Goal: Task Accomplishment & Management: Use online tool/utility

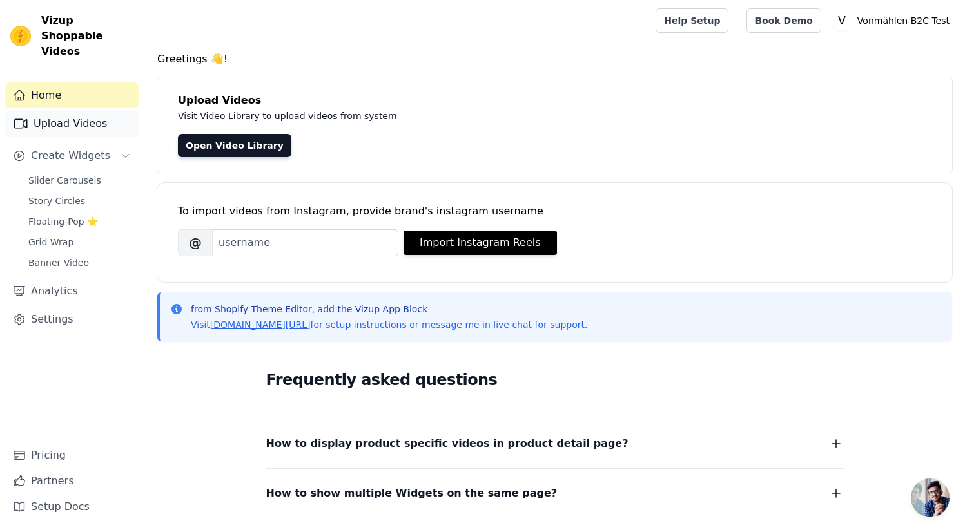
click at [68, 113] on link "Upload Videos" at bounding box center [71, 124] width 133 height 26
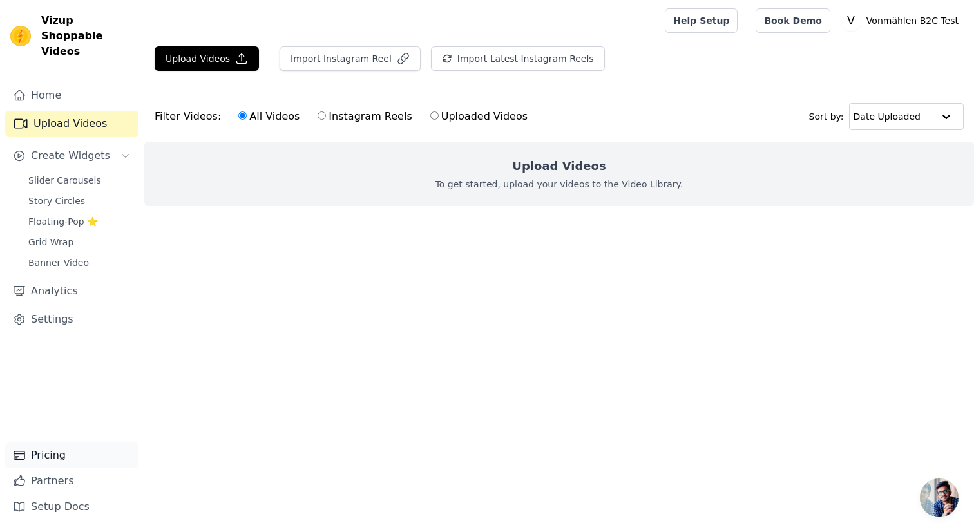
click at [56, 452] on link "Pricing" at bounding box center [71, 456] width 133 height 26
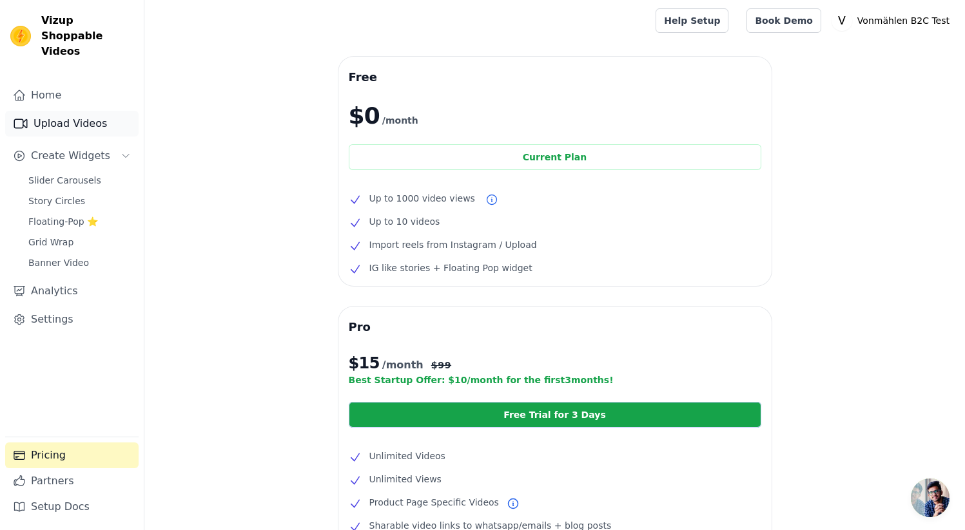
click at [85, 115] on link "Upload Videos" at bounding box center [71, 124] width 133 height 26
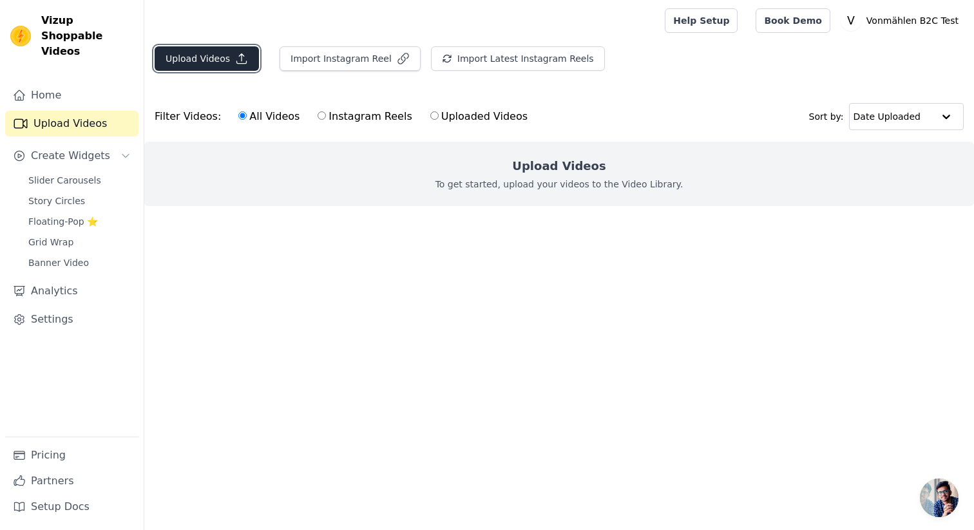
click at [186, 55] on button "Upload Videos" at bounding box center [207, 58] width 104 height 24
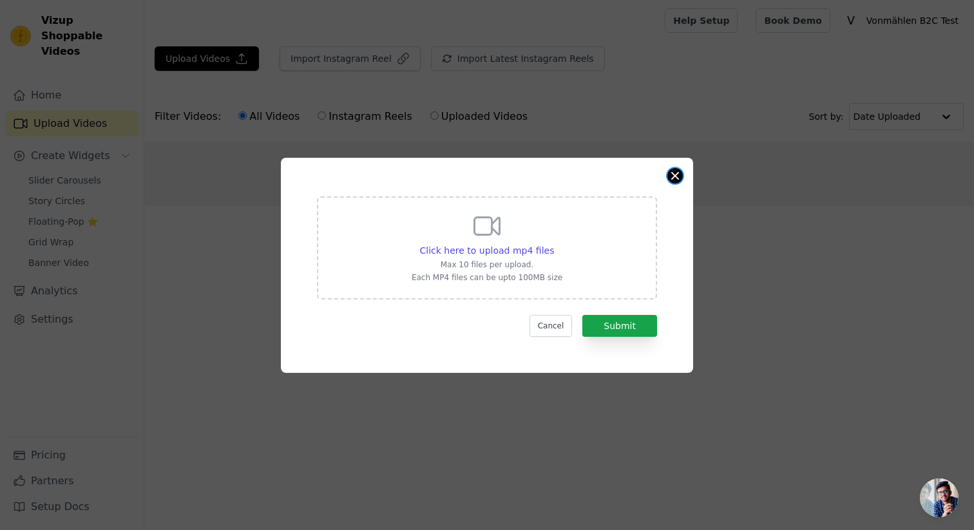
click at [680, 180] on div "Click here to upload mp4 files Max 10 files per upload. Each MP4 files can be u…" at bounding box center [487, 265] width 412 height 215
click at [674, 179] on button "Close modal" at bounding box center [675, 175] width 15 height 15
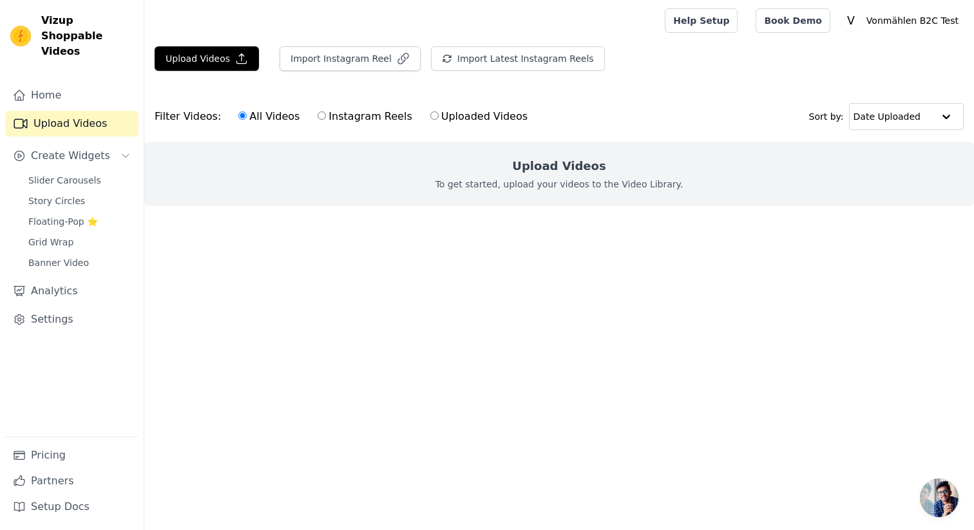
click at [64, 320] on div "Home Upload Videos Create Widgets Slider Carousels Story Circles Floating-Pop ⭐…" at bounding box center [71, 259] width 133 height 354
click at [64, 307] on link "Settings" at bounding box center [71, 320] width 133 height 26
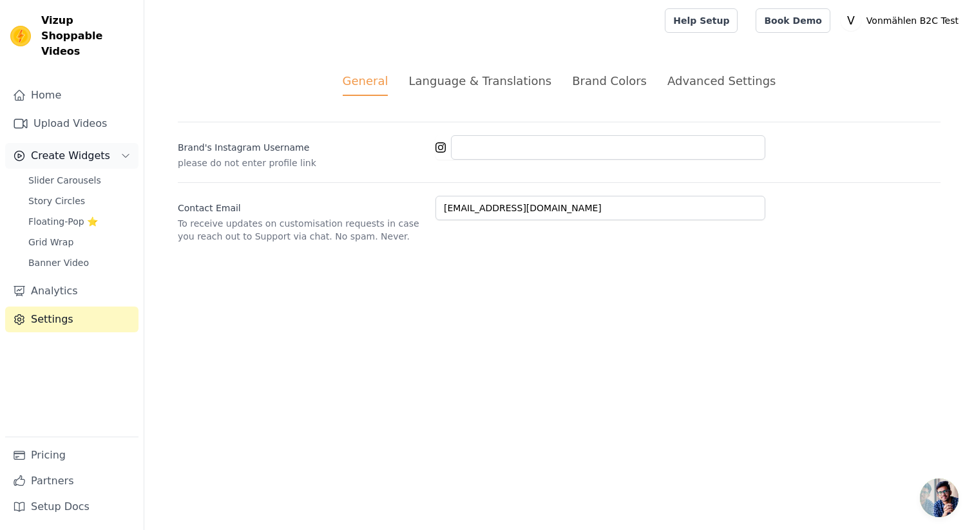
click at [77, 148] on button "Create Widgets" at bounding box center [71, 156] width 133 height 26
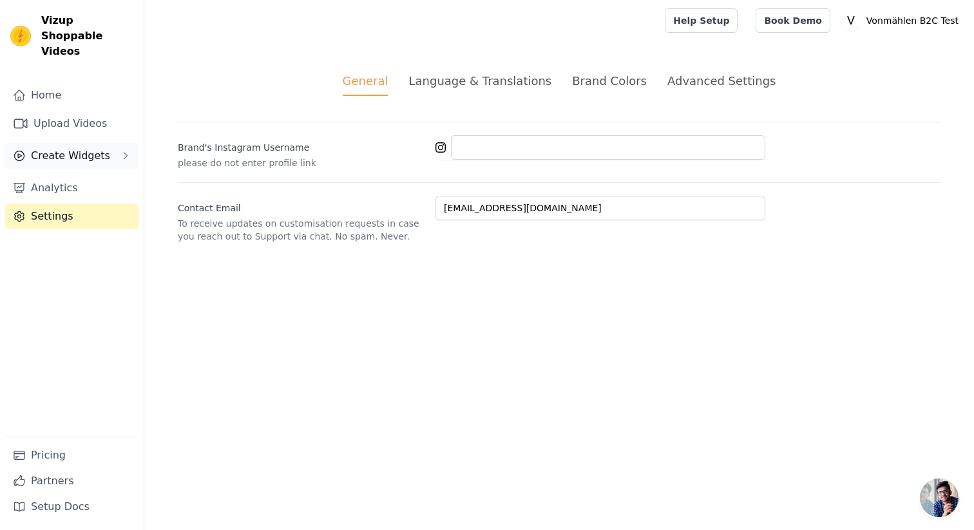
click at [77, 148] on button "Create Widgets" at bounding box center [71, 156] width 133 height 26
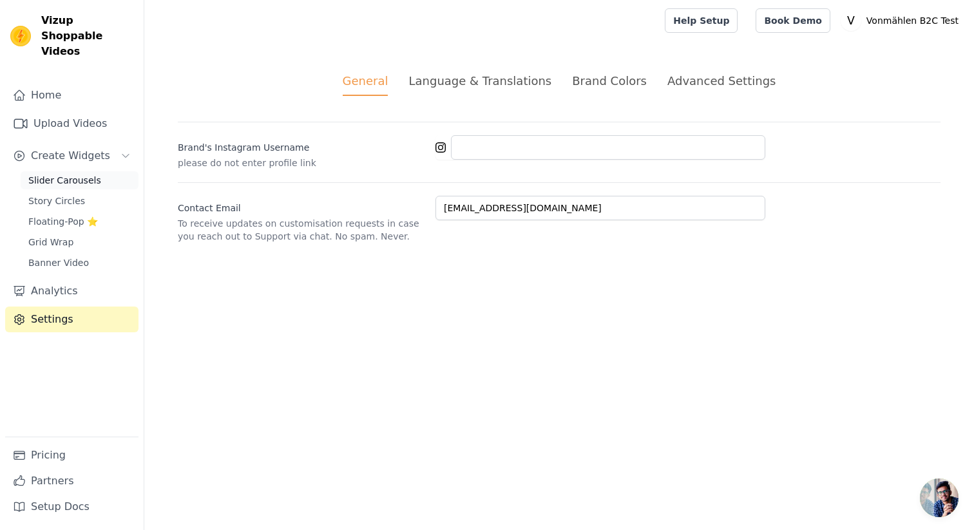
click at [73, 174] on span "Slider Carousels" at bounding box center [64, 180] width 73 height 13
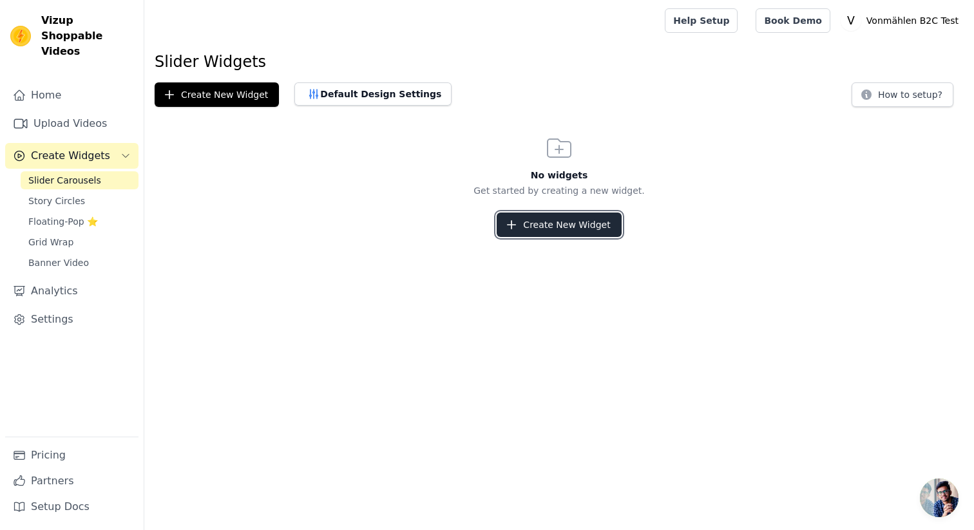
click at [556, 225] on button "Create New Widget" at bounding box center [559, 225] width 124 height 24
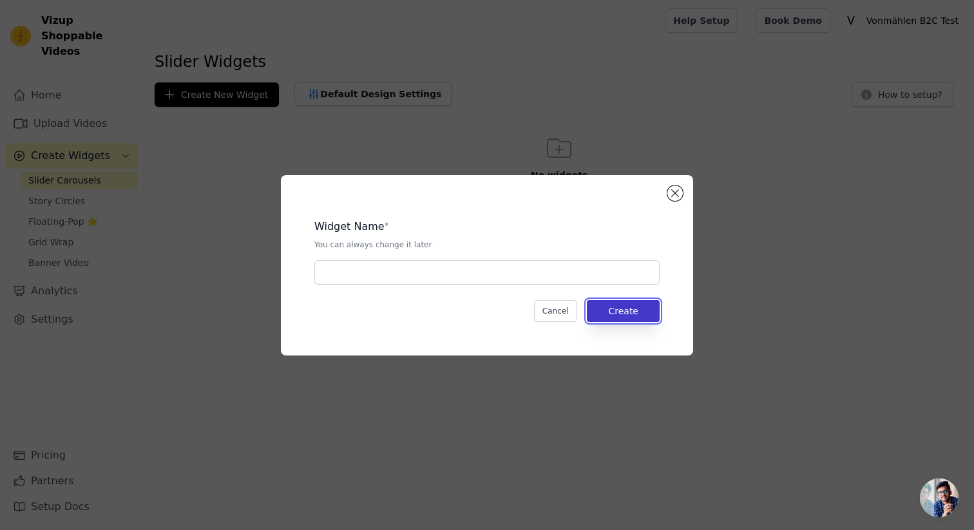
click at [620, 302] on button "Create" at bounding box center [623, 311] width 73 height 22
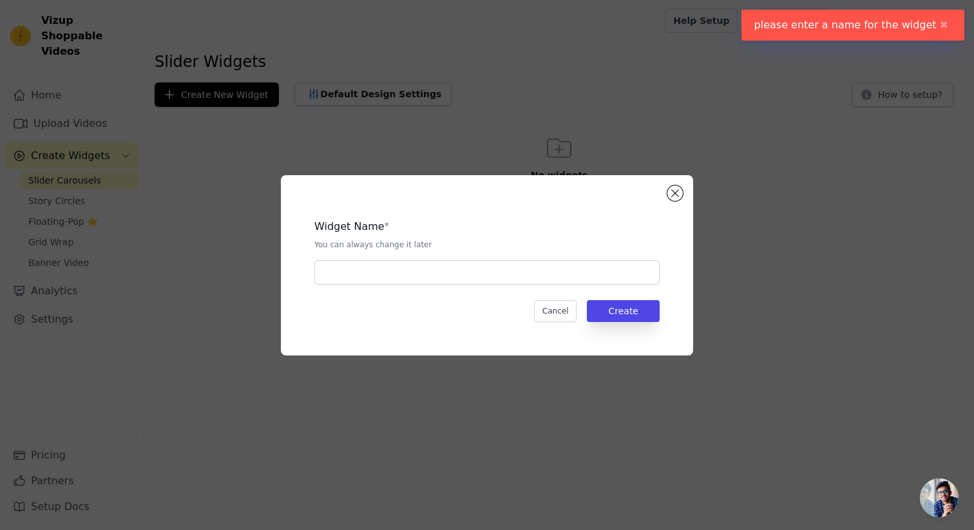
click at [539, 236] on div "Widget Name * You can always change it later" at bounding box center [487, 234] width 345 height 31
click at [533, 262] on input "text" at bounding box center [487, 272] width 345 height 24
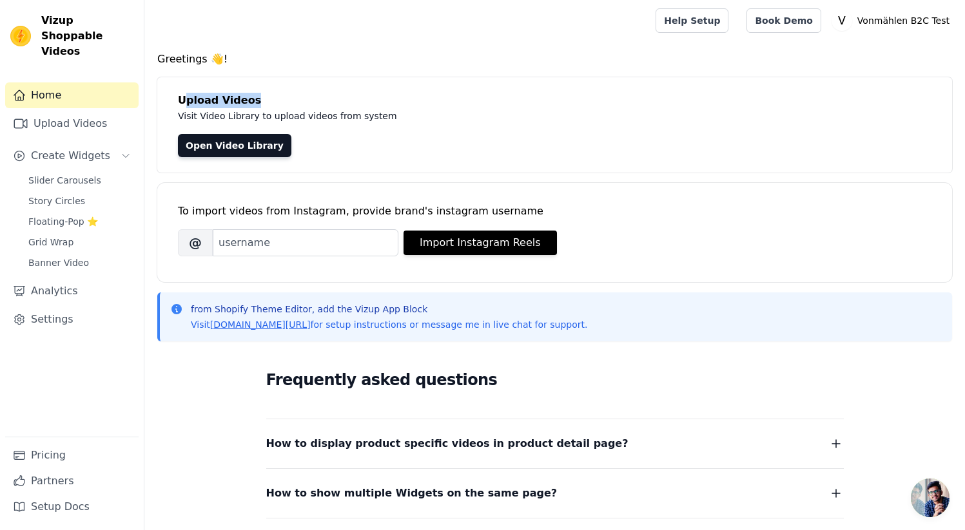
drag, startPoint x: 188, startPoint y: 107, endPoint x: 303, endPoint y: 102, distance: 115.5
click at [304, 102] on h4 "Upload Videos" at bounding box center [554, 100] width 753 height 15
click at [227, 115] on p "Visit Video Library to upload videos from system" at bounding box center [466, 115] width 577 height 15
click at [97, 111] on link "Upload Videos" at bounding box center [71, 124] width 133 height 26
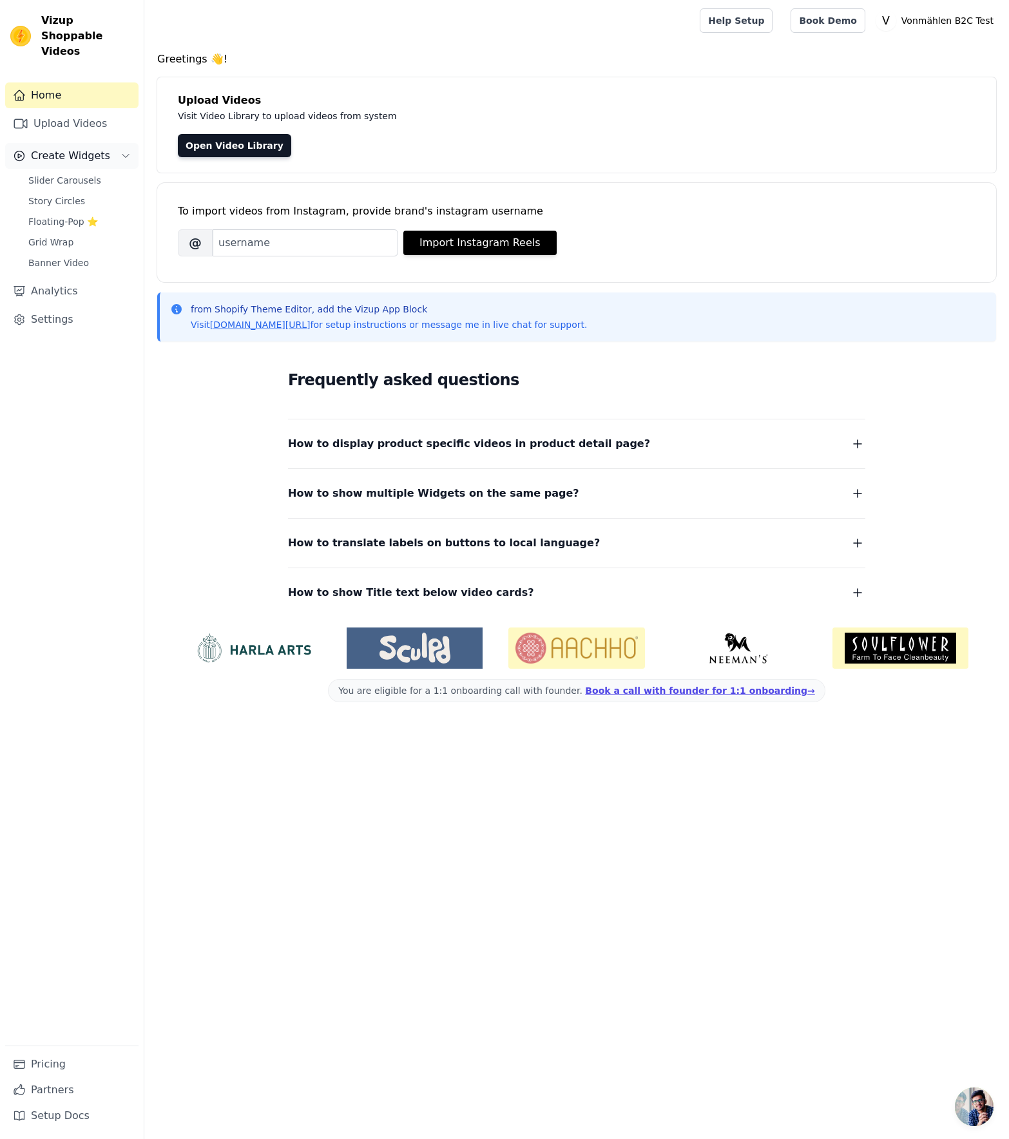
click at [86, 150] on button "Create Widgets" at bounding box center [71, 156] width 133 height 26
click at [82, 113] on link "Upload Videos" at bounding box center [71, 124] width 133 height 26
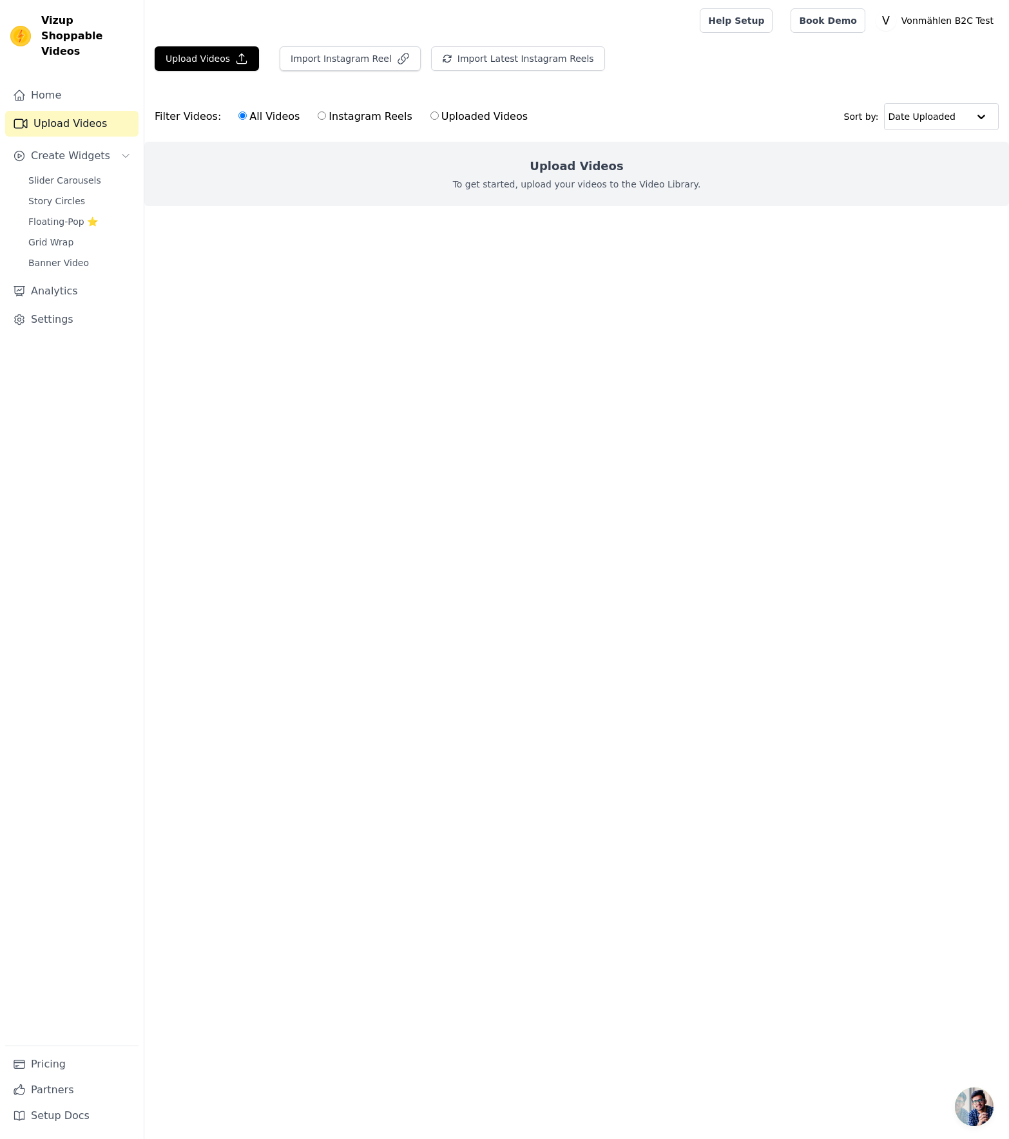
click at [219, 81] on div "Upload Videos Import Instagram Reel Import Latest Instagram Reels Import Latest…" at bounding box center [576, 63] width 865 height 35
click at [212, 66] on button "Upload Videos" at bounding box center [207, 58] width 104 height 24
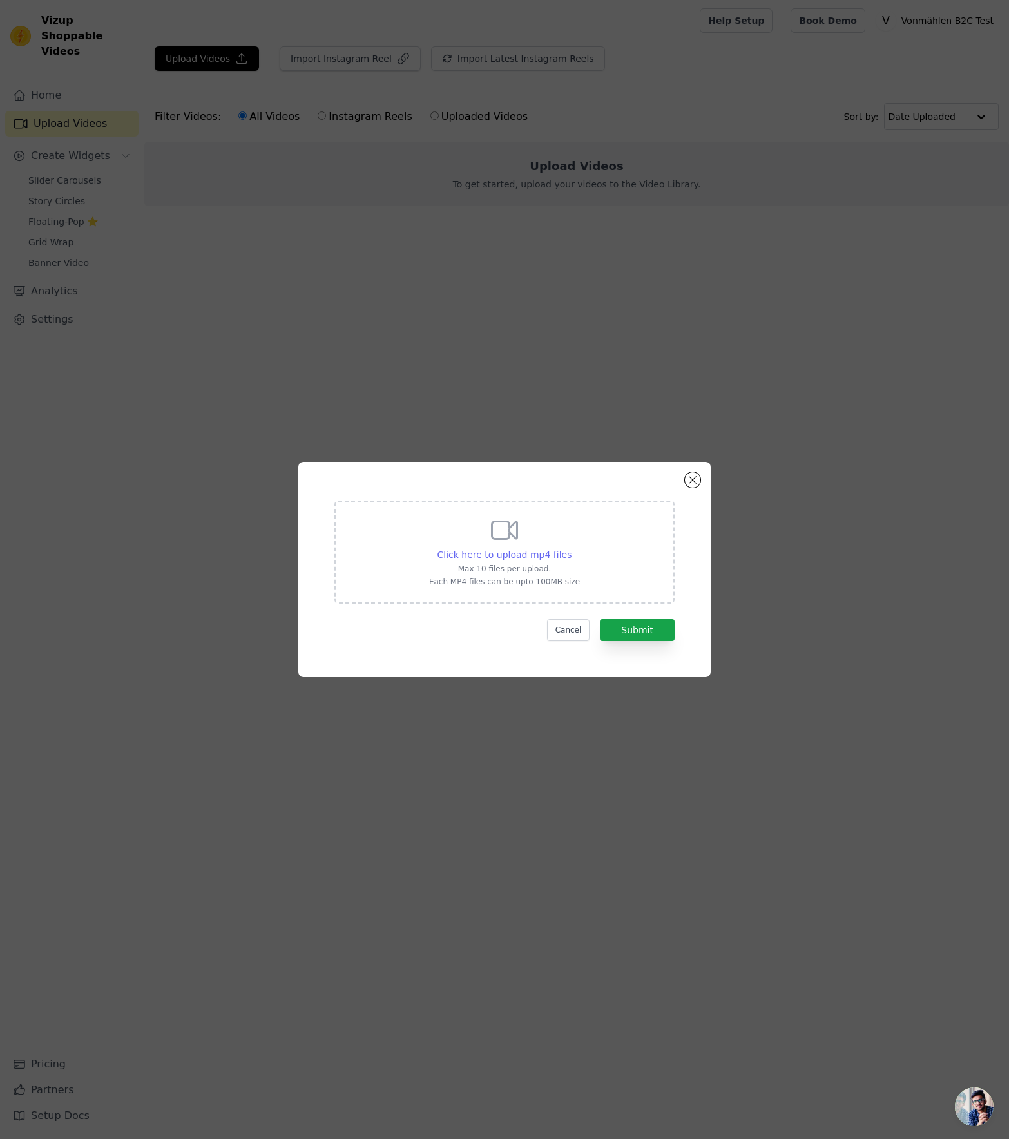
click at [548, 561] on div "Click here to upload mp4 files" at bounding box center [505, 554] width 135 height 13
click at [571, 548] on input "Click here to upload mp4 files Max 10 files per upload. Each MP4 files can be u…" at bounding box center [571, 548] width 1 height 1
type input "C:\fakepath\Evergreen_Mag_H1V2_Katrin_Galerie.mp4"
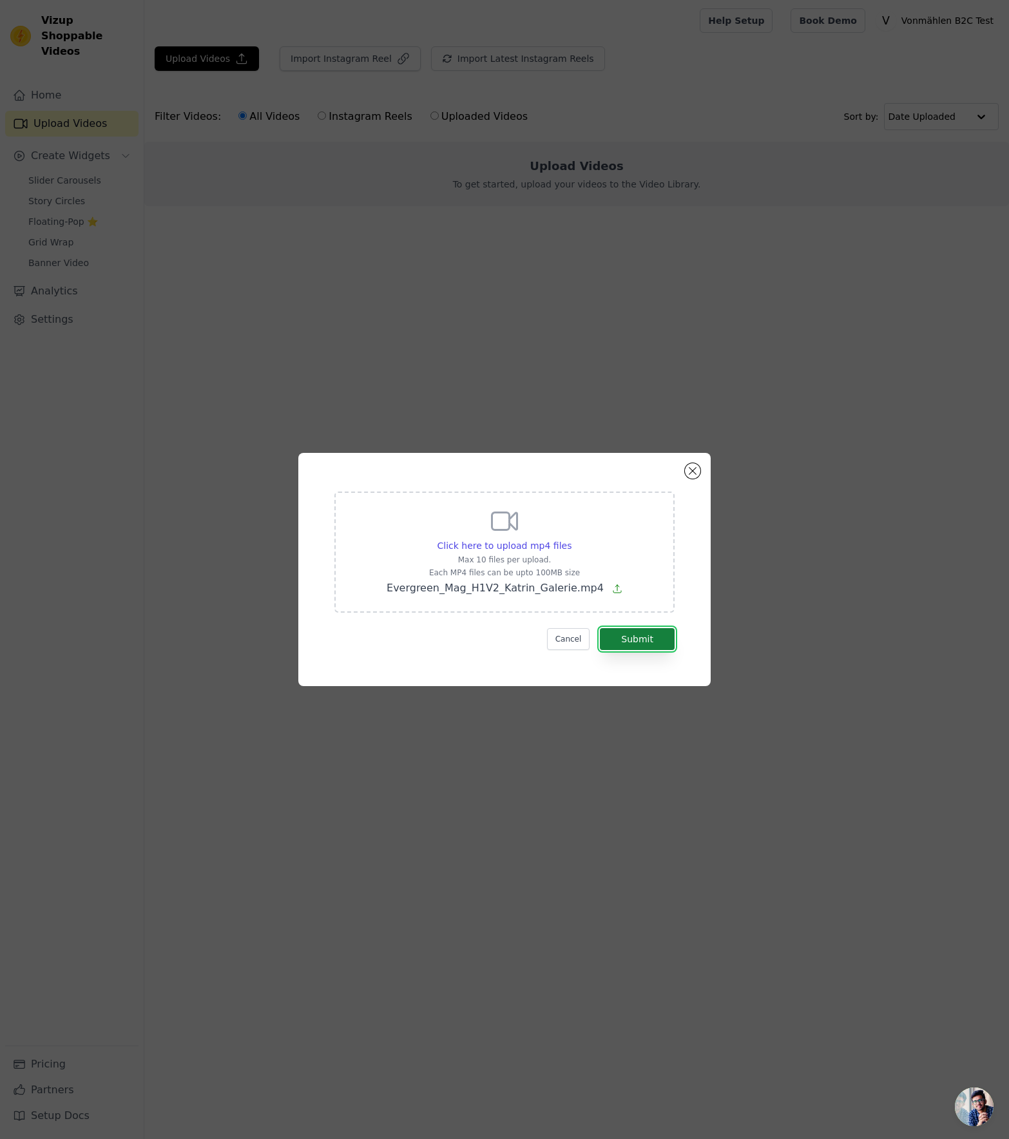
click at [649, 642] on button "Submit" at bounding box center [637, 639] width 75 height 22
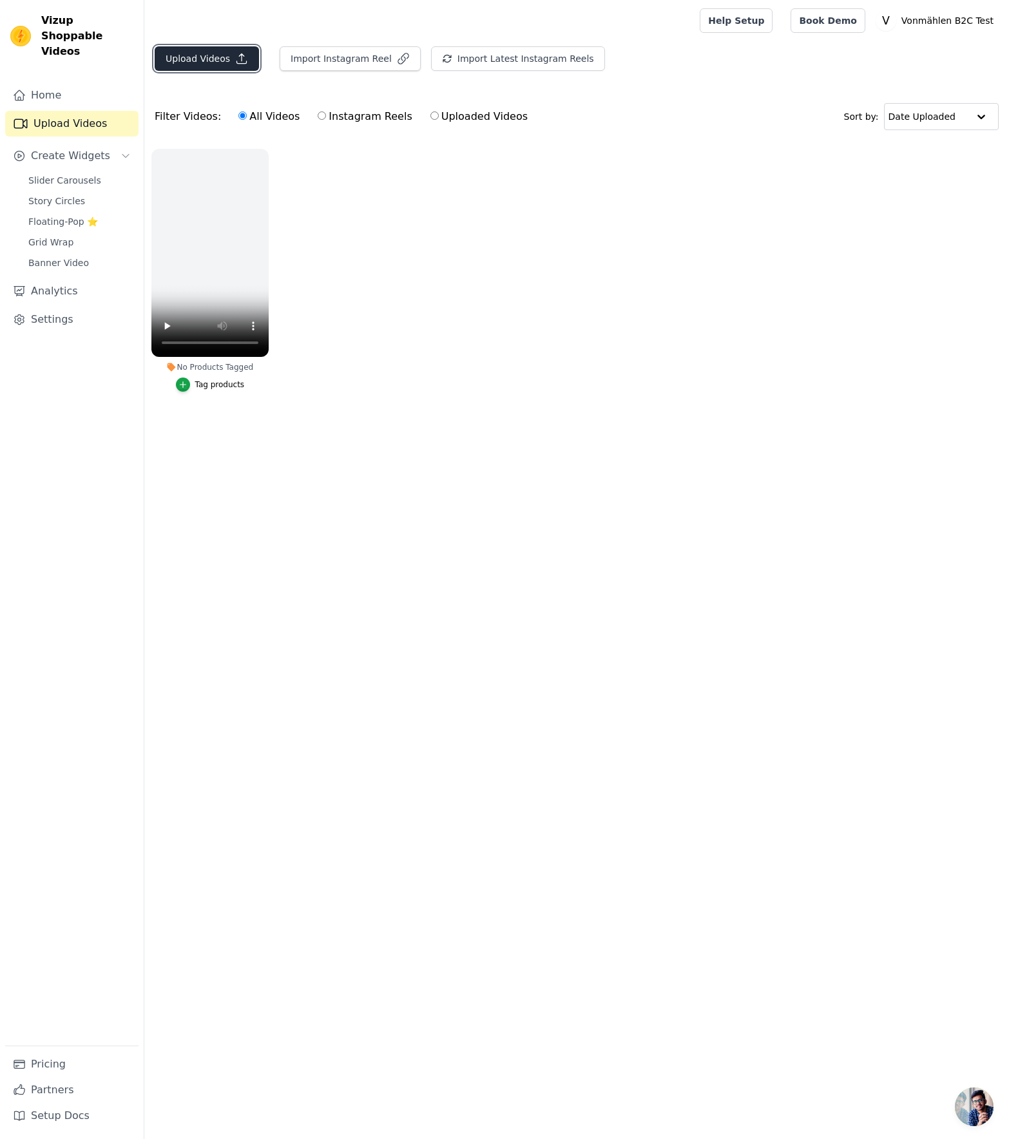
click at [206, 58] on button "Upload Videos" at bounding box center [207, 58] width 104 height 24
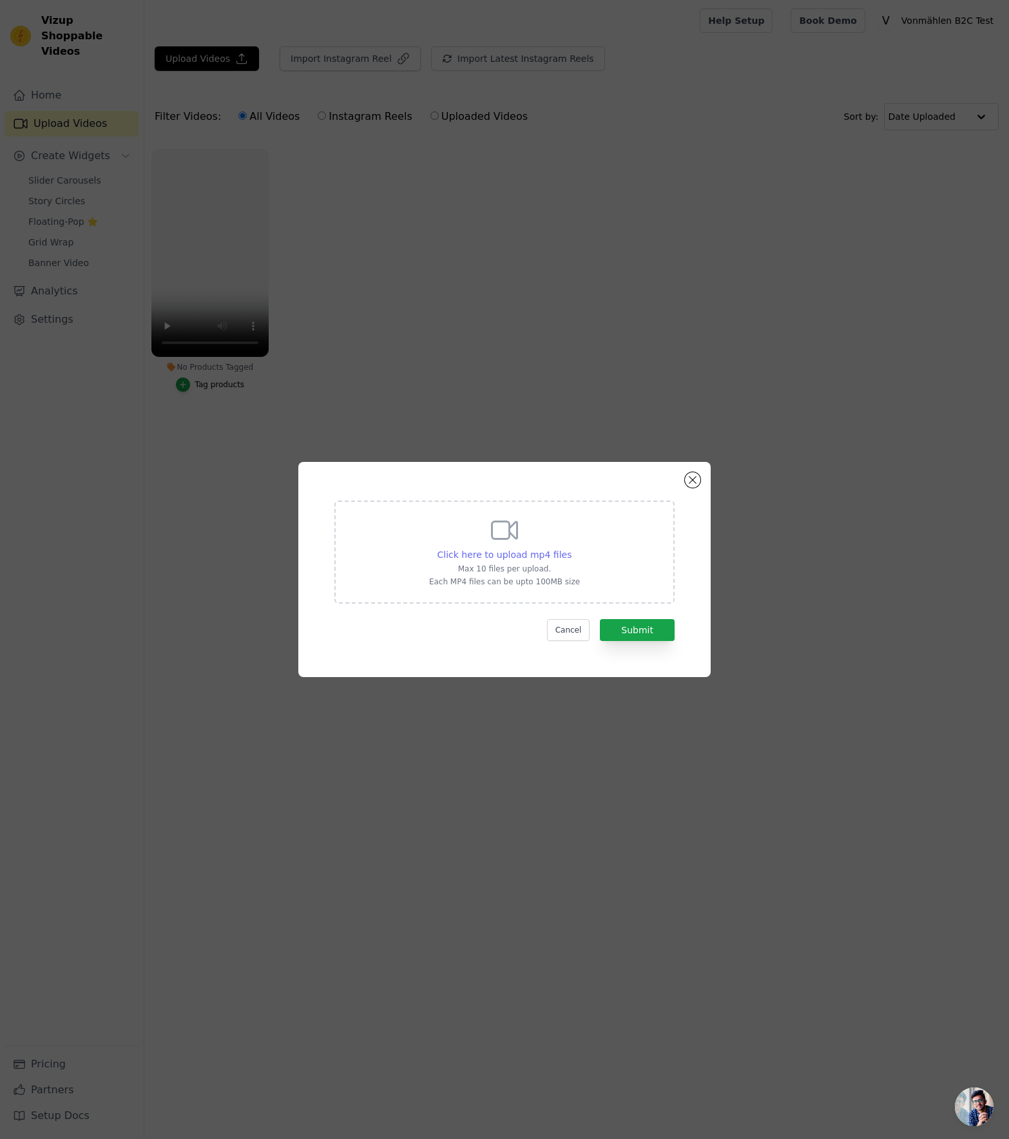
click at [511, 558] on span "Click here to upload mp4 files" at bounding box center [505, 555] width 135 height 10
click at [571, 548] on input "Click here to upload mp4 files Max 10 files per upload. Each MP4 files can be u…" at bounding box center [571, 548] width 1 height 1
type input "C:\fakepath\Milanese_Loop_2_VM4_V1H1_Katrin_Galerie.mp4"
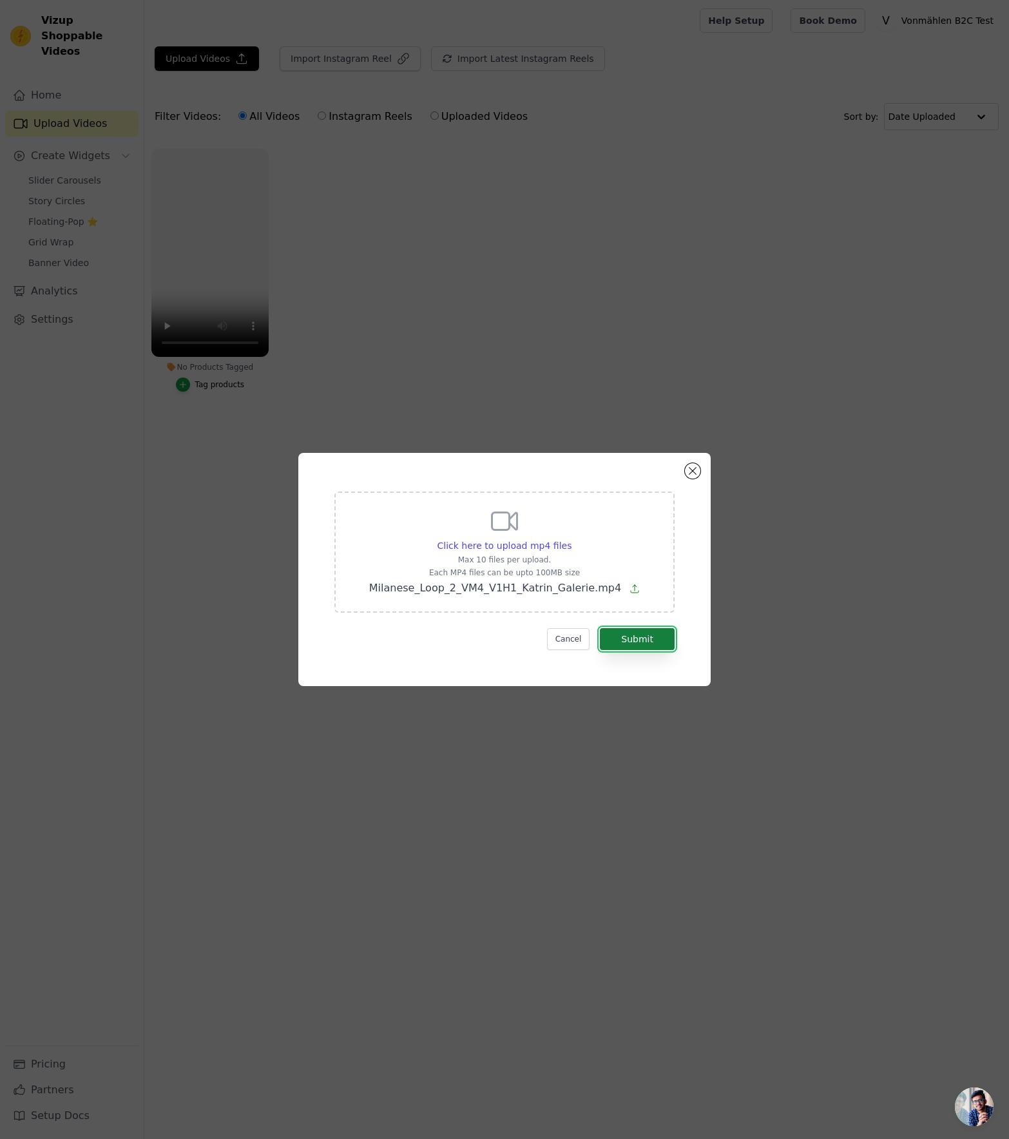
click at [634, 646] on button "Submit" at bounding box center [637, 639] width 75 height 22
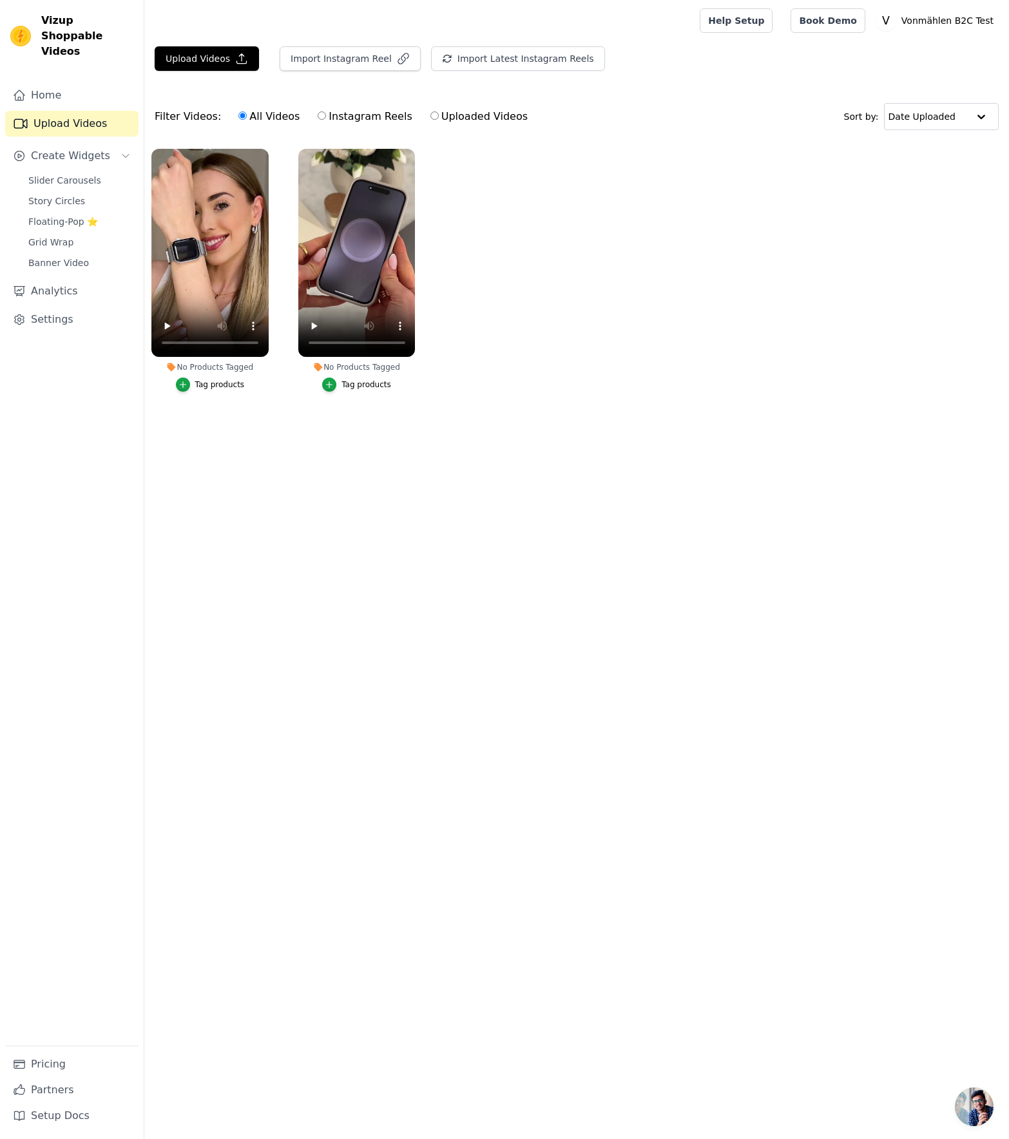
click at [583, 456] on html "Vizup Shoppable Videos Home Upload Videos Create Widgets Slider Carousels Story…" at bounding box center [504, 228] width 1009 height 456
click at [215, 385] on div "Tag products" at bounding box center [220, 385] width 50 height 10
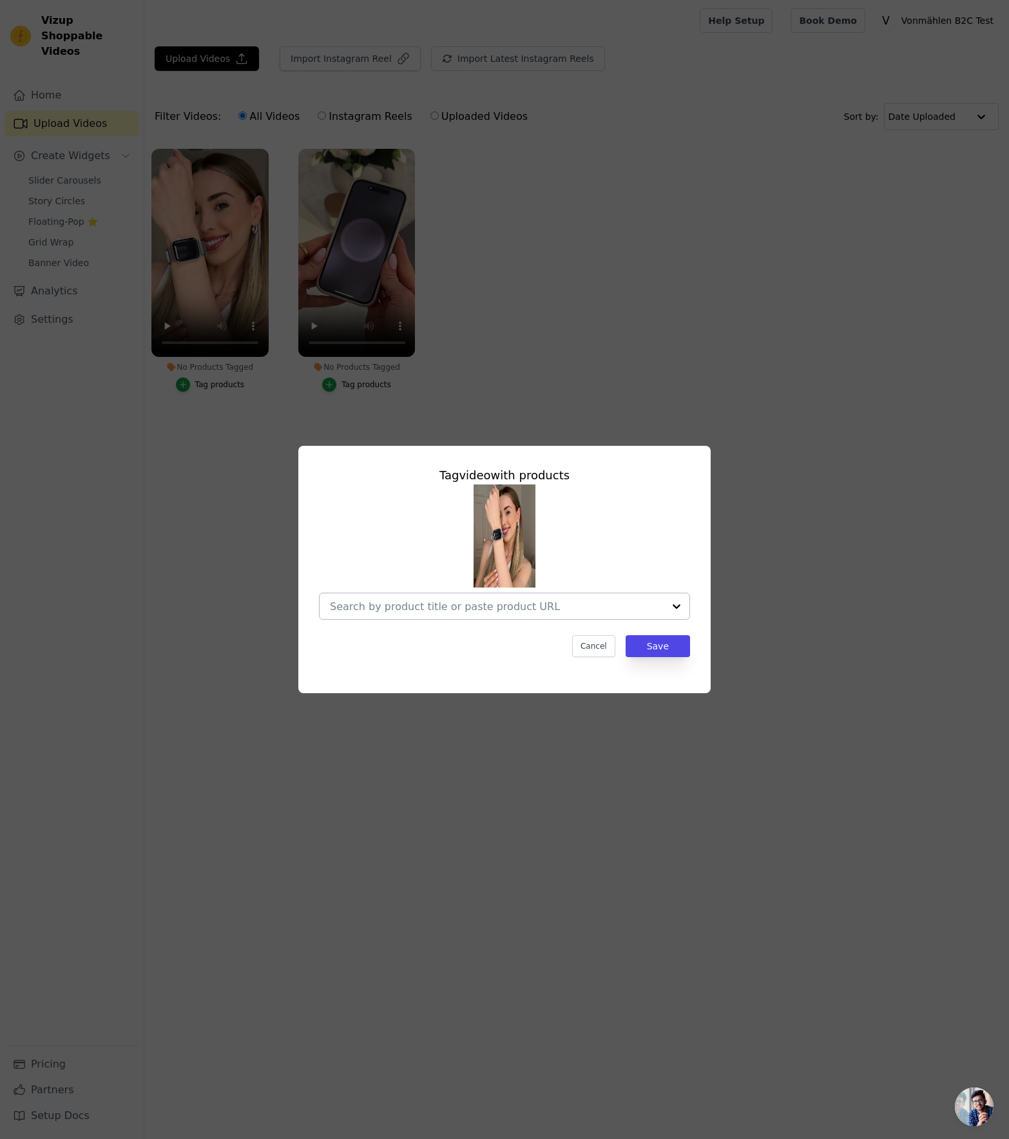
click at [477, 614] on div at bounding box center [497, 607] width 334 height 26
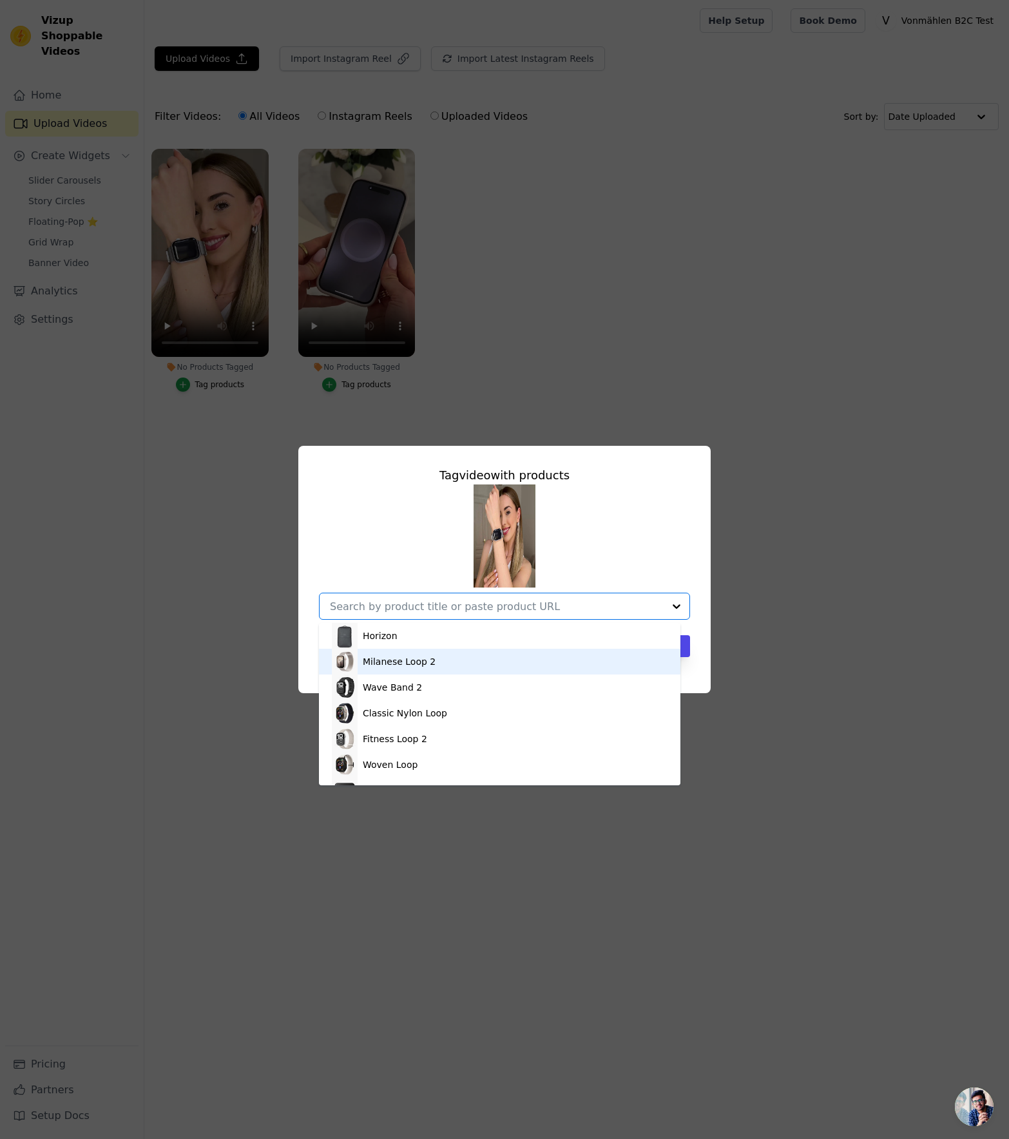
click at [460, 666] on div "Milanese Loop 2" at bounding box center [500, 662] width 336 height 26
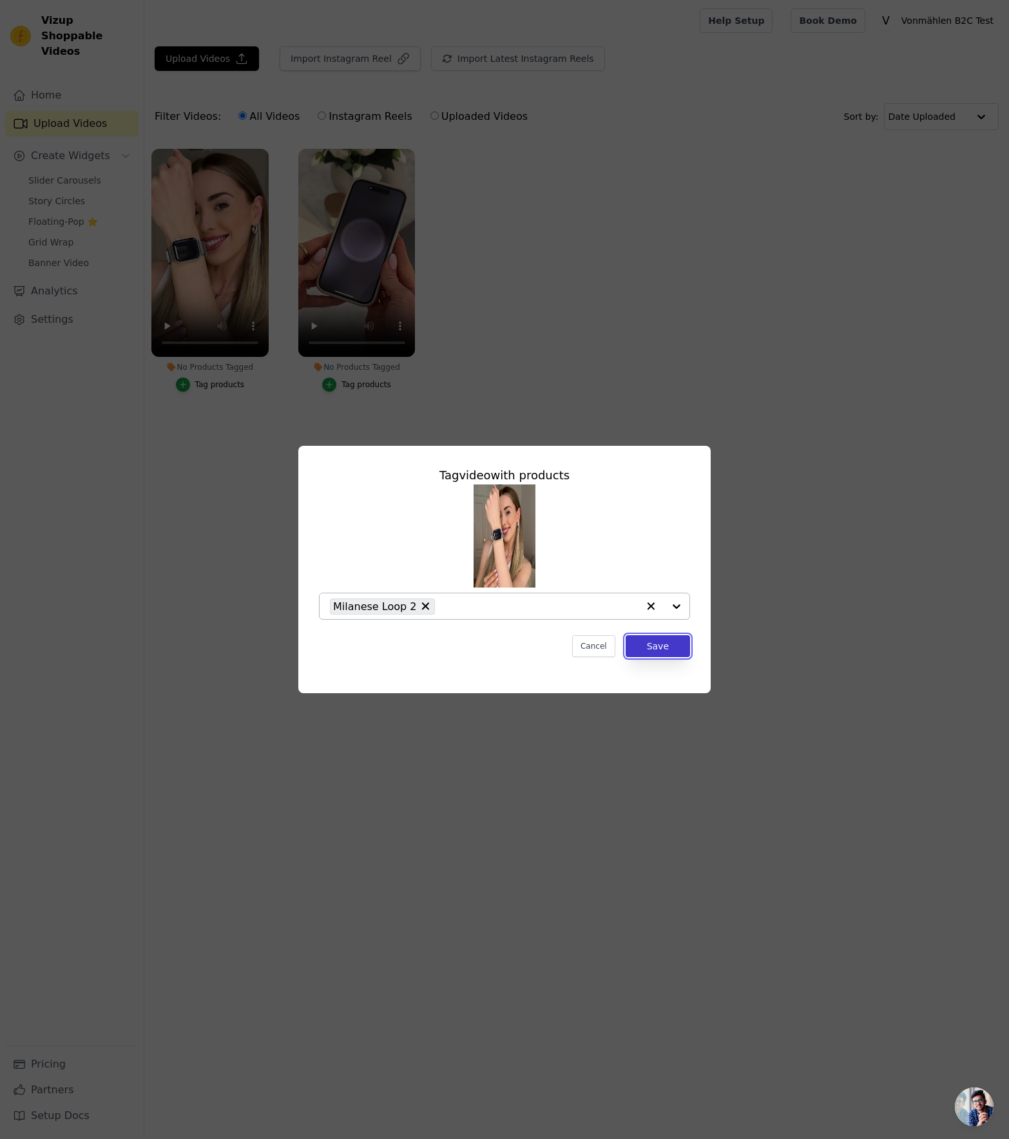
click at [637, 646] on button "Save" at bounding box center [658, 646] width 64 height 22
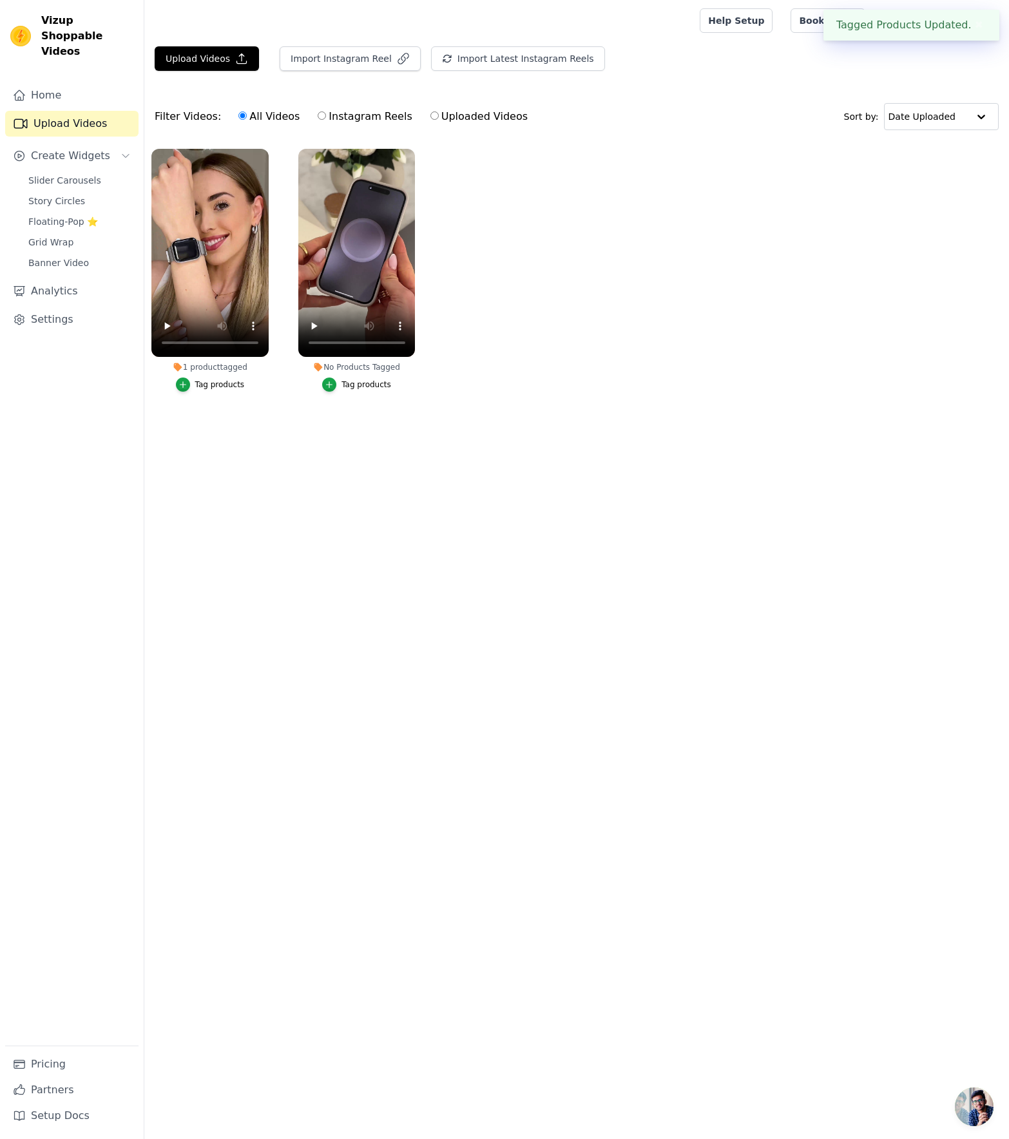
click at [359, 388] on div "Tag products" at bounding box center [367, 385] width 50 height 10
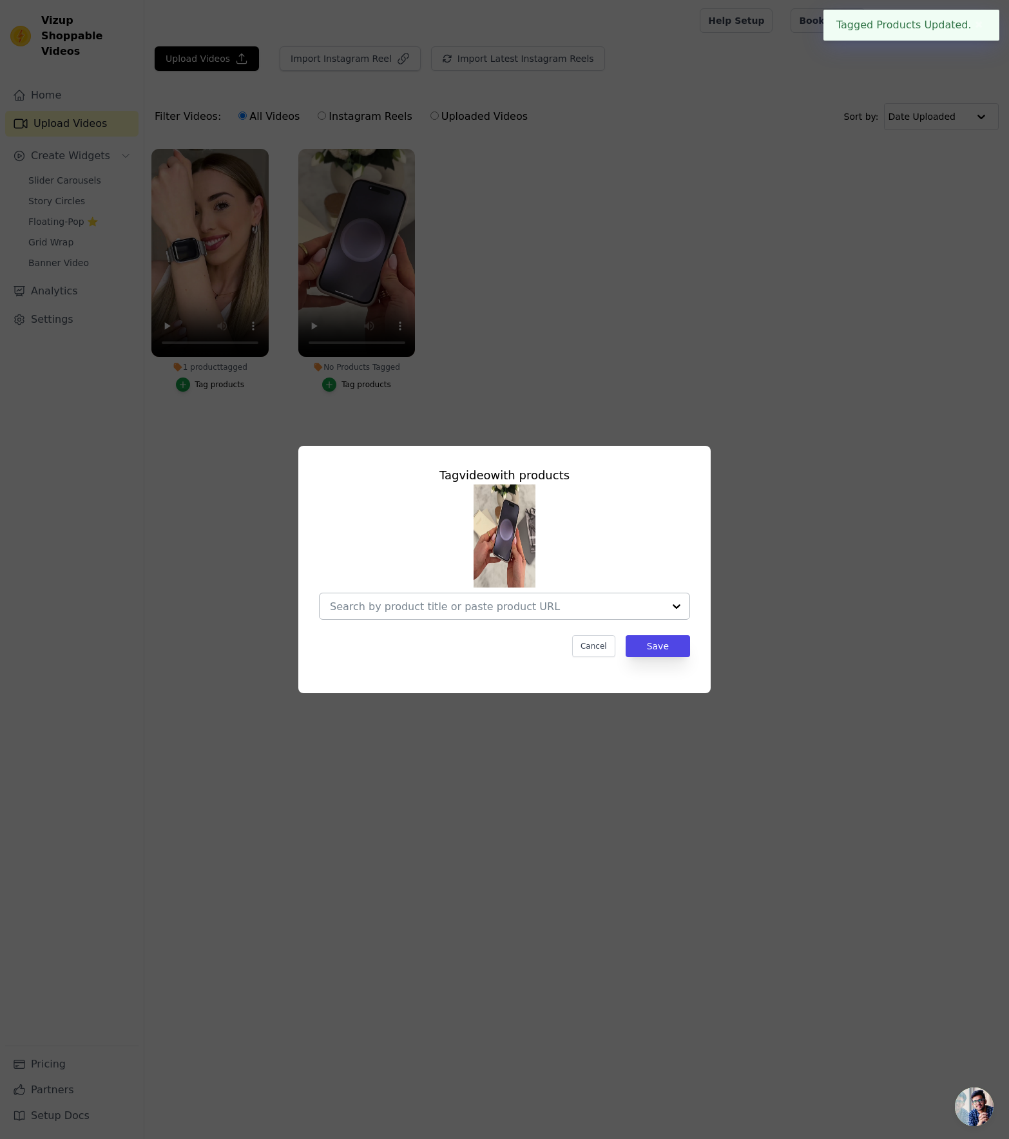
click at [452, 593] on div at bounding box center [504, 606] width 371 height 27
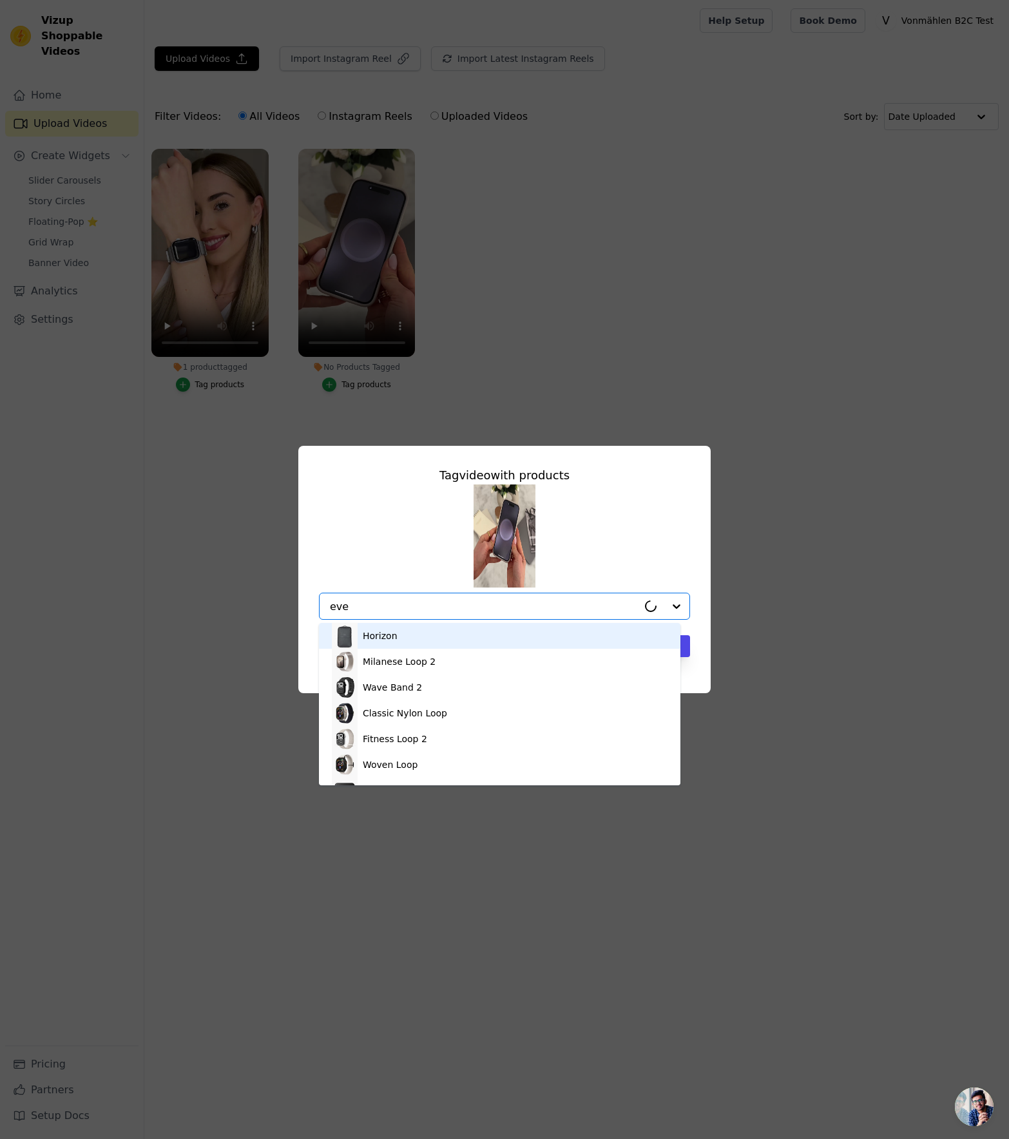
type input "ever"
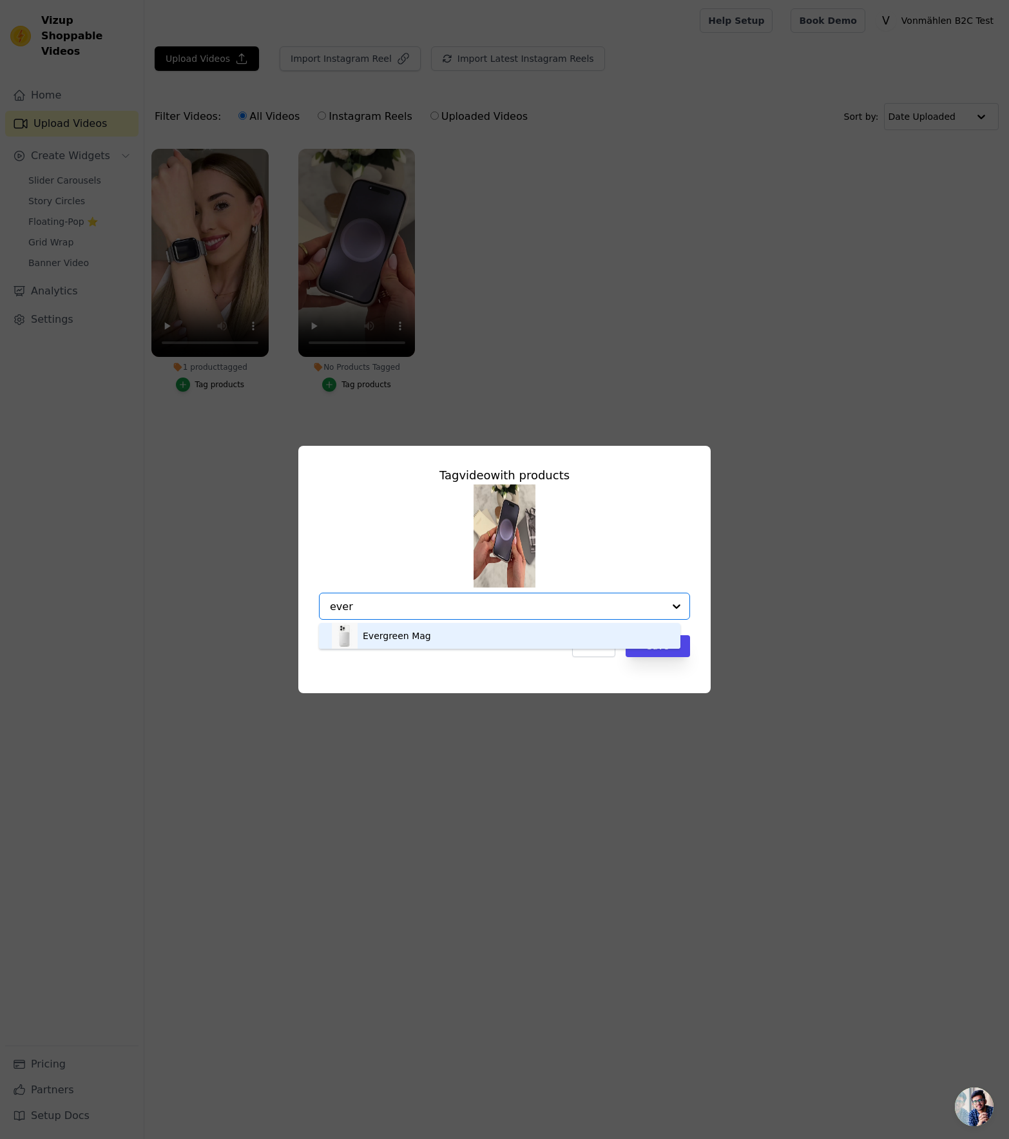
click at [444, 632] on div "Evergreen Mag" at bounding box center [500, 636] width 336 height 26
click at [649, 652] on button "Save" at bounding box center [658, 646] width 64 height 22
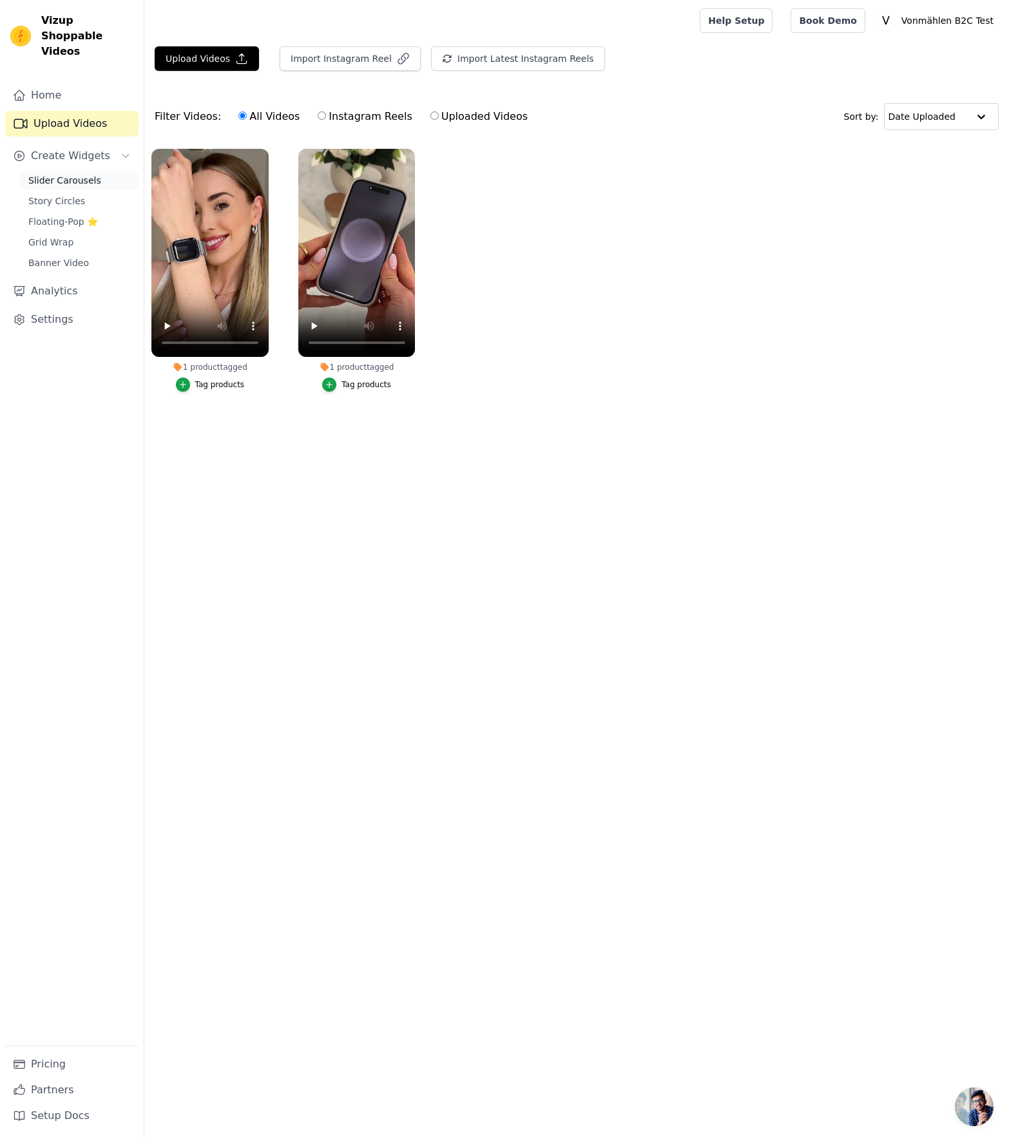
click at [85, 174] on span "Slider Carousels" at bounding box center [64, 180] width 73 height 13
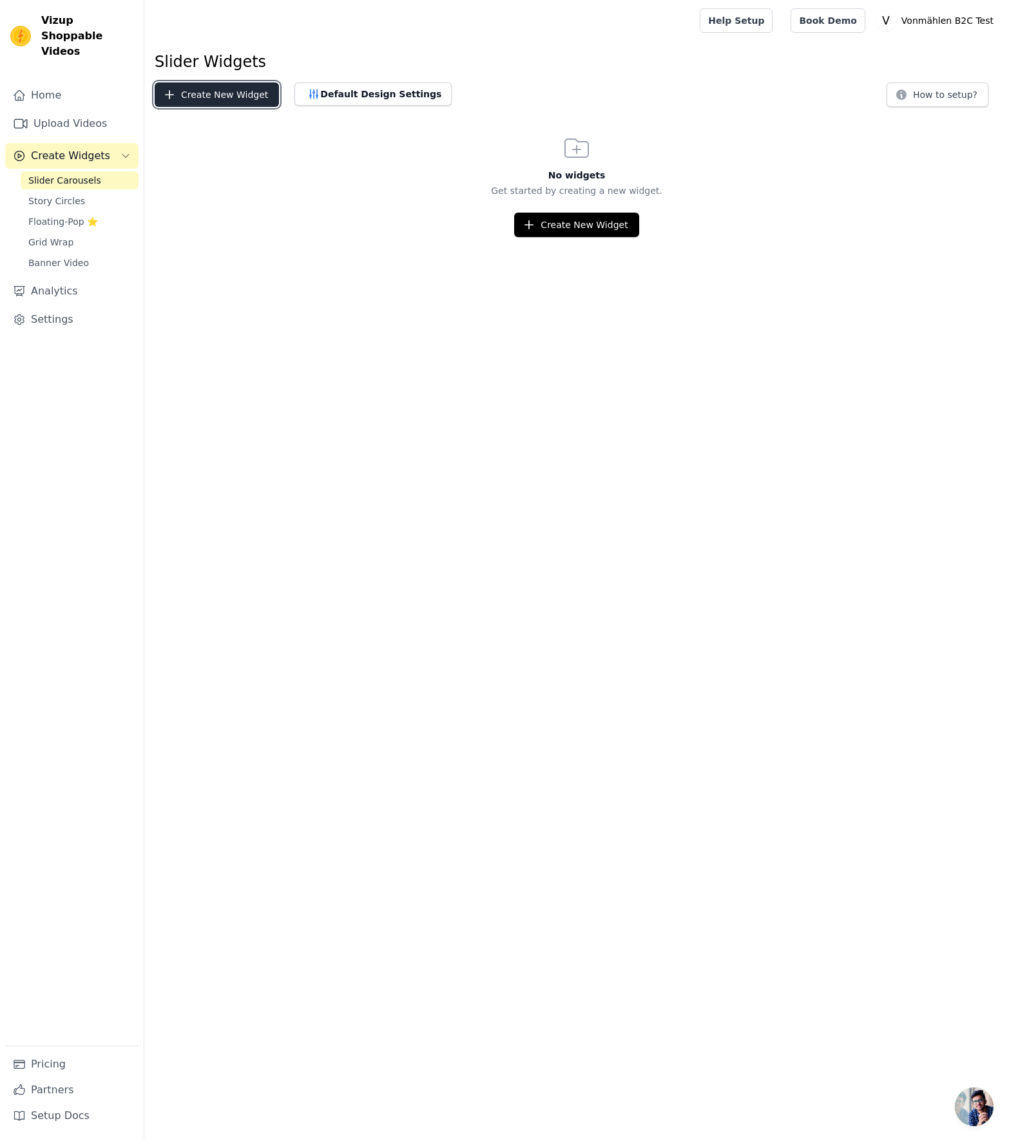
click at [188, 95] on button "Create New Widget" at bounding box center [217, 94] width 124 height 24
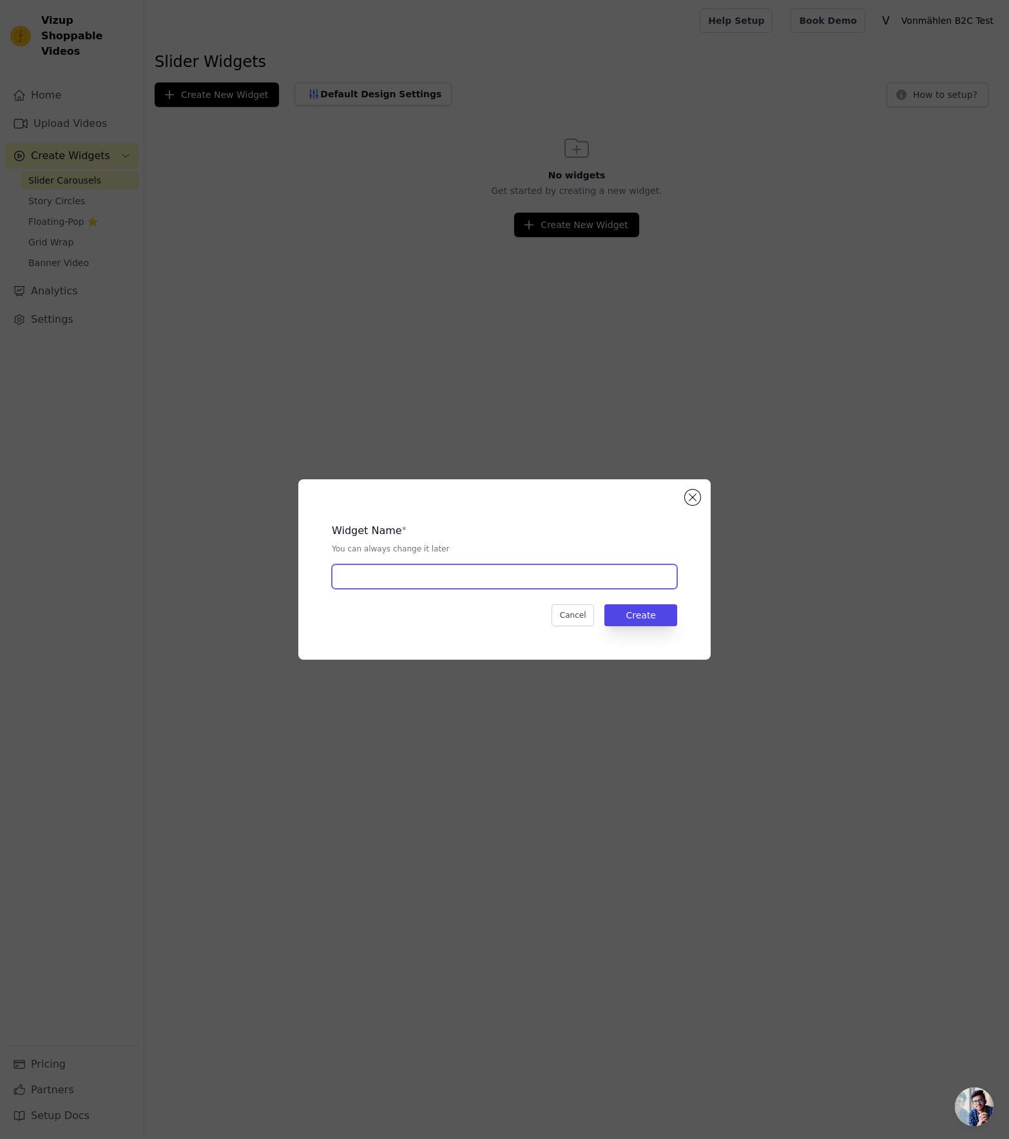
click at [402, 567] on input "text" at bounding box center [504, 577] width 345 height 24
type input "Startseitenslider"
click at [628, 618] on button "Create" at bounding box center [641, 616] width 73 height 22
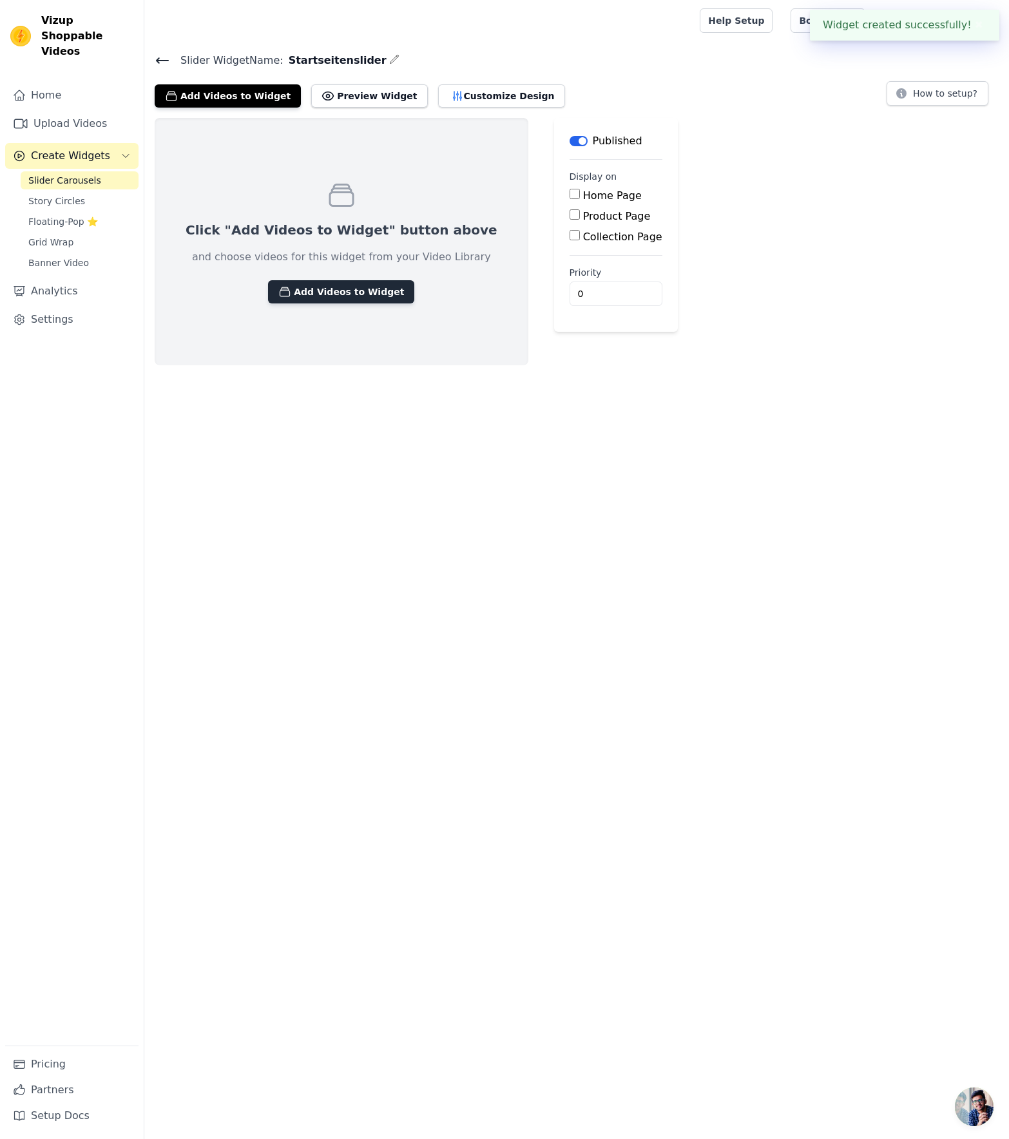
click at [342, 285] on button "Add Videos to Widget" at bounding box center [341, 291] width 146 height 23
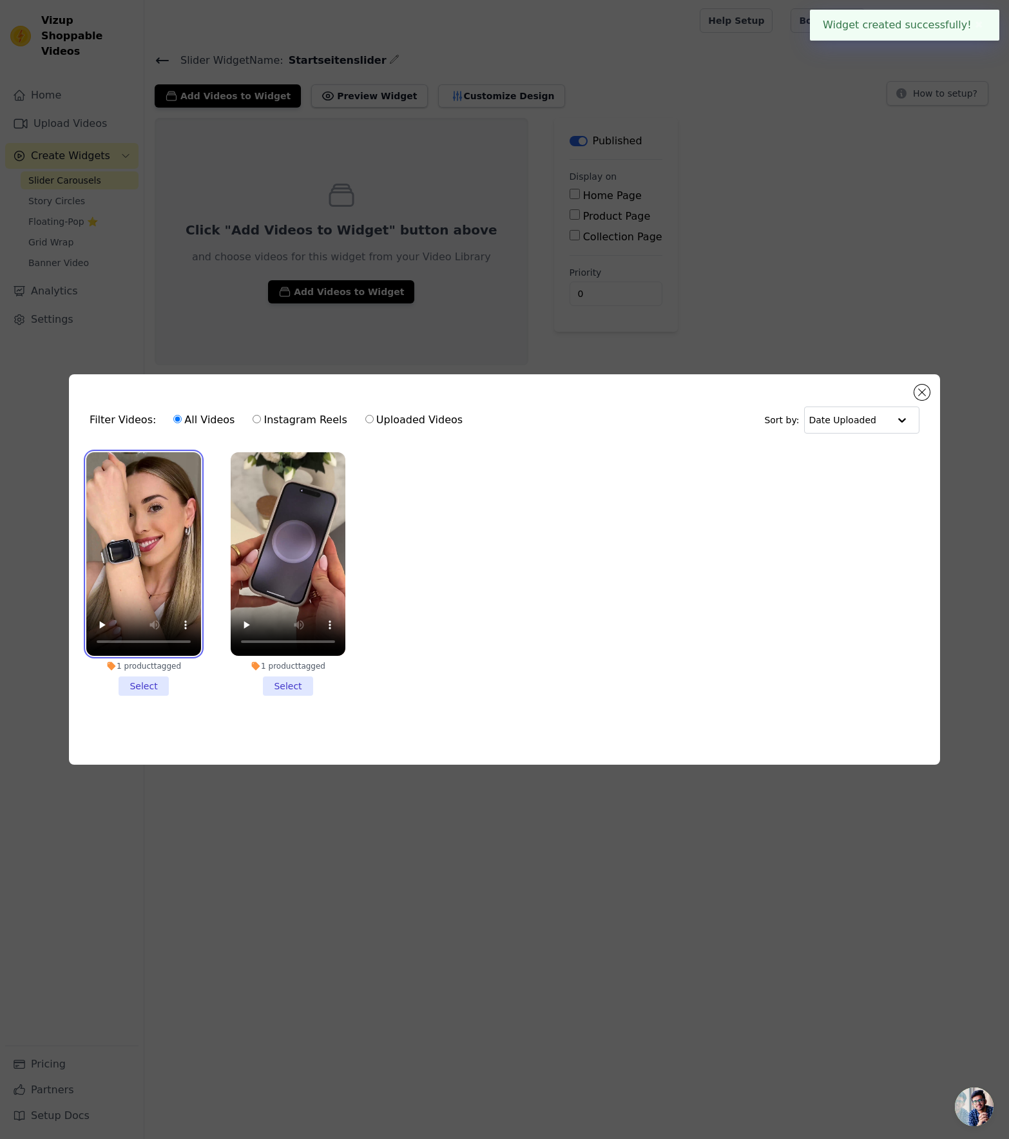
click at [159, 516] on video at bounding box center [143, 554] width 115 height 204
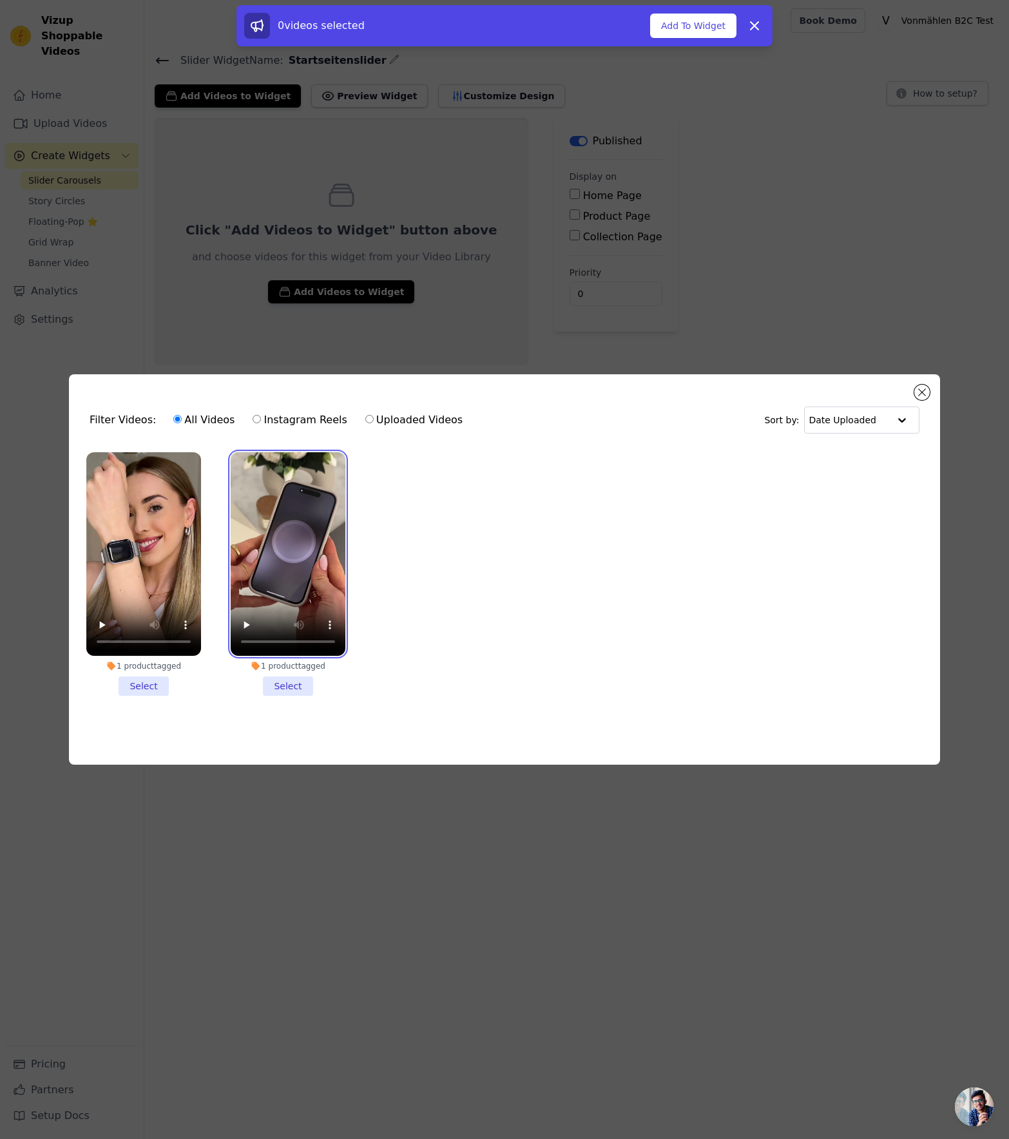
click at [288, 518] on video at bounding box center [288, 554] width 115 height 204
click at [678, 34] on button "Add To Widget" at bounding box center [693, 26] width 86 height 24
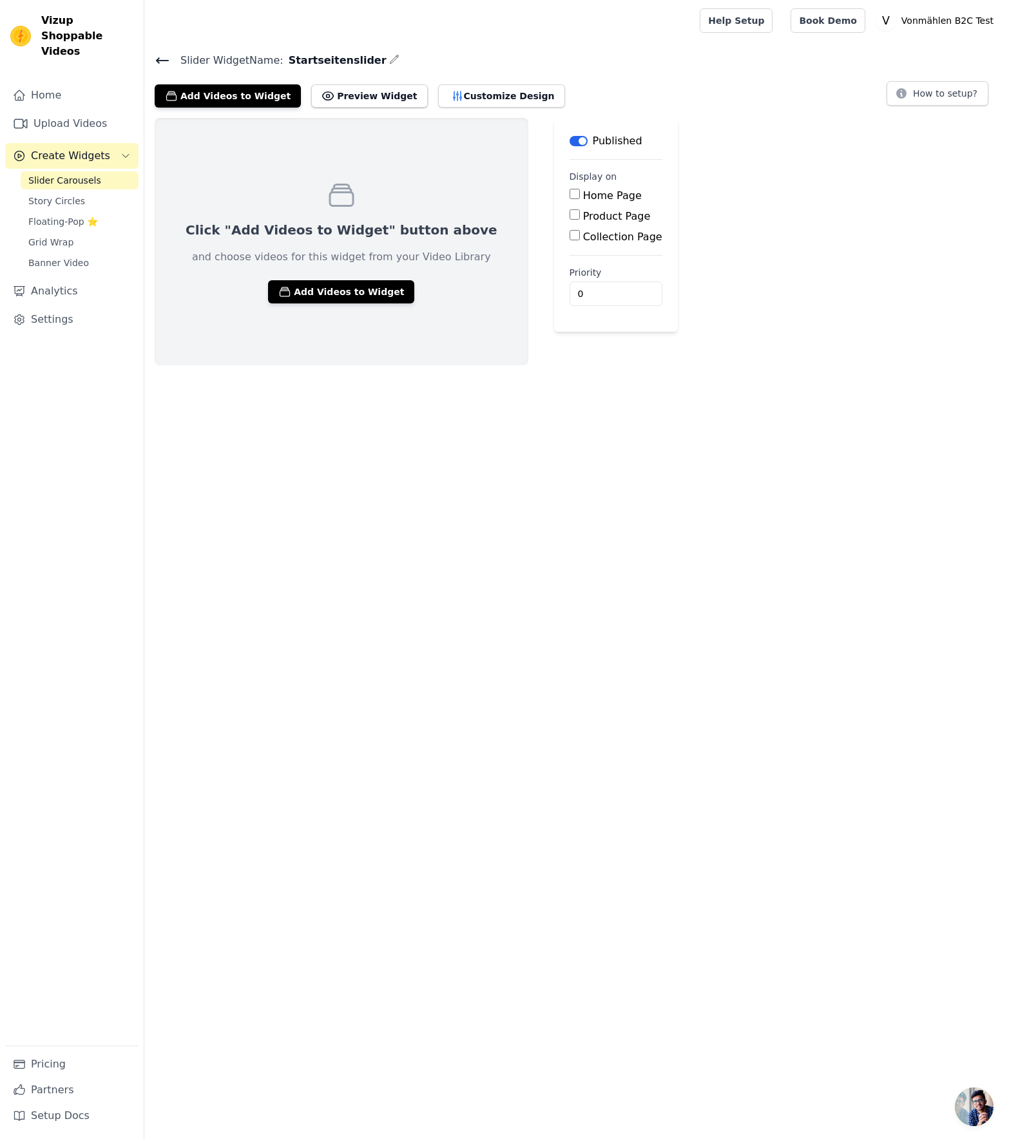
click at [583, 191] on label "Home Page" at bounding box center [612, 195] width 59 height 12
click at [570, 191] on input "Home Page" at bounding box center [575, 194] width 10 height 10
checkbox input "true"
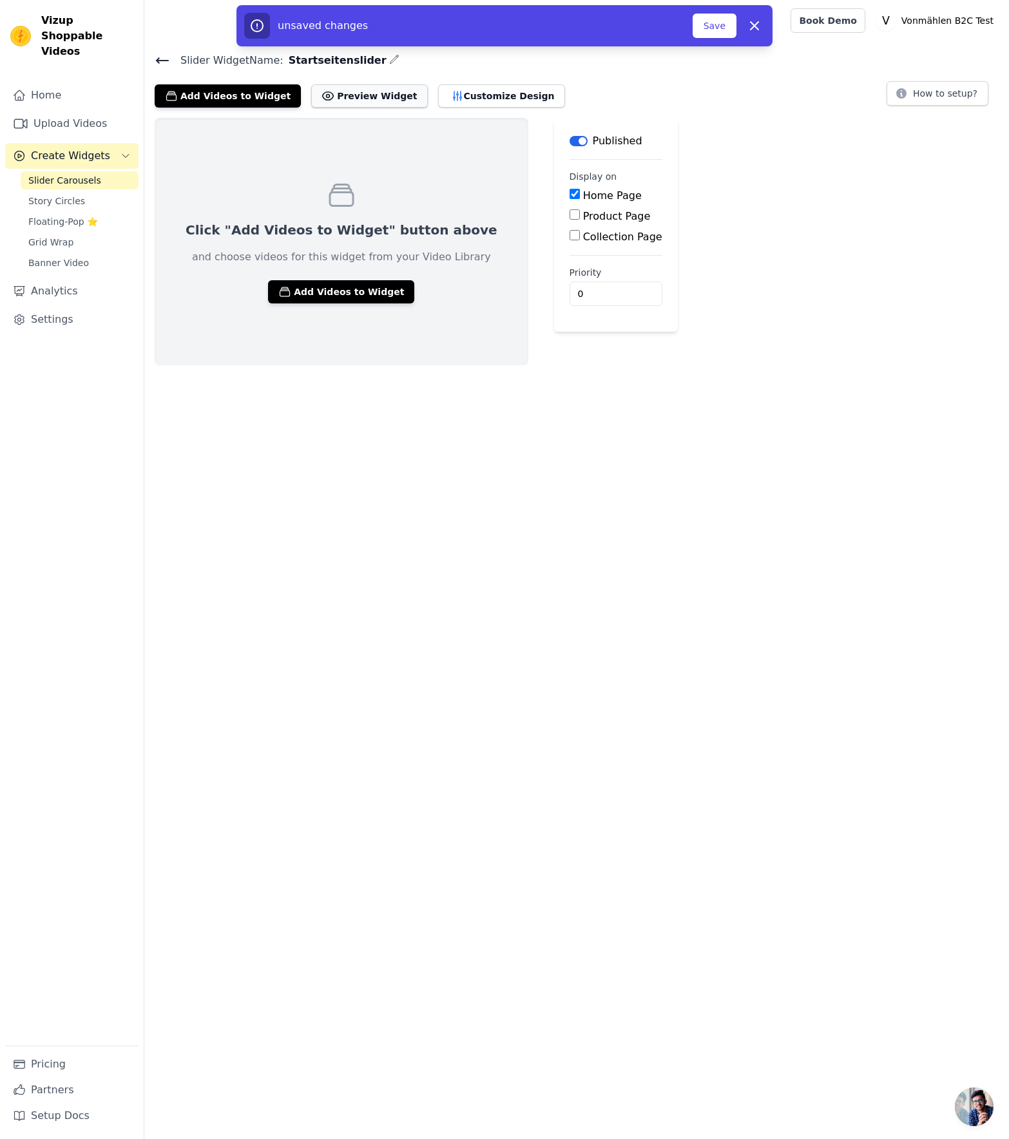
click at [346, 93] on button "Preview Widget" at bounding box center [369, 95] width 116 height 23
click at [723, 34] on button "Save" at bounding box center [715, 26] width 44 height 24
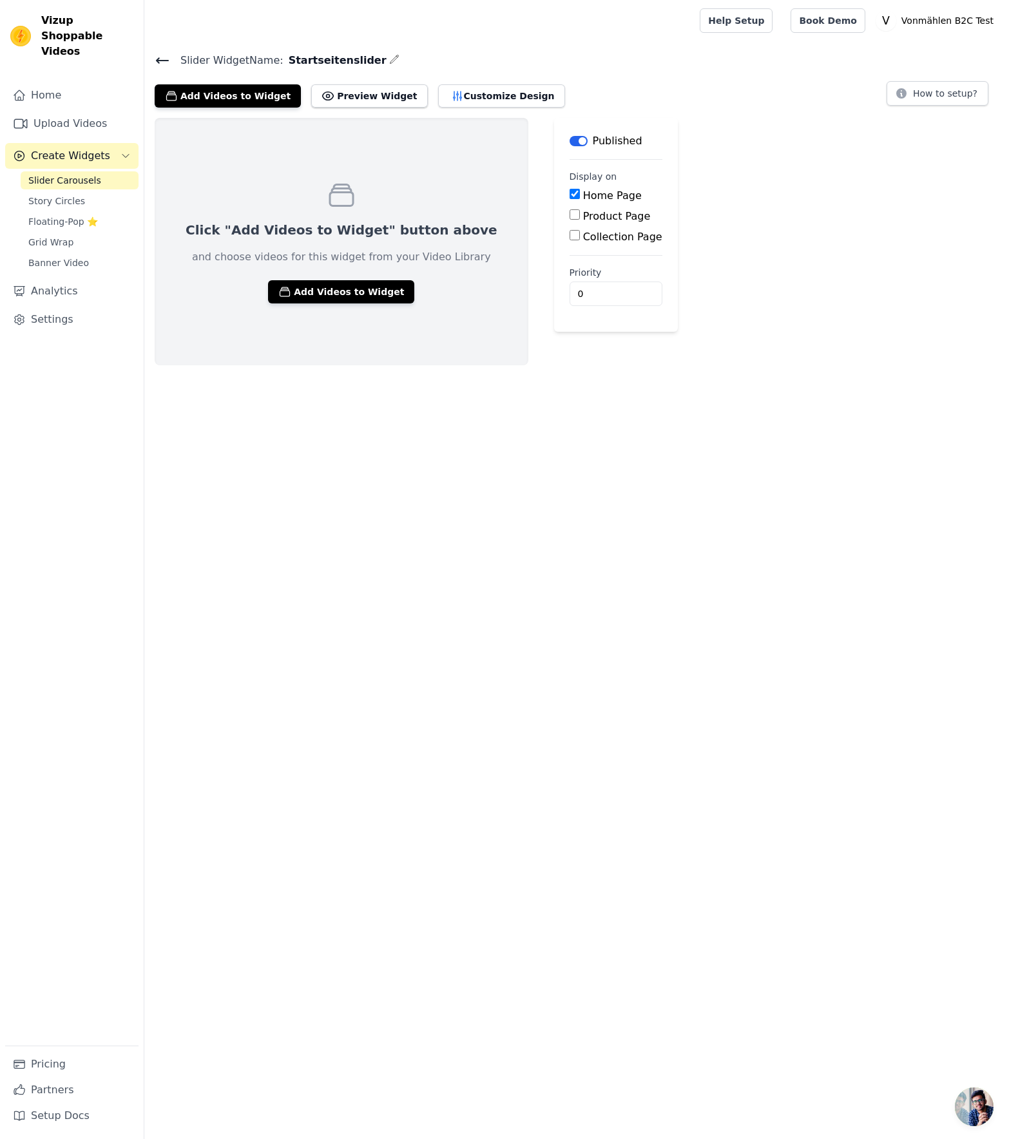
click at [35, 174] on span "Slider Carousels" at bounding box center [64, 180] width 73 height 13
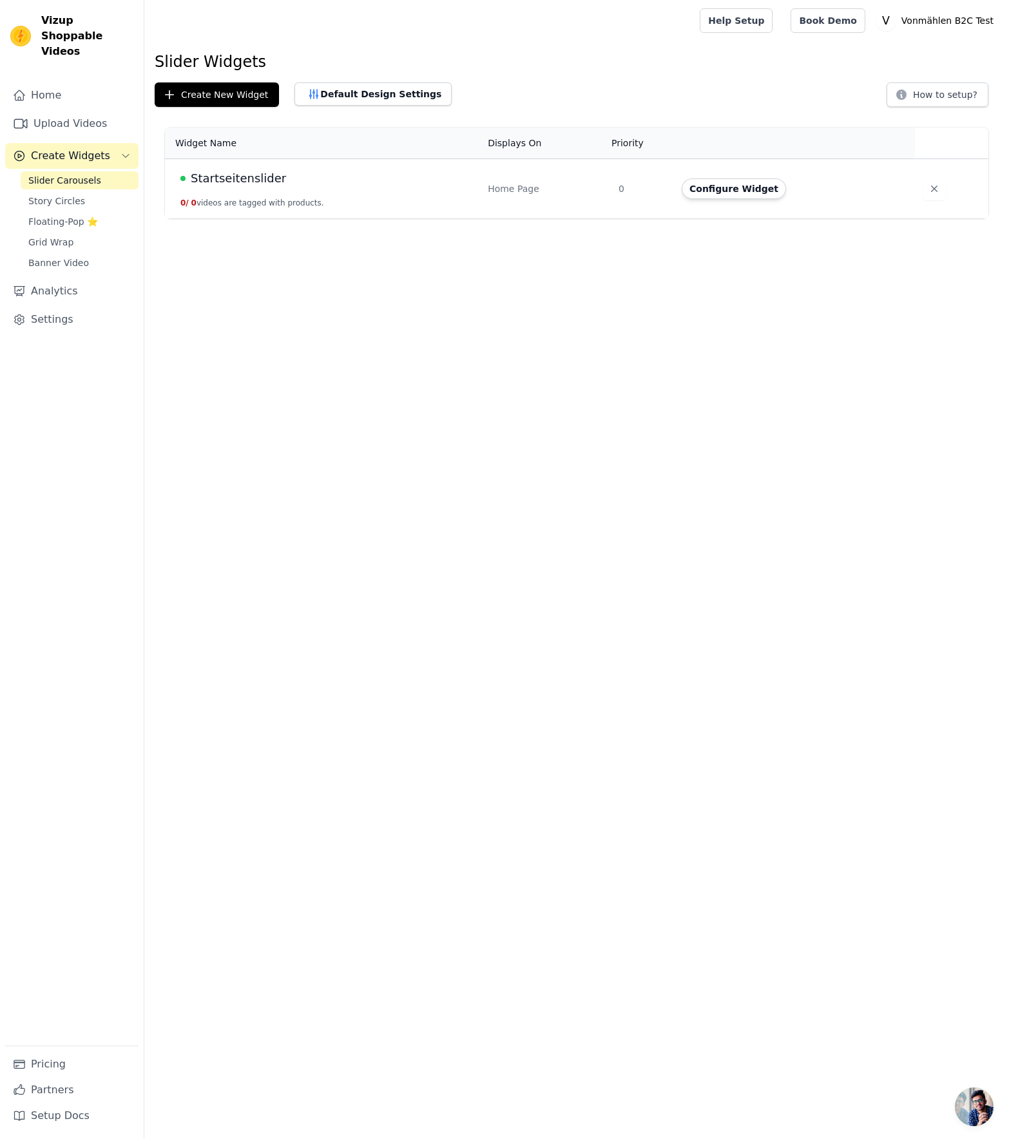
click at [237, 175] on span "Startseitenslider" at bounding box center [238, 179] width 95 height 18
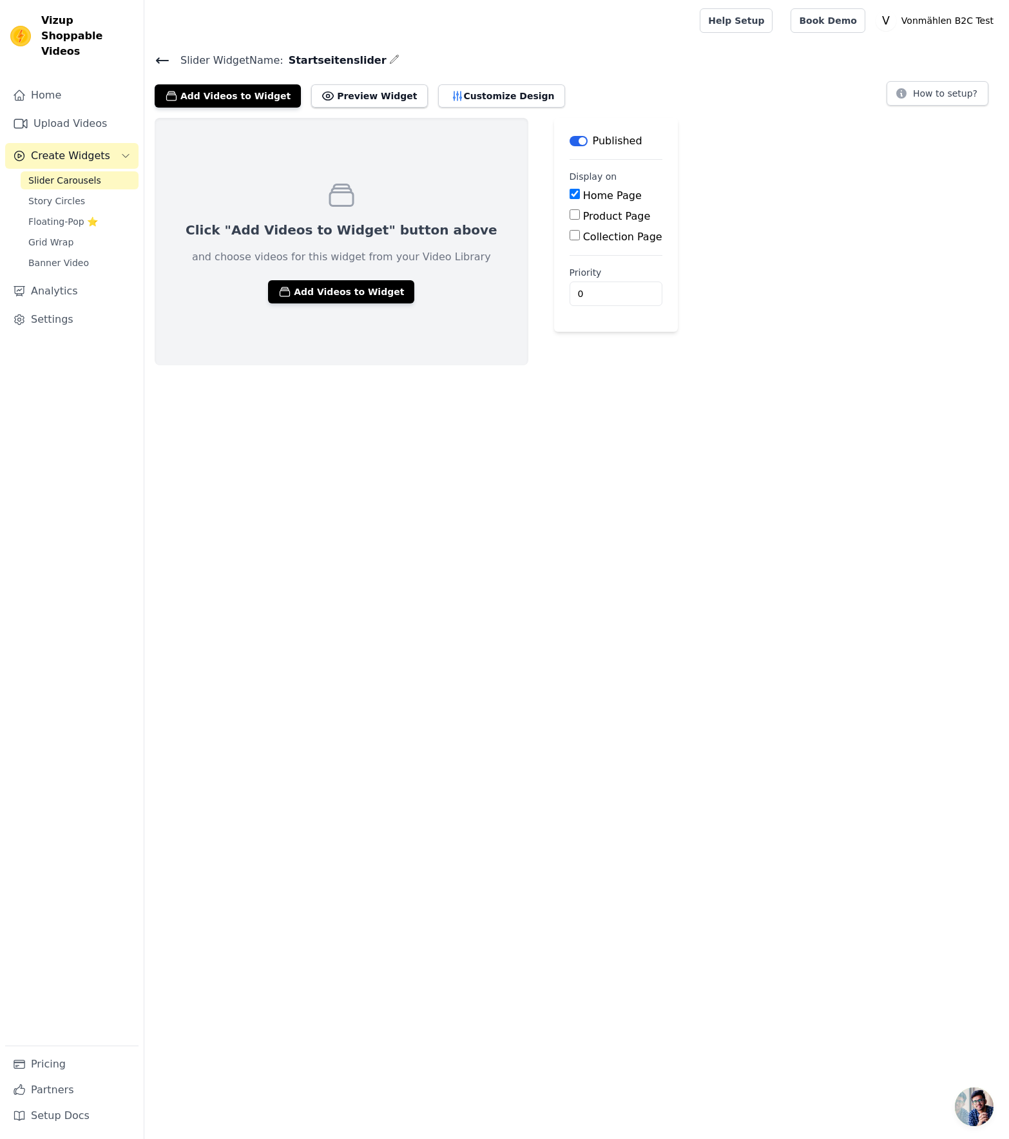
click at [80, 174] on span "Slider Carousels" at bounding box center [64, 180] width 73 height 13
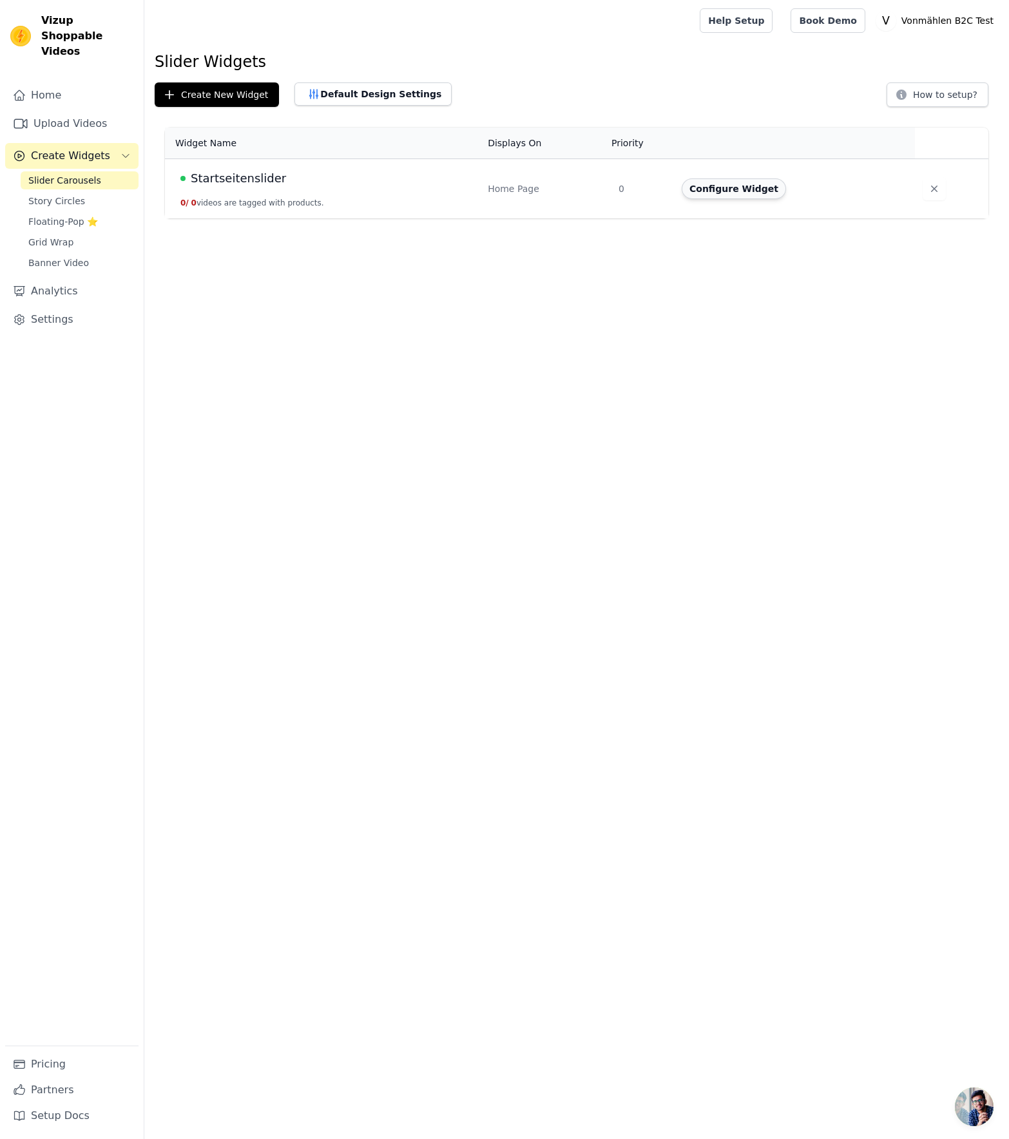
click at [726, 188] on button "Configure Widget" at bounding box center [734, 189] width 104 height 21
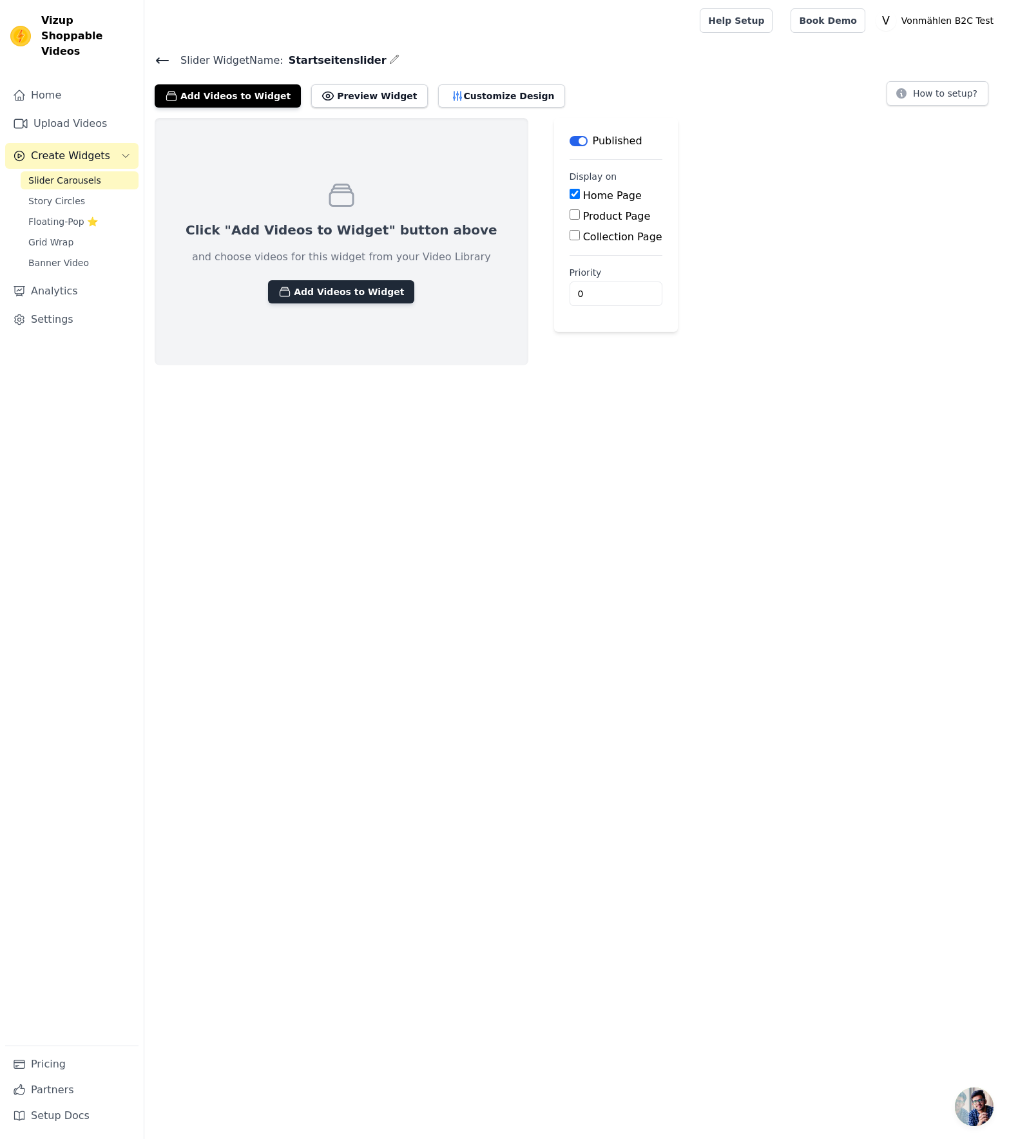
click at [362, 294] on button "Add Videos to Widget" at bounding box center [341, 291] width 146 height 23
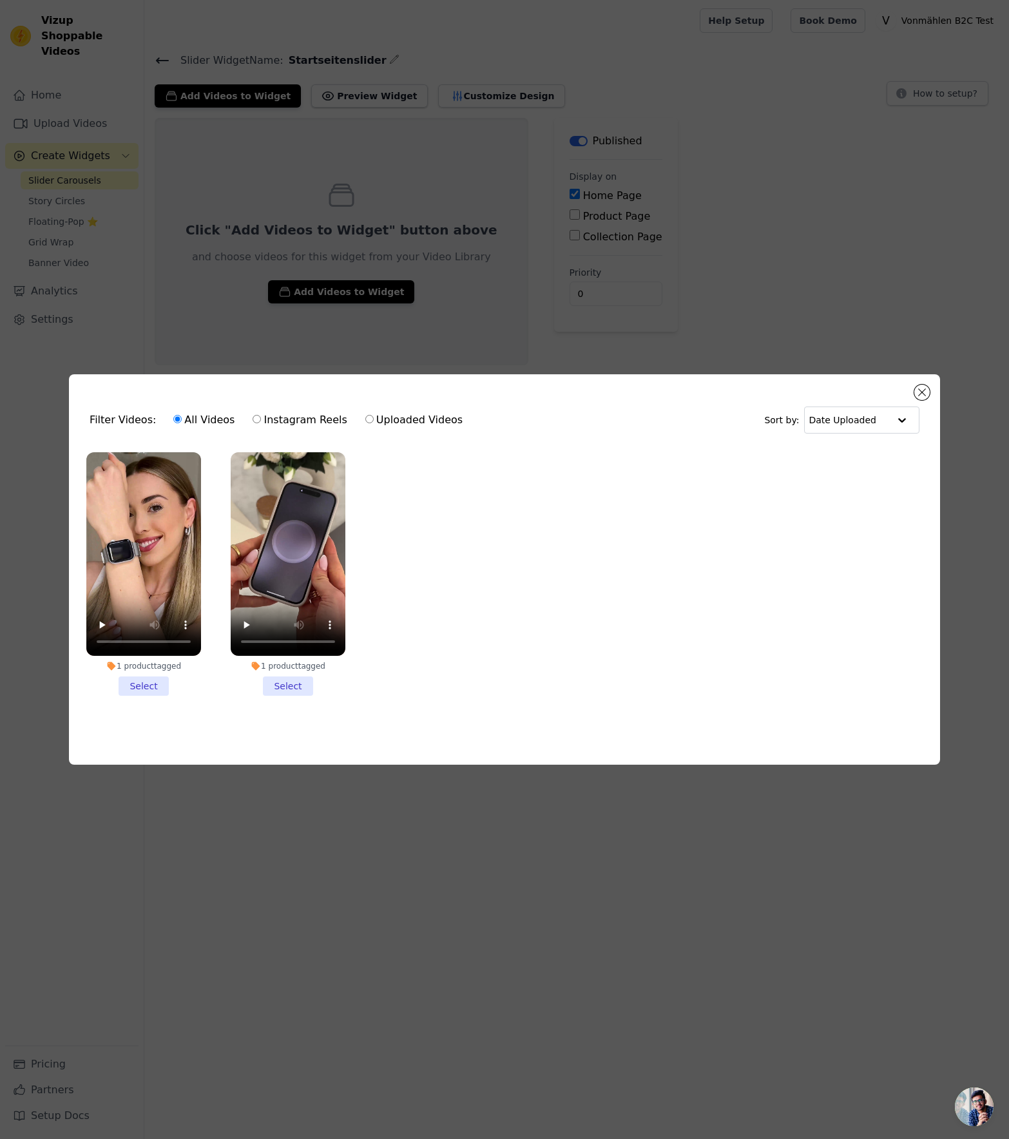
click at [142, 687] on li "1 product tagged Select" at bounding box center [143, 574] width 115 height 244
click at [0, 0] on input "1 product tagged Select" at bounding box center [0, 0] width 0 height 0
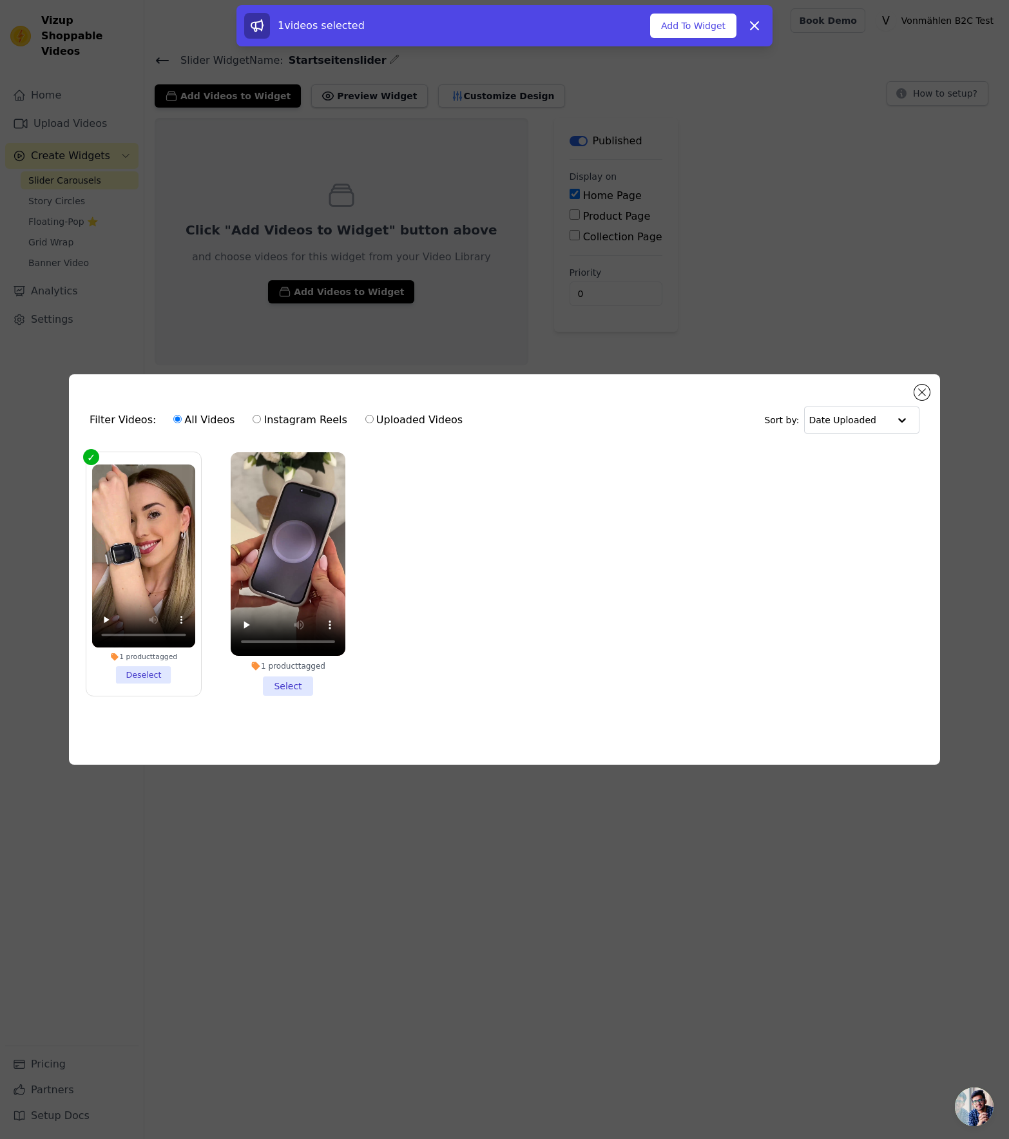
click at [285, 686] on li "1 product tagged Select" at bounding box center [288, 574] width 115 height 244
click at [0, 0] on input "1 product tagged Select" at bounding box center [0, 0] width 0 height 0
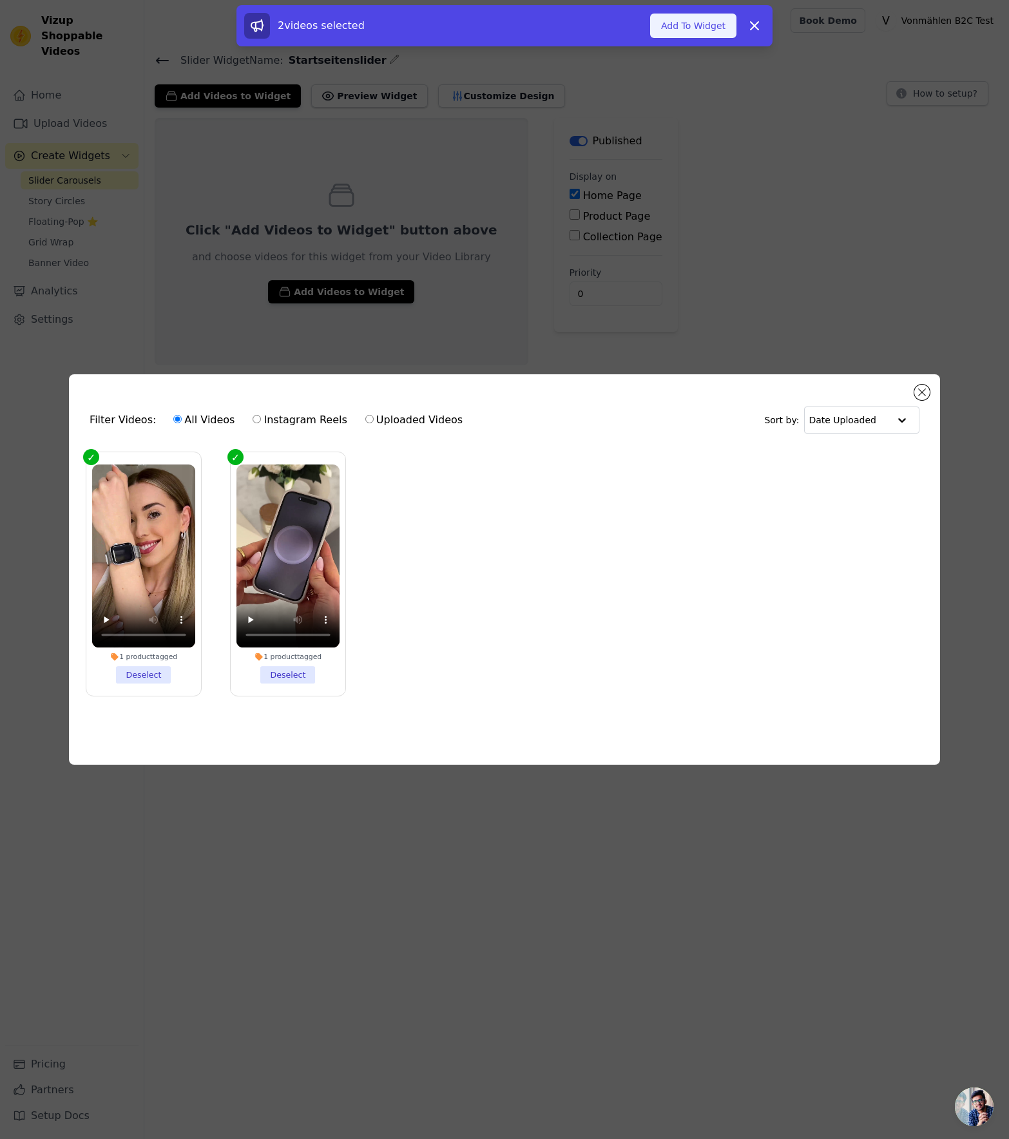
click at [689, 30] on button "Add To Widget" at bounding box center [693, 26] width 86 height 24
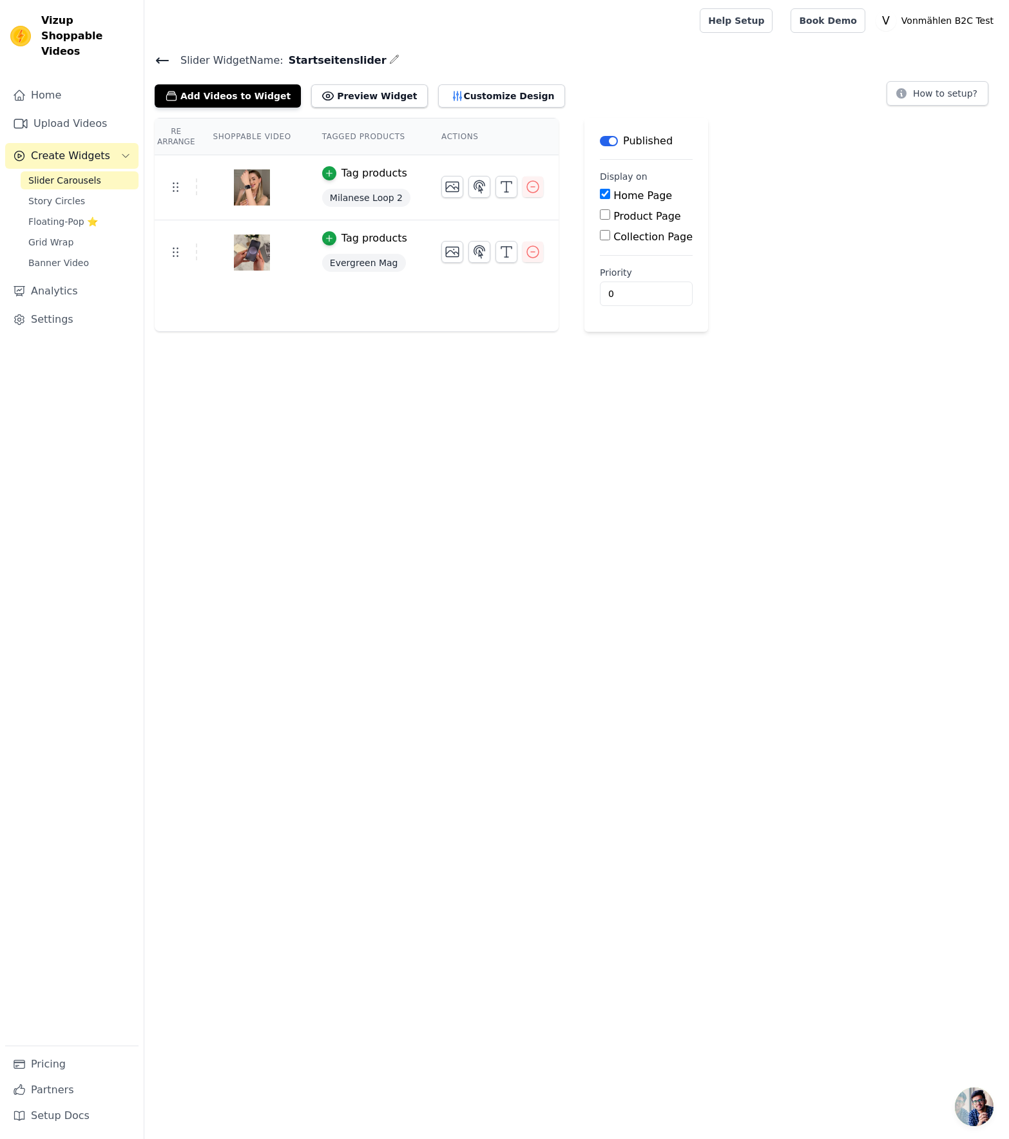
click at [639, 332] on html "Vizup Shoppable Videos Home Upload Videos Create Widgets Slider Carousels Story…" at bounding box center [504, 166] width 1009 height 332
click at [344, 100] on button "Preview Widget" at bounding box center [369, 95] width 116 height 23
click at [477, 324] on div "Re Arrange Shoppable Video Tagged Products Actions Tag products Milanese Loop 2…" at bounding box center [357, 225] width 404 height 214
click at [85, 307] on link "Settings" at bounding box center [71, 320] width 133 height 26
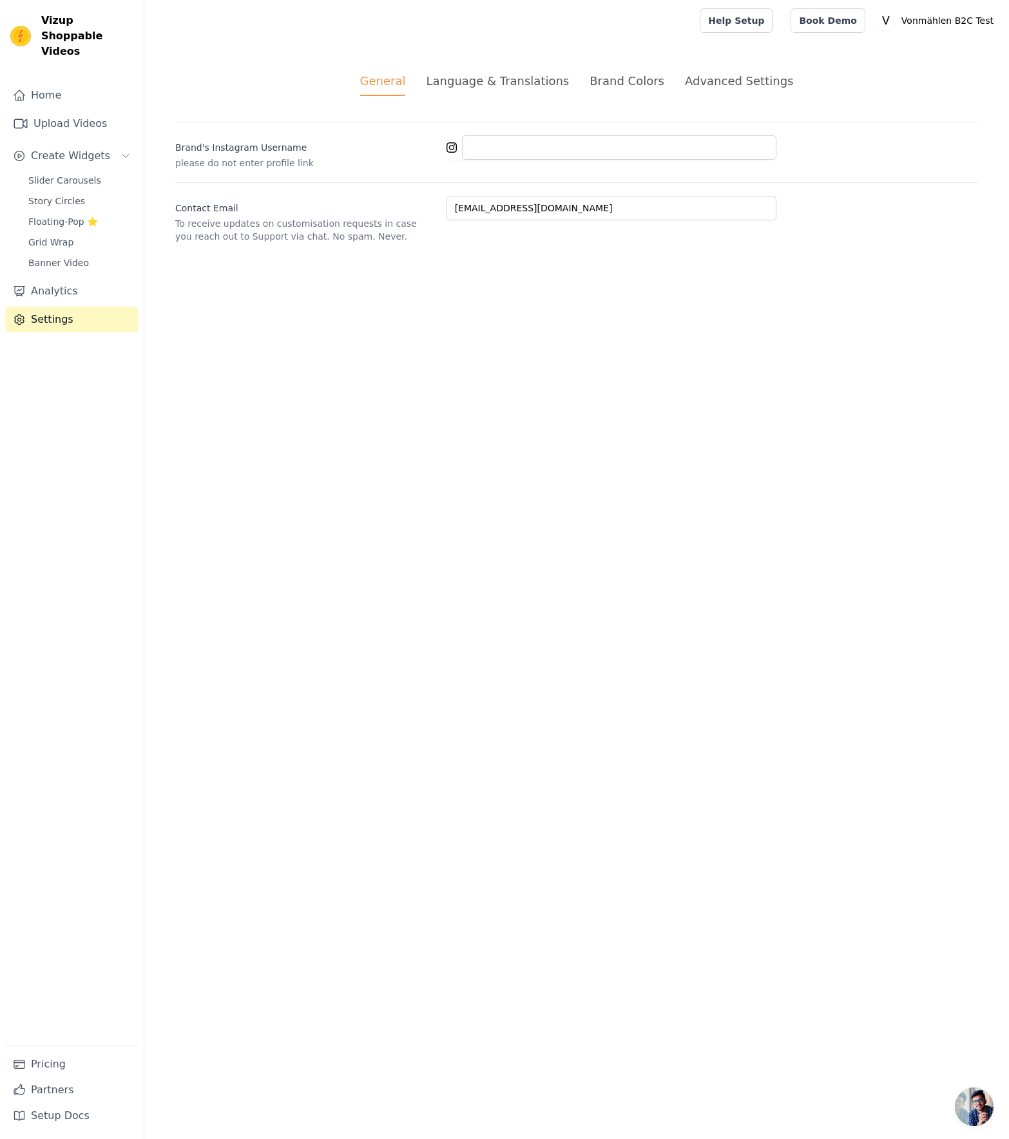
click at [722, 77] on div "Advanced Settings" at bounding box center [739, 80] width 108 height 17
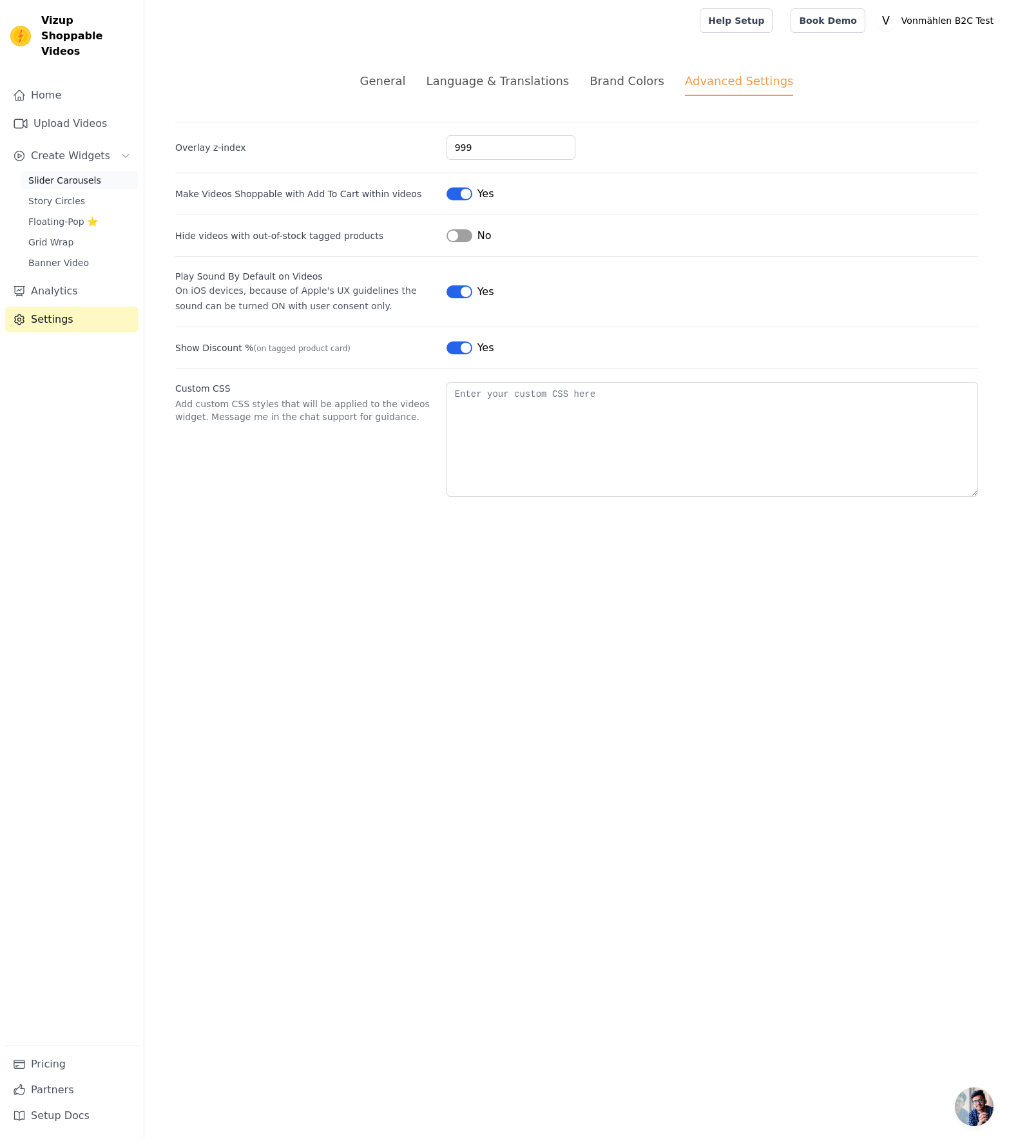
click at [76, 174] on span "Slider Carousels" at bounding box center [64, 180] width 73 height 13
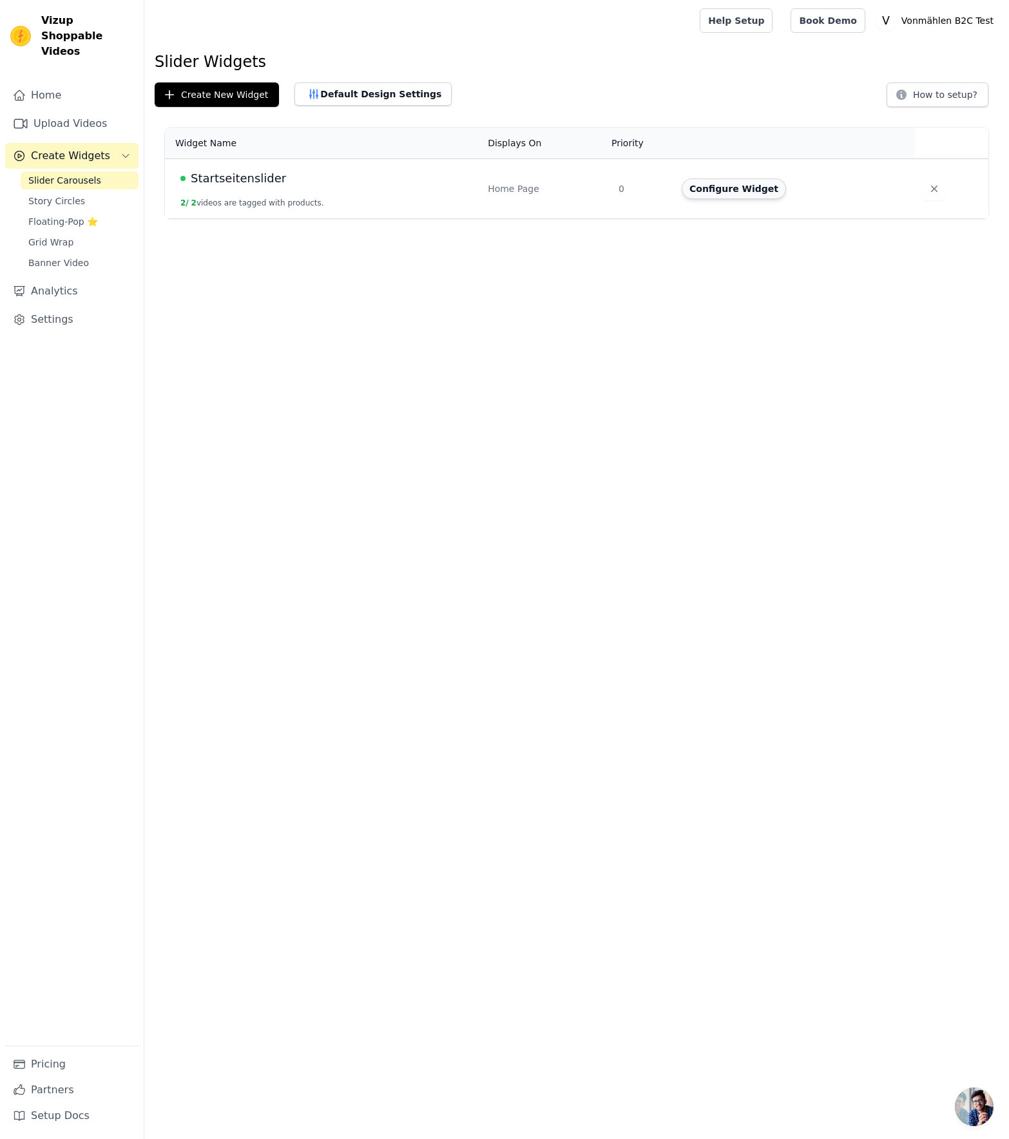
click at [758, 184] on button "Configure Widget" at bounding box center [734, 189] width 104 height 21
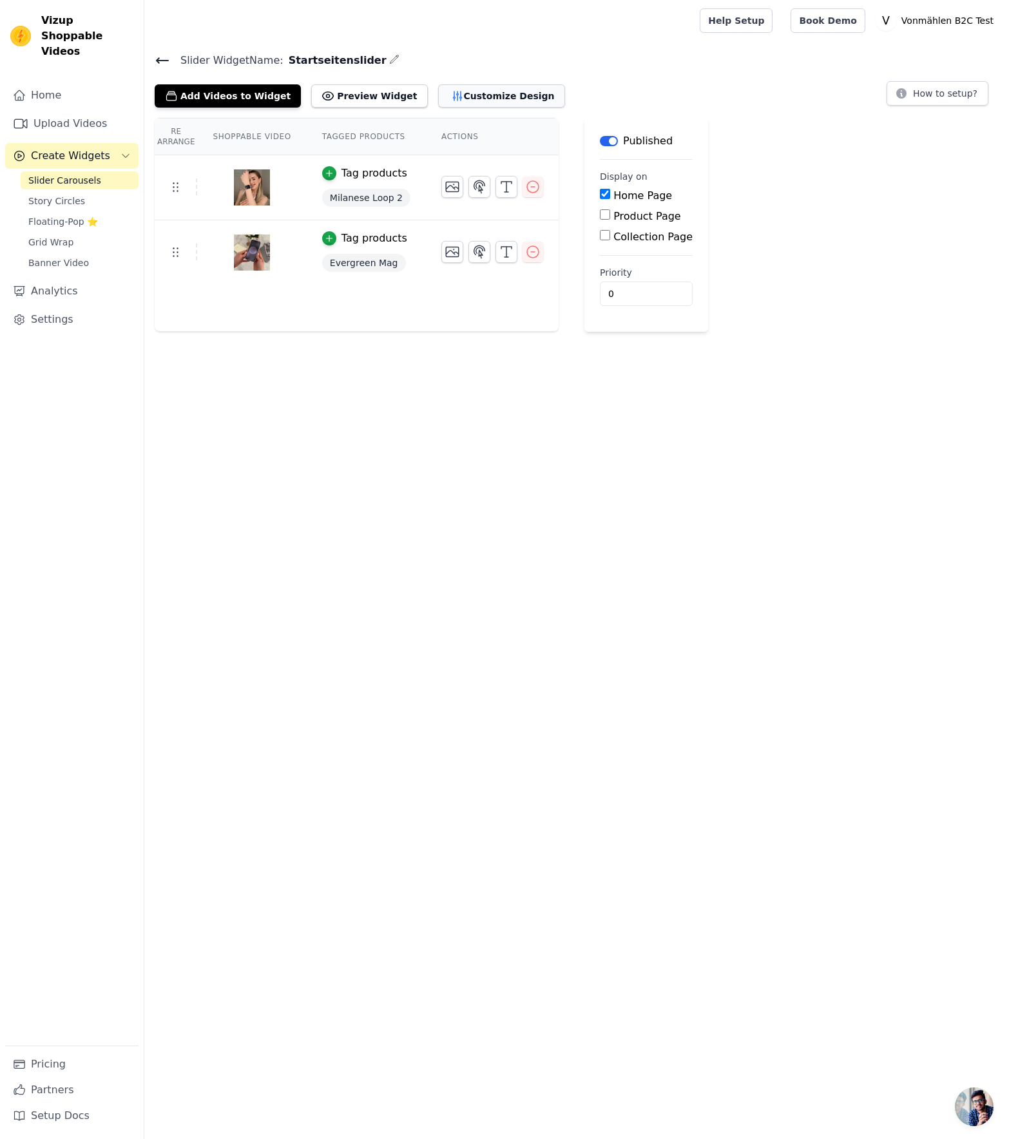
click at [505, 97] on button "Customize Design" at bounding box center [501, 95] width 127 height 23
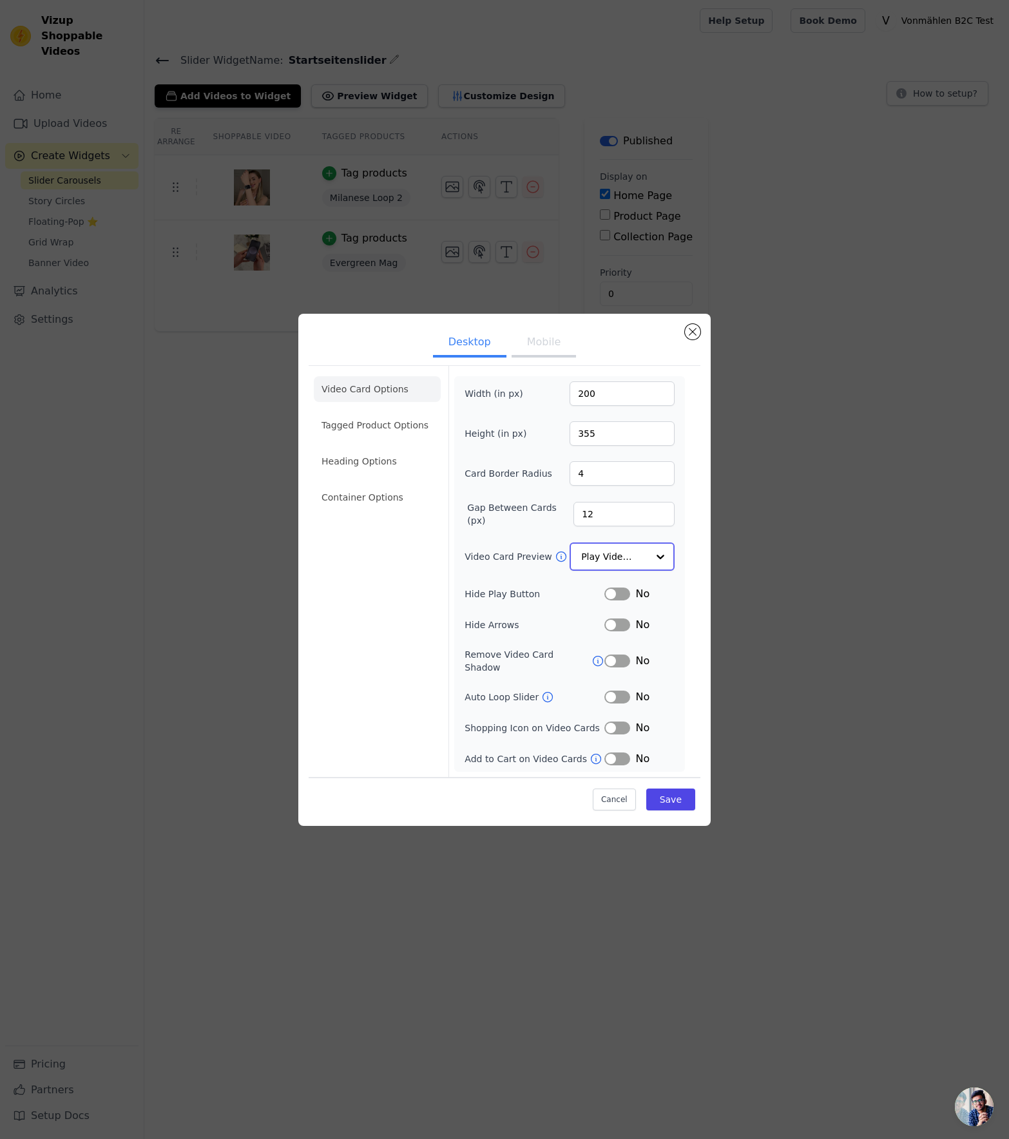
click at [620, 560] on input "Video Card Preview" at bounding box center [614, 557] width 66 height 26
click at [687, 498] on form "Width (in px) 200 Height (in px) 355 Card Border Radius 4 Gap Between Cards (px…" at bounding box center [570, 572] width 242 height 410
click at [382, 485] on li "Tagged Product Options" at bounding box center [377, 498] width 127 height 26
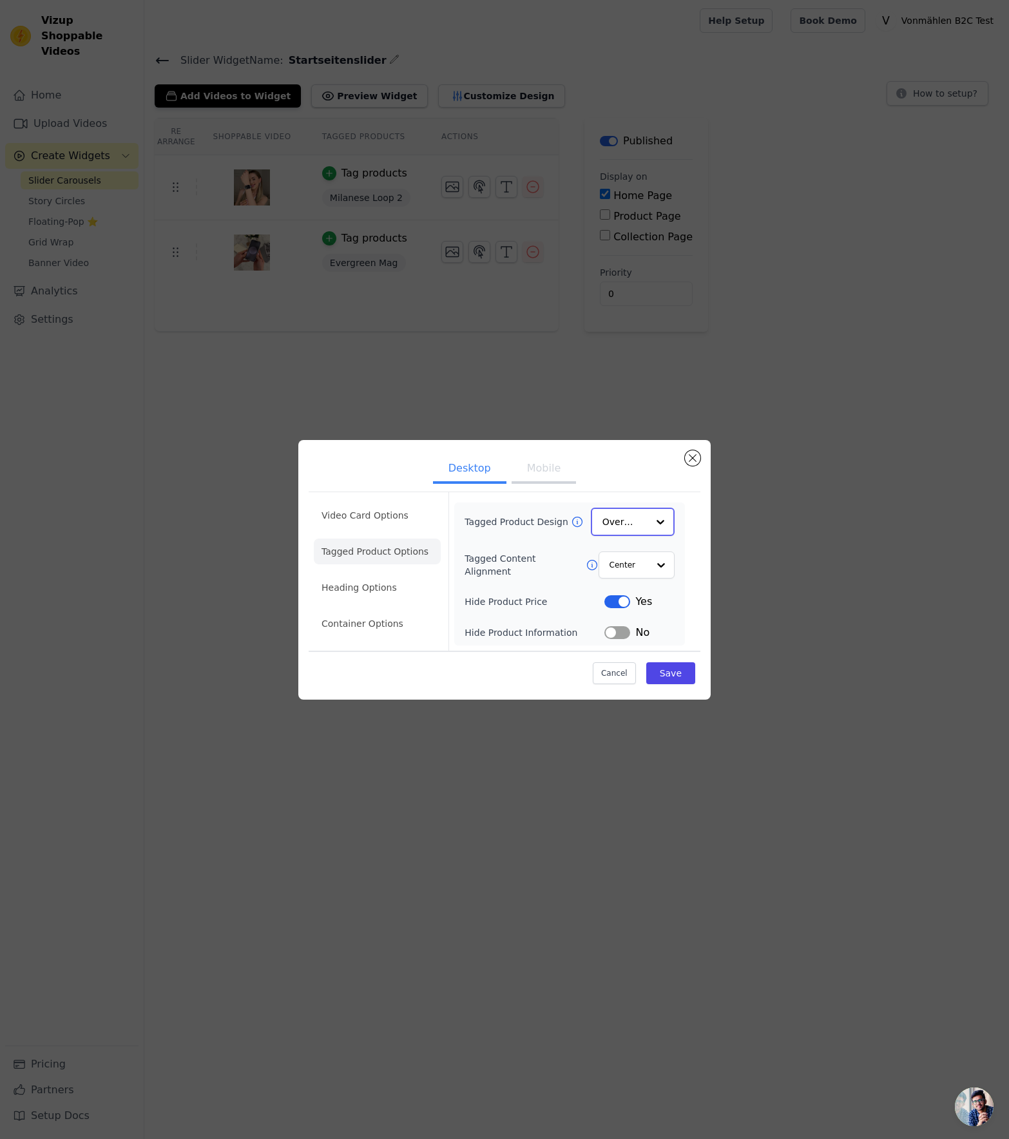
click at [626, 516] on input "Tagged Product Design" at bounding box center [625, 522] width 45 height 26
click at [631, 510] on input "Tagged Product Design" at bounding box center [625, 522] width 45 height 26
click at [390, 614] on li "Container Options" at bounding box center [377, 625] width 127 height 26
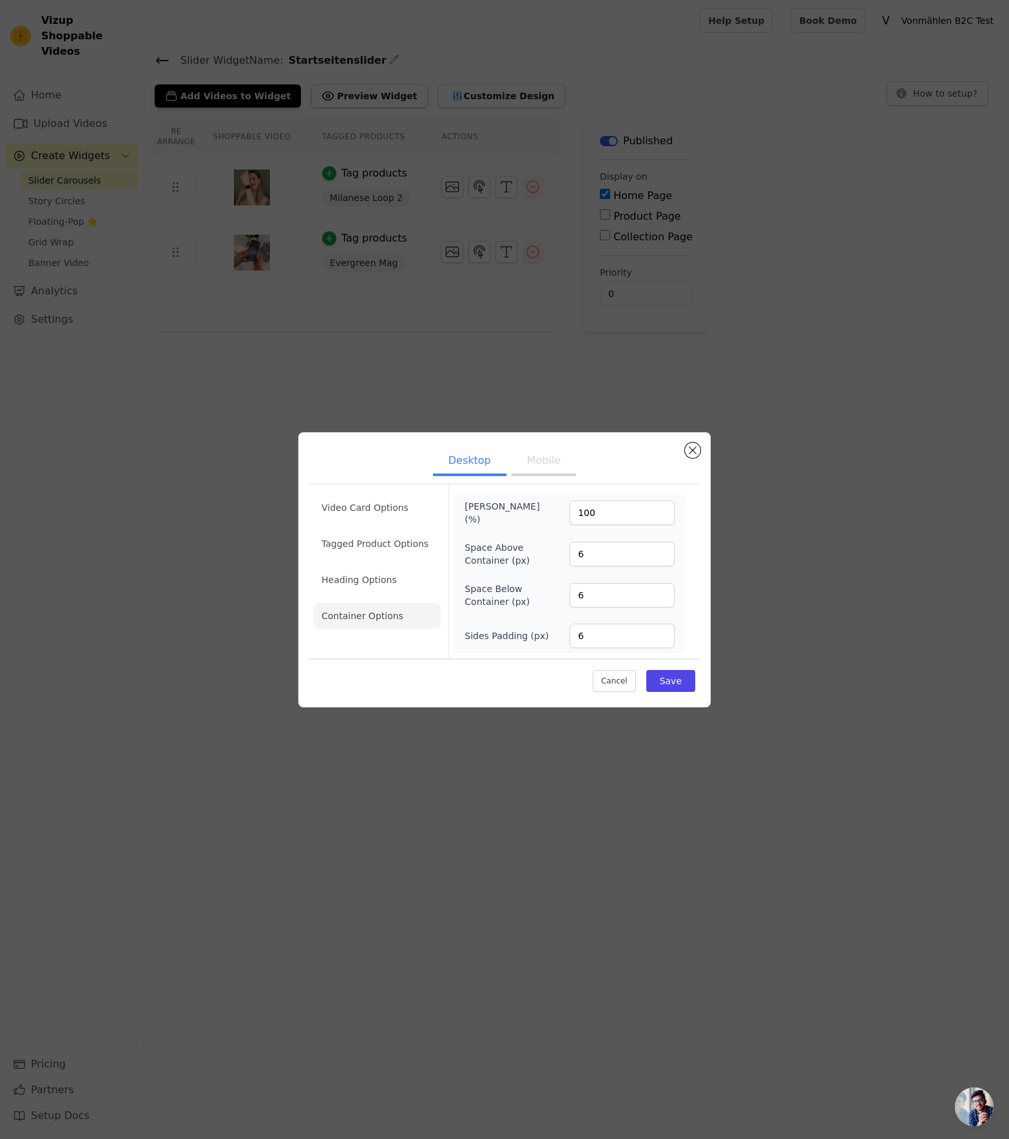
click at [391, 485] on div "Video Card Options Tagged Product Options Heading Options Container Options" at bounding box center [377, 572] width 127 height 174
click at [377, 531] on li "Video Card Options" at bounding box center [377, 544] width 127 height 26
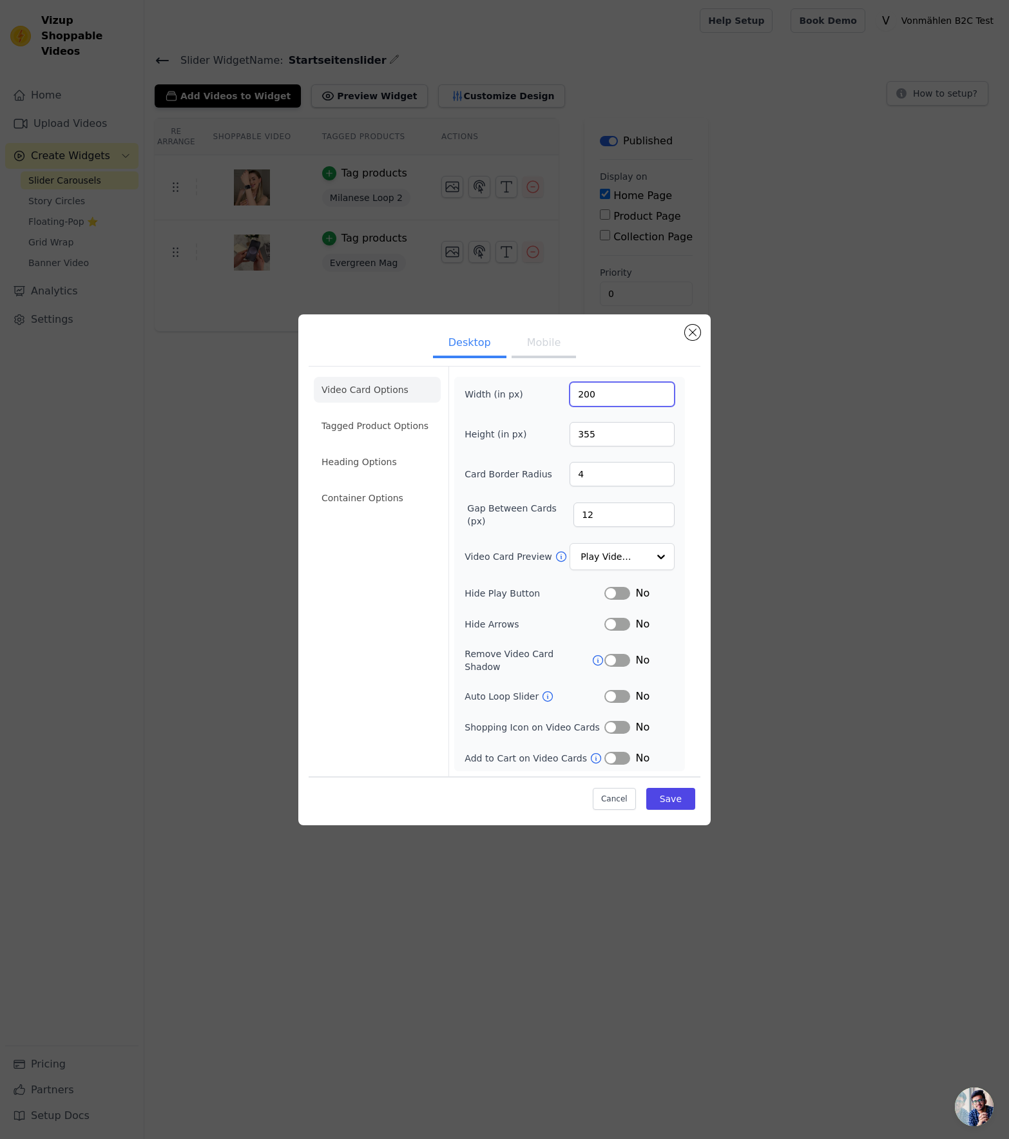
drag, startPoint x: 584, startPoint y: 400, endPoint x: 563, endPoint y: 400, distance: 21.3
click at [566, 400] on div "Width (in px) 200" at bounding box center [570, 394] width 210 height 24
type input "300"
drag, startPoint x: 606, startPoint y: 438, endPoint x: 514, endPoint y: 435, distance: 92.2
click at [514, 435] on div "Height (in px) 355" at bounding box center [570, 434] width 210 height 24
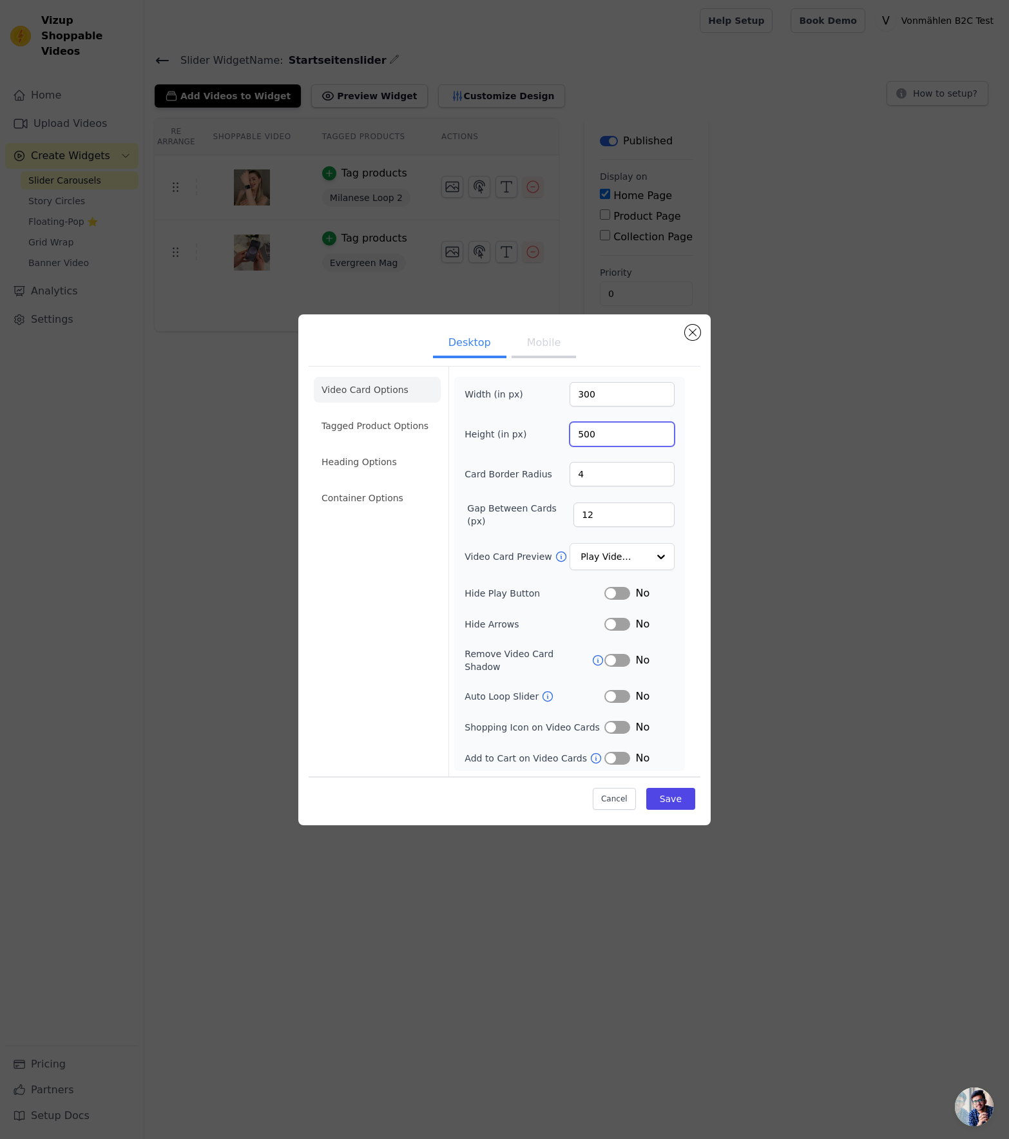
type input "500"
click at [605, 518] on input "12" at bounding box center [624, 515] width 101 height 24
click at [558, 561] on icon at bounding box center [561, 556] width 13 height 13
click at [668, 791] on button "Save" at bounding box center [670, 799] width 49 height 22
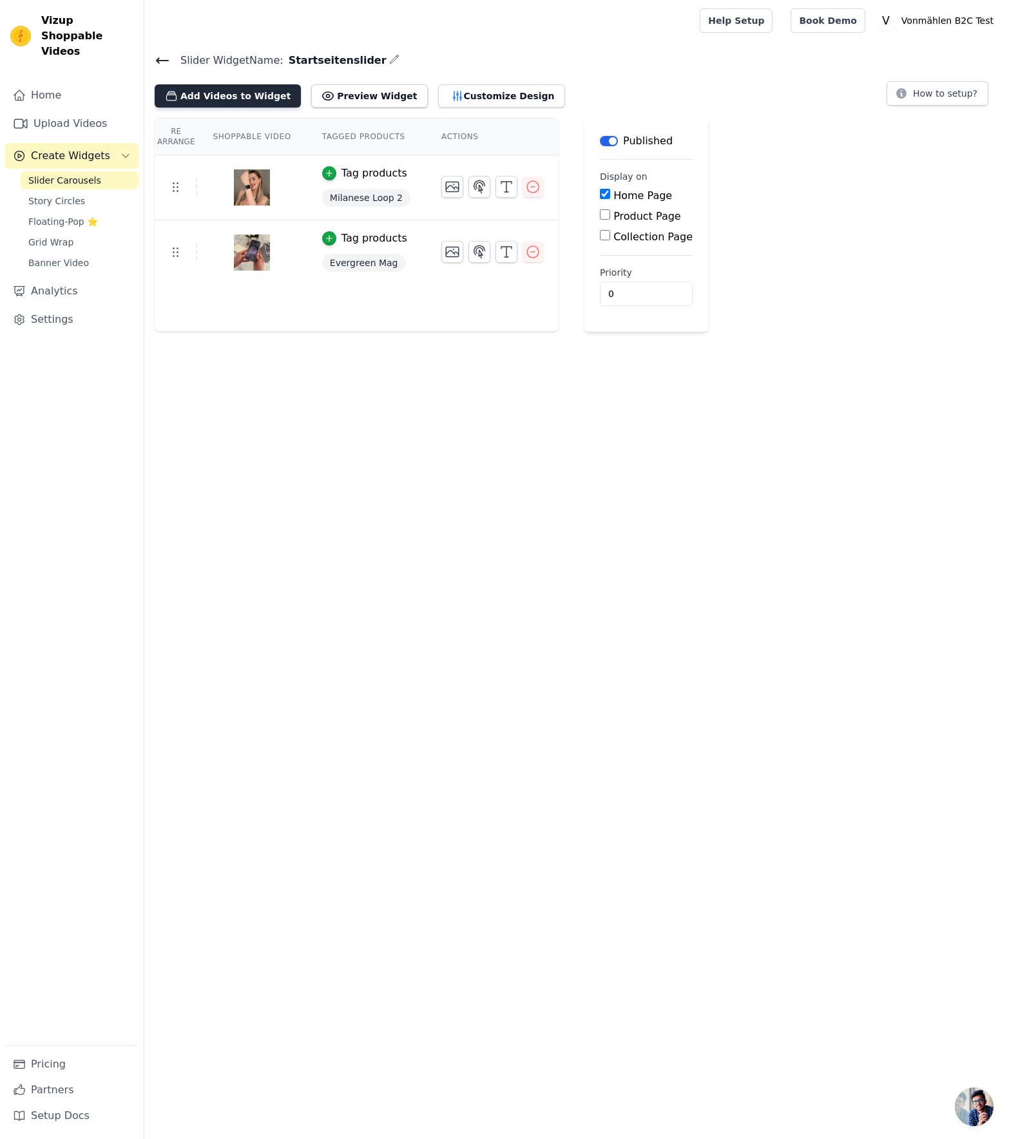
click at [207, 88] on button "Add Videos to Widget" at bounding box center [228, 95] width 146 height 23
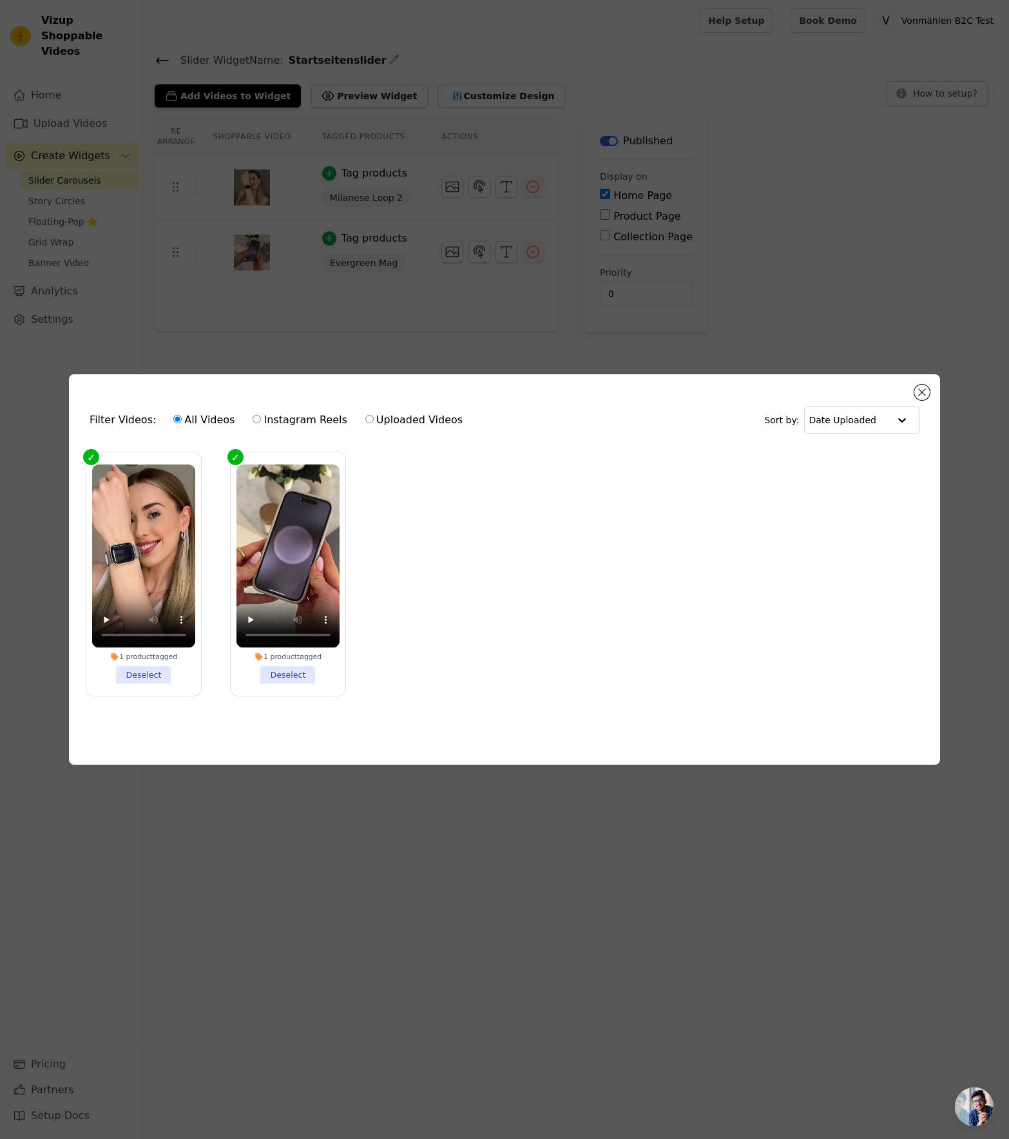
click at [384, 414] on label "Uploaded Videos" at bounding box center [414, 420] width 99 height 17
click at [374, 415] on input "Uploaded Videos" at bounding box center [369, 419] width 8 height 8
radio input "true"
click at [396, 332] on div "Filter Videos: All Videos Instagram Reels Uploaded Videos Sort by: Date Uploade…" at bounding box center [504, 569] width 1009 height 1139
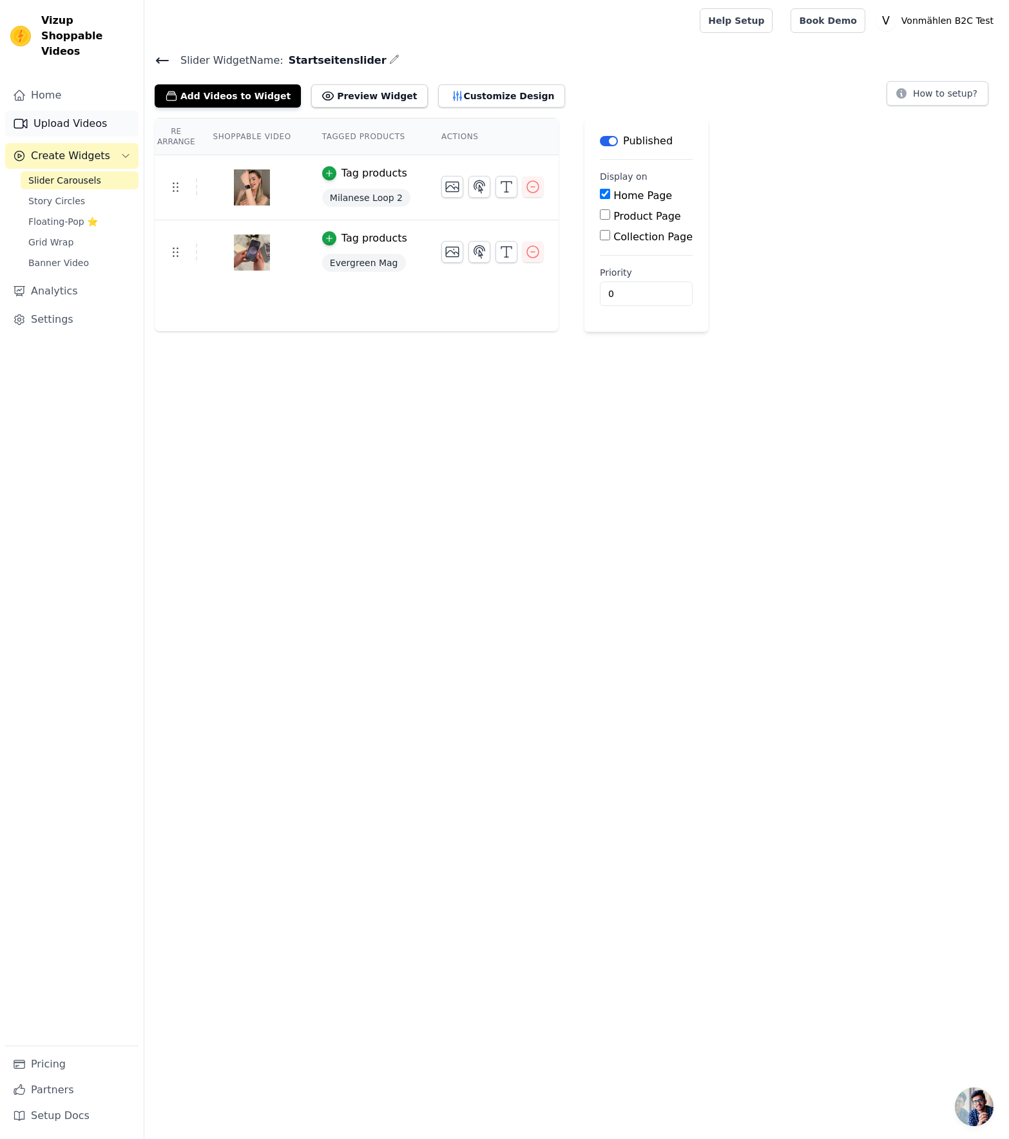
click at [73, 111] on link "Upload Videos" at bounding box center [71, 124] width 133 height 26
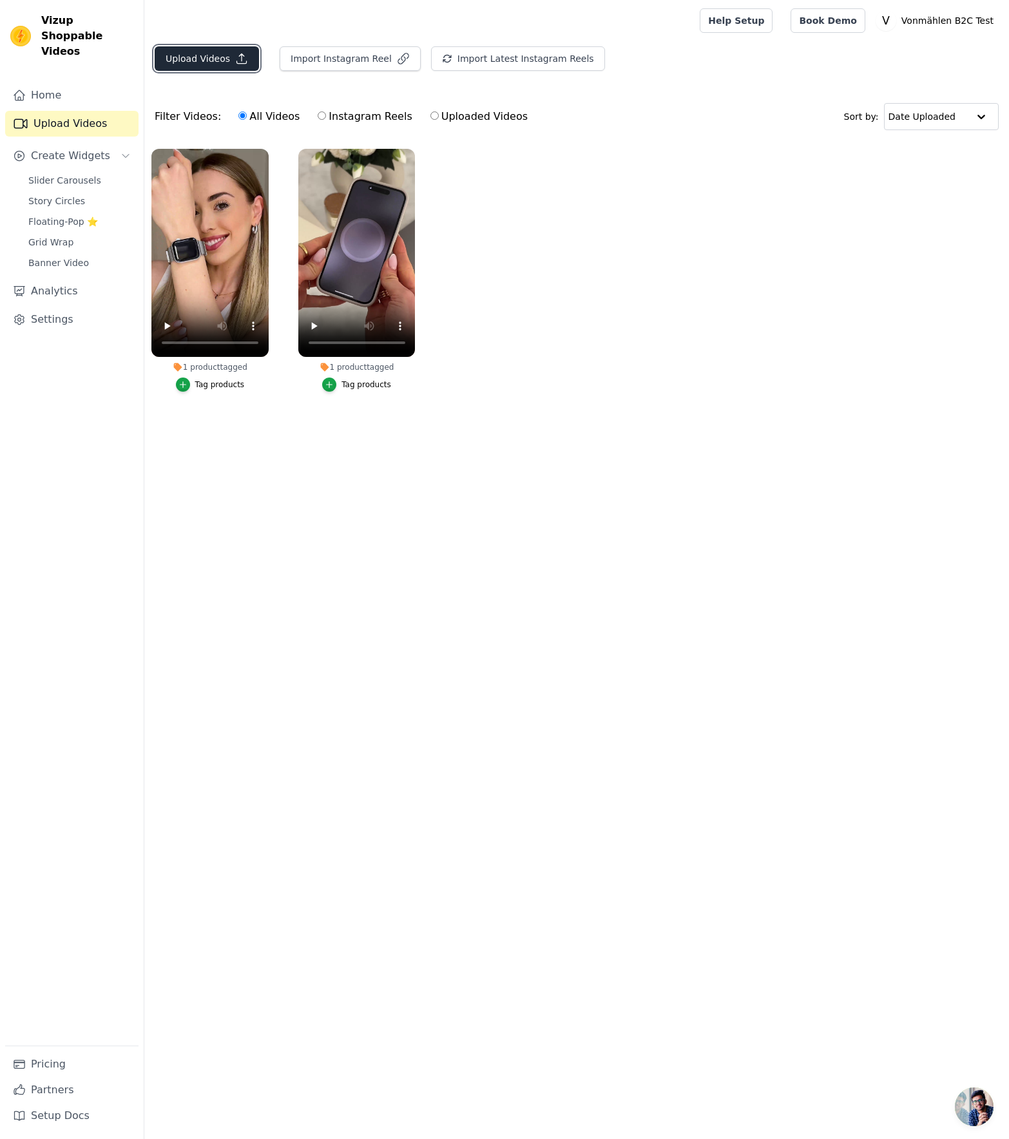
click at [184, 66] on button "Upload Videos" at bounding box center [207, 58] width 104 height 24
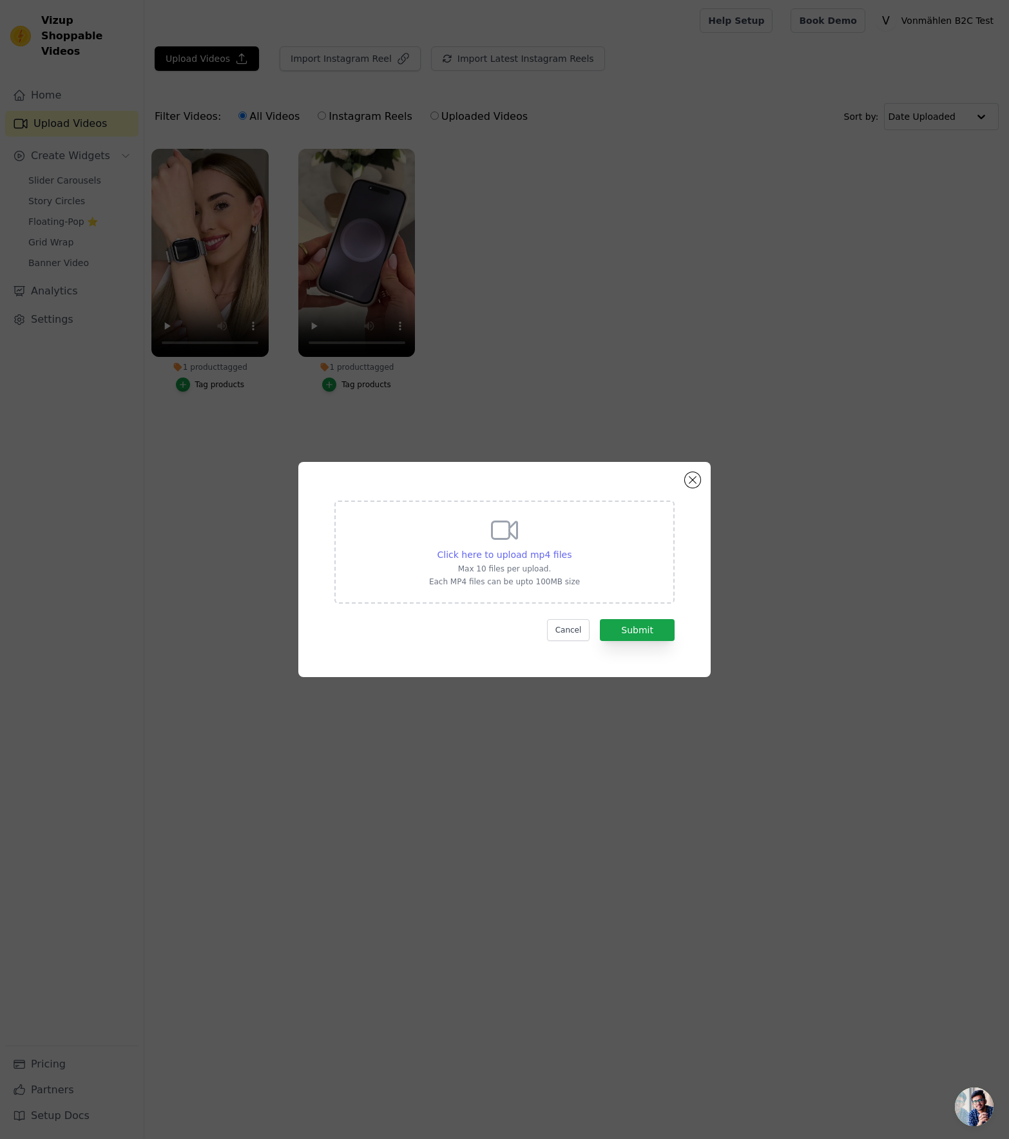
click at [491, 557] on span "Click here to upload mp4 files" at bounding box center [505, 555] width 135 height 10
click at [571, 548] on input "Click here to upload mp4 files Max 10 files per upload. Each MP4 files can be u…" at bounding box center [571, 548] width 1 height 1
type input "C:\fakepath\FindMe_V1H2_Lucia_Galerie.mp4"
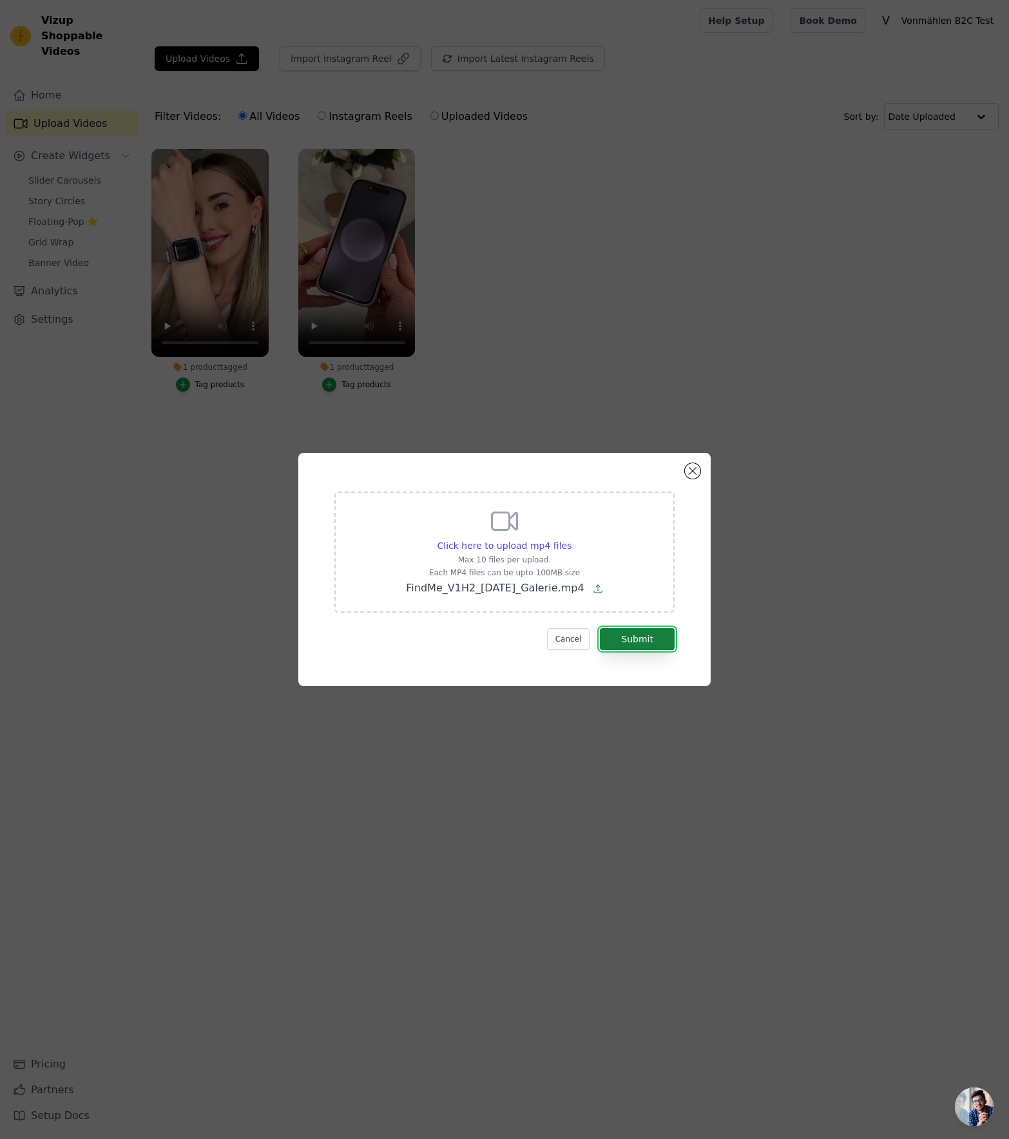
click at [630, 629] on button "Submit" at bounding box center [637, 639] width 75 height 22
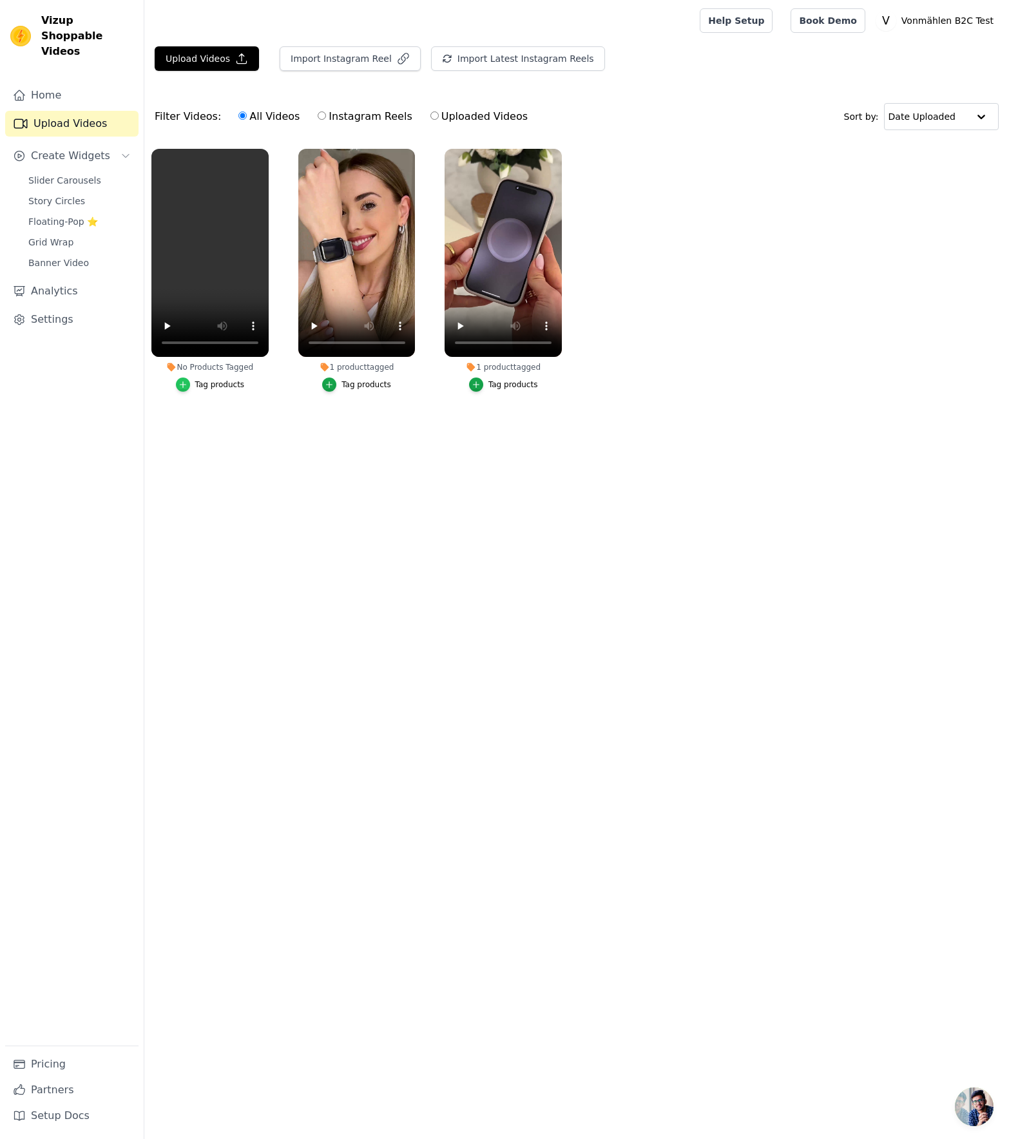
click at [180, 388] on icon "button" at bounding box center [183, 384] width 9 height 9
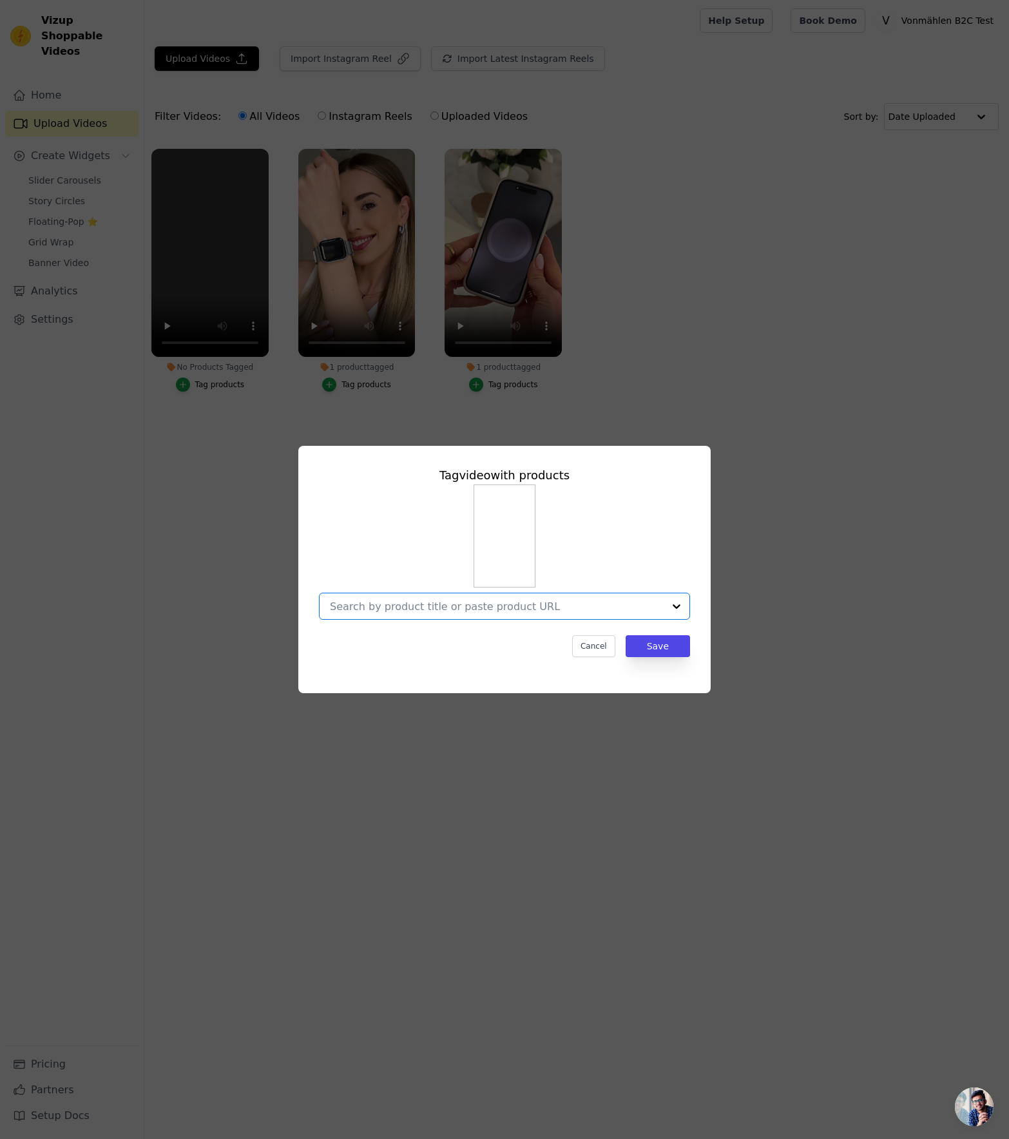
click at [403, 607] on input "No Products Tagged Tag video with products Option undefined, selected. Select i…" at bounding box center [497, 607] width 334 height 12
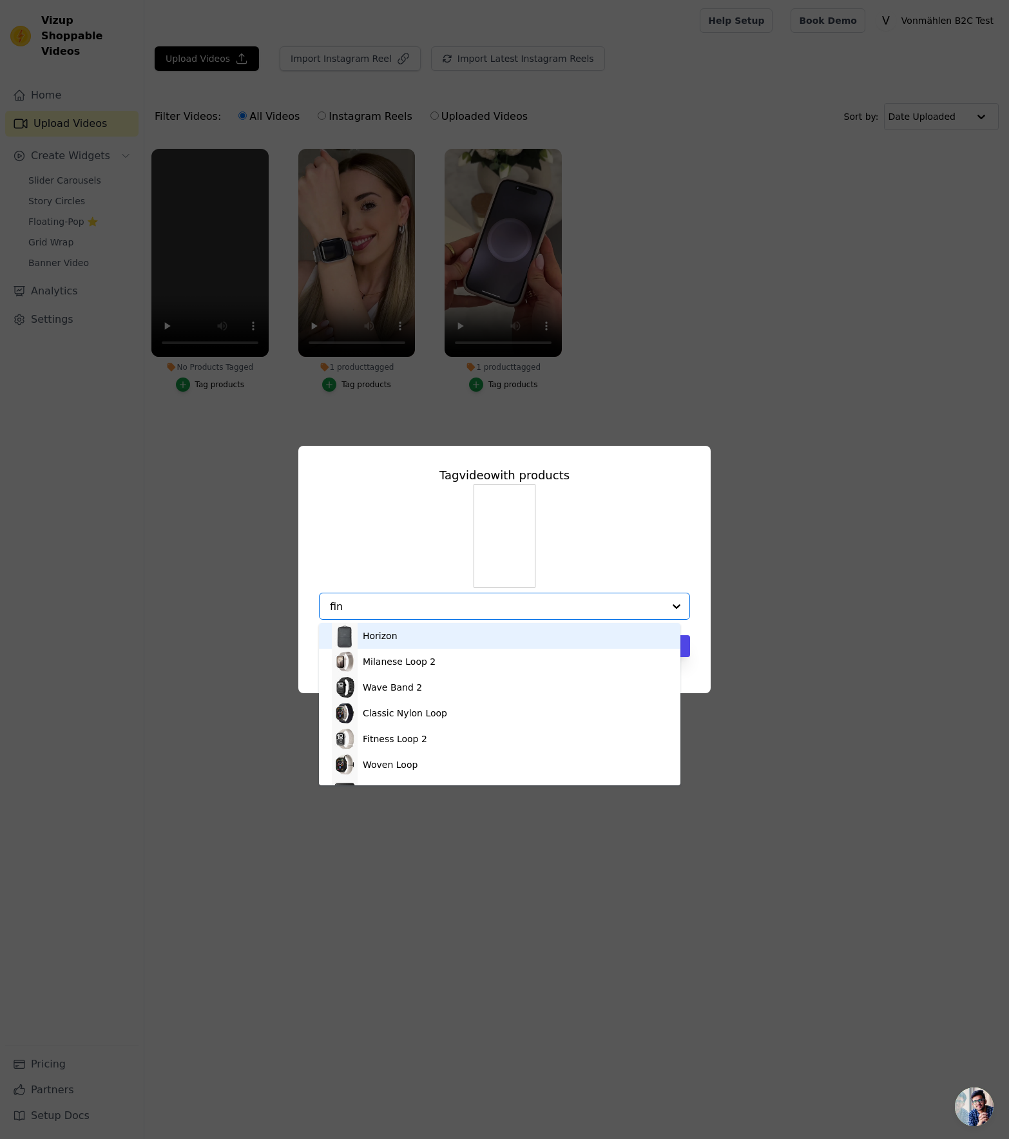
type input "find"
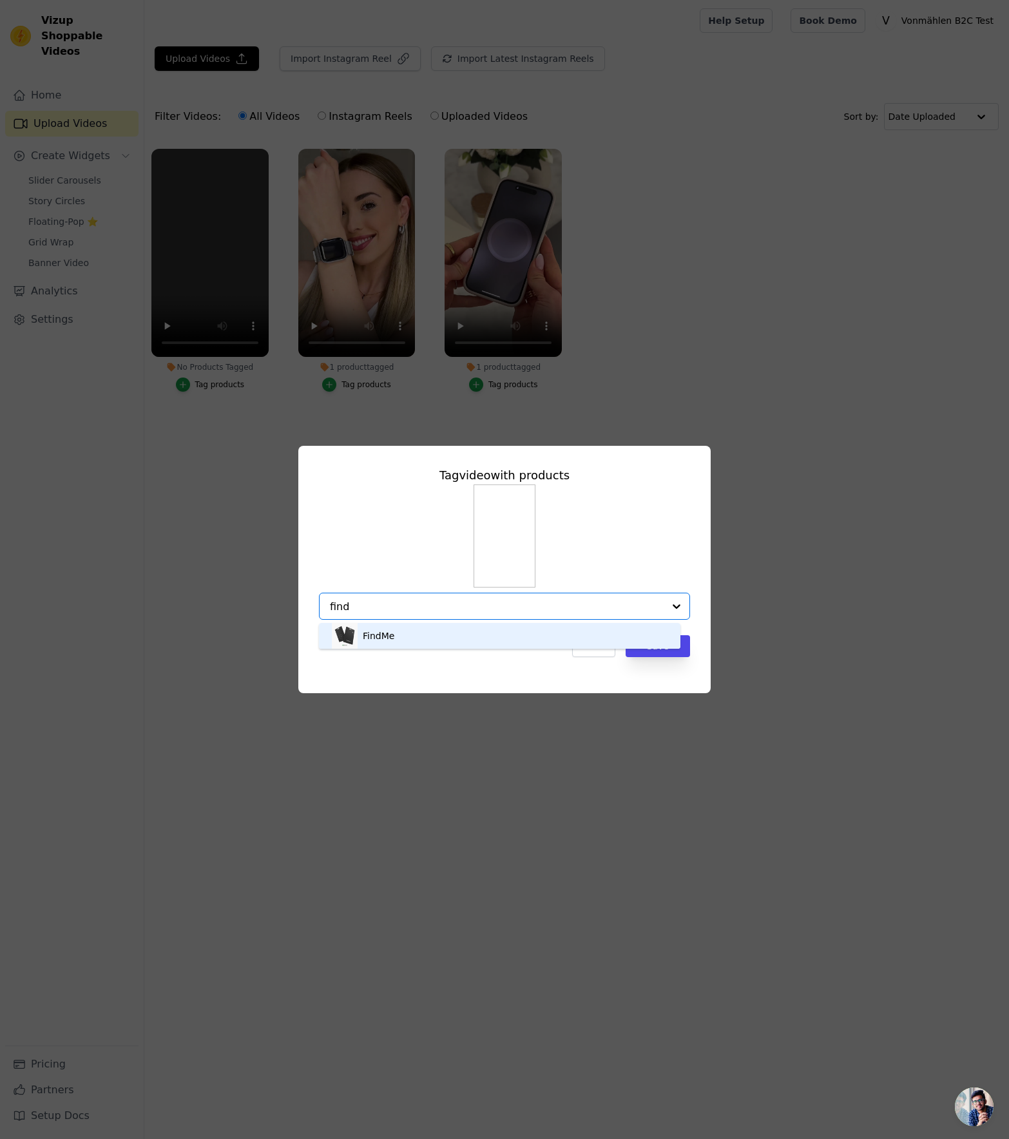
click at [407, 634] on div "FindMe" at bounding box center [500, 636] width 336 height 26
click at [653, 645] on button "Save" at bounding box center [658, 646] width 64 height 22
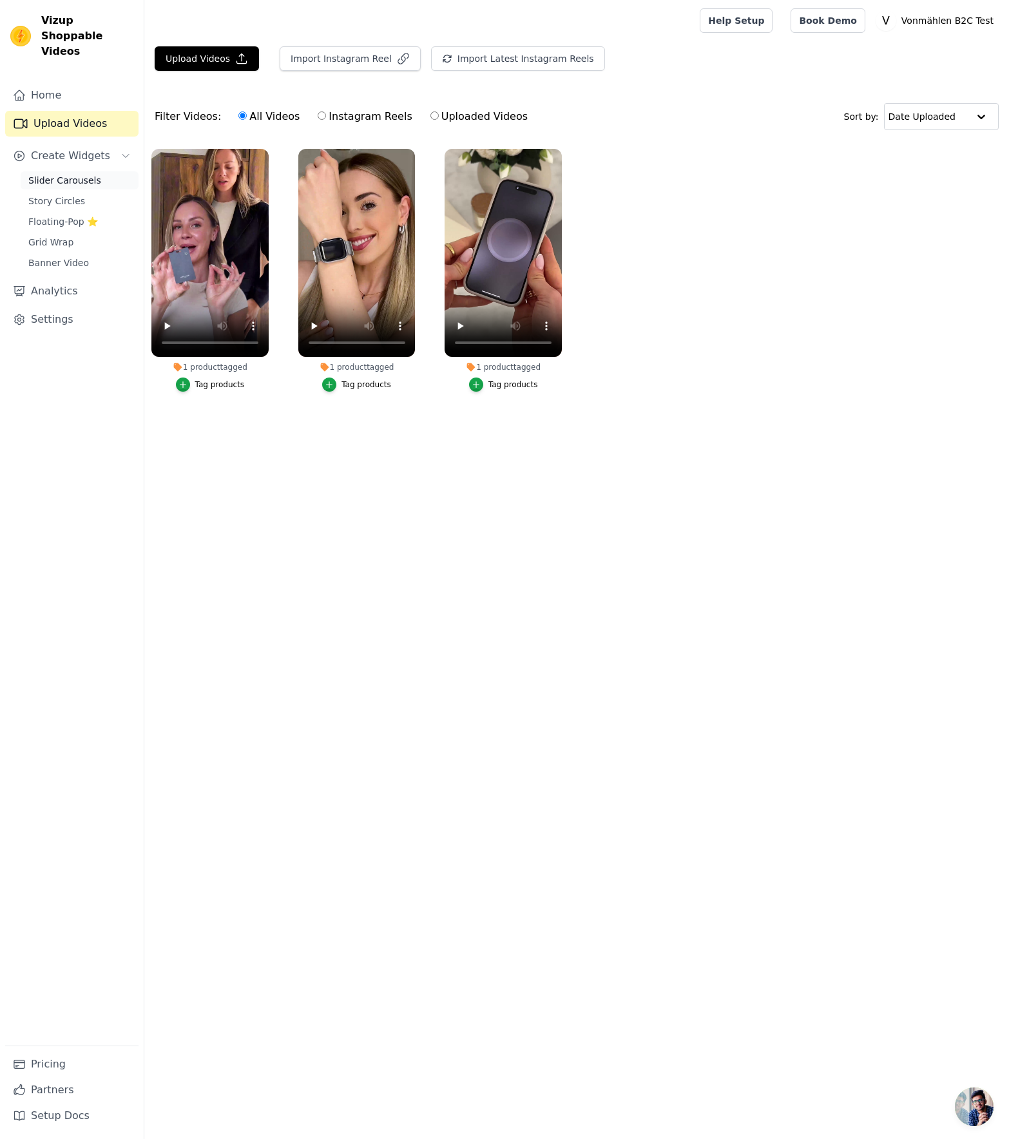
click at [76, 174] on span "Slider Carousels" at bounding box center [64, 180] width 73 height 13
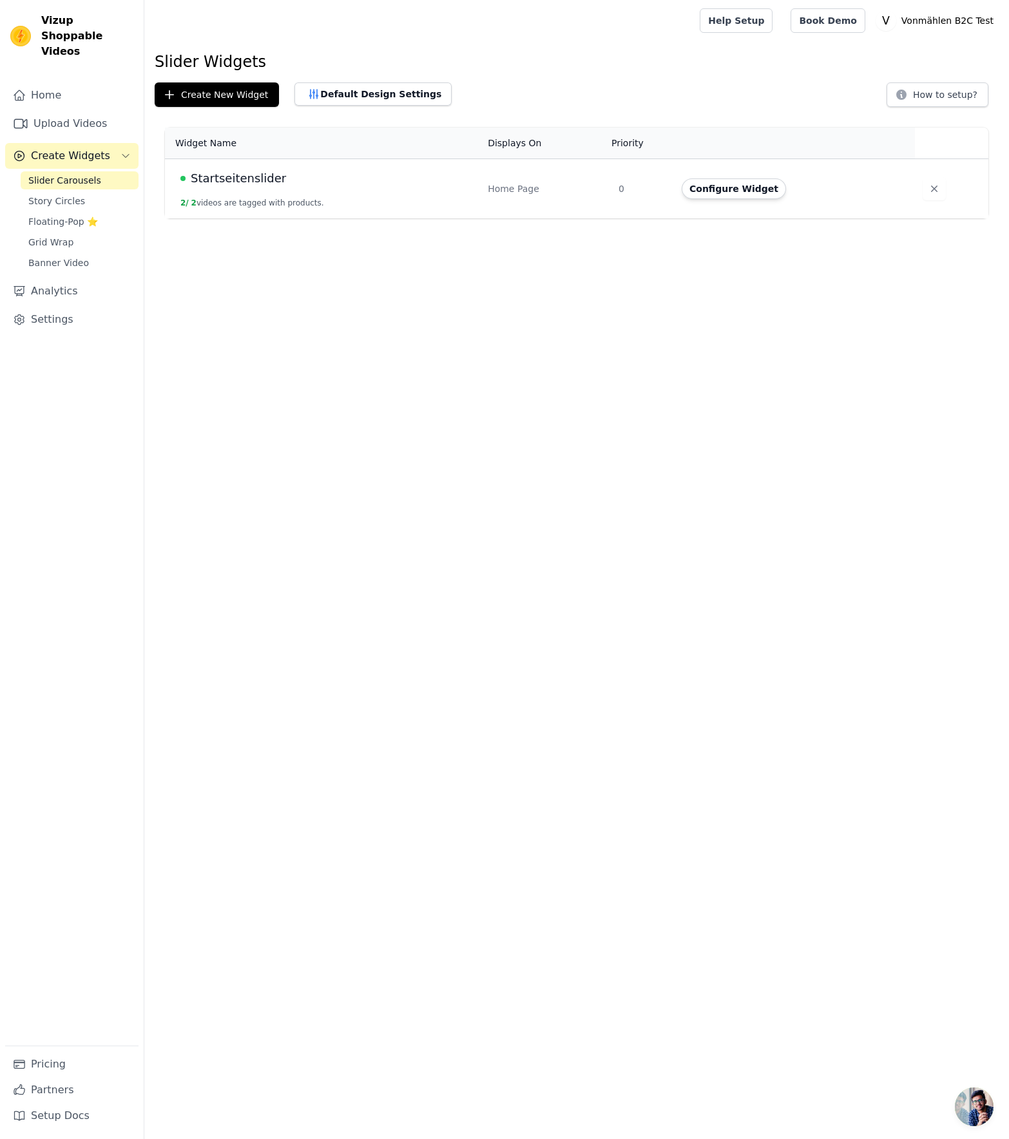
click at [240, 175] on span "Startseitenslider" at bounding box center [238, 179] width 95 height 18
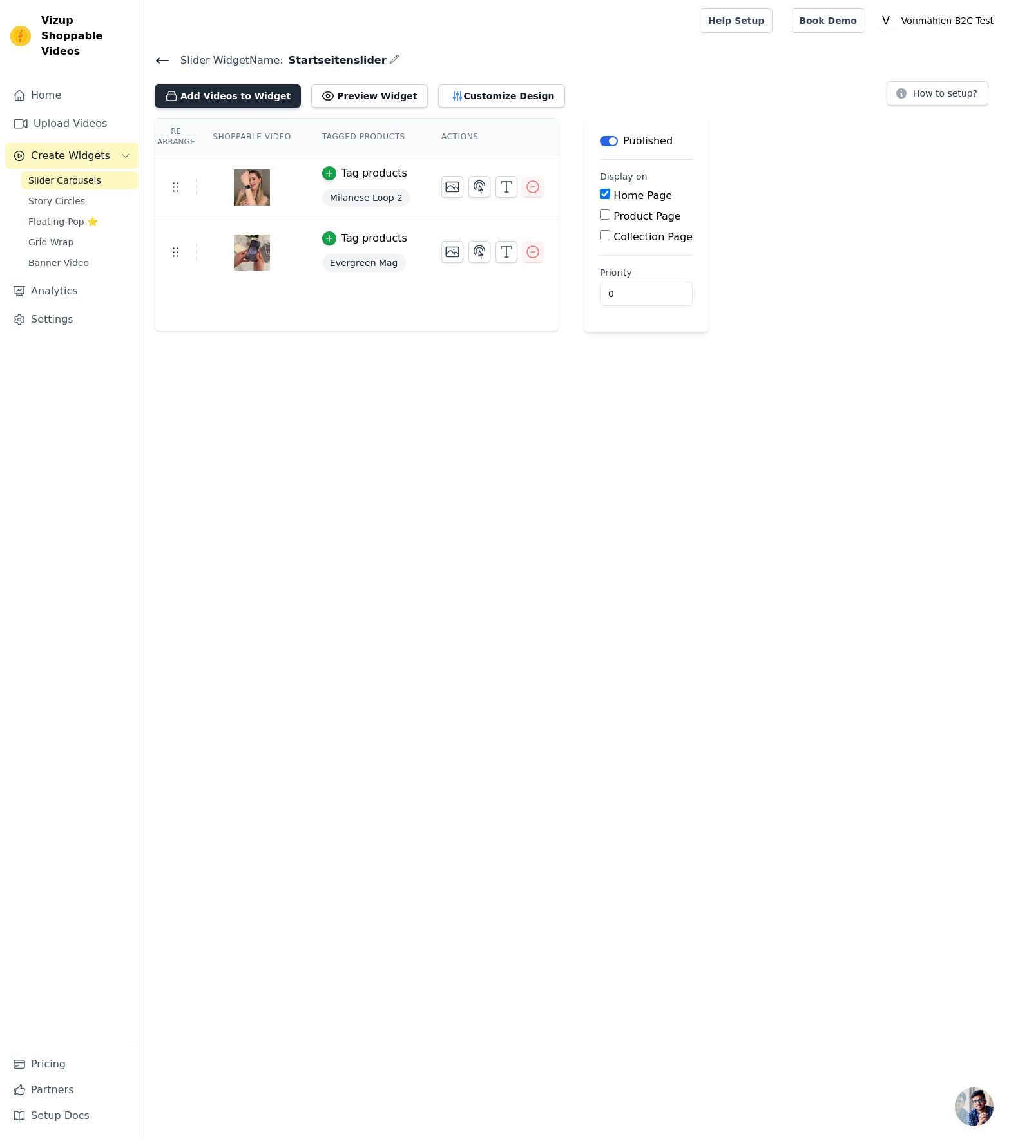
click at [197, 100] on button "Add Videos to Widget" at bounding box center [228, 95] width 146 height 23
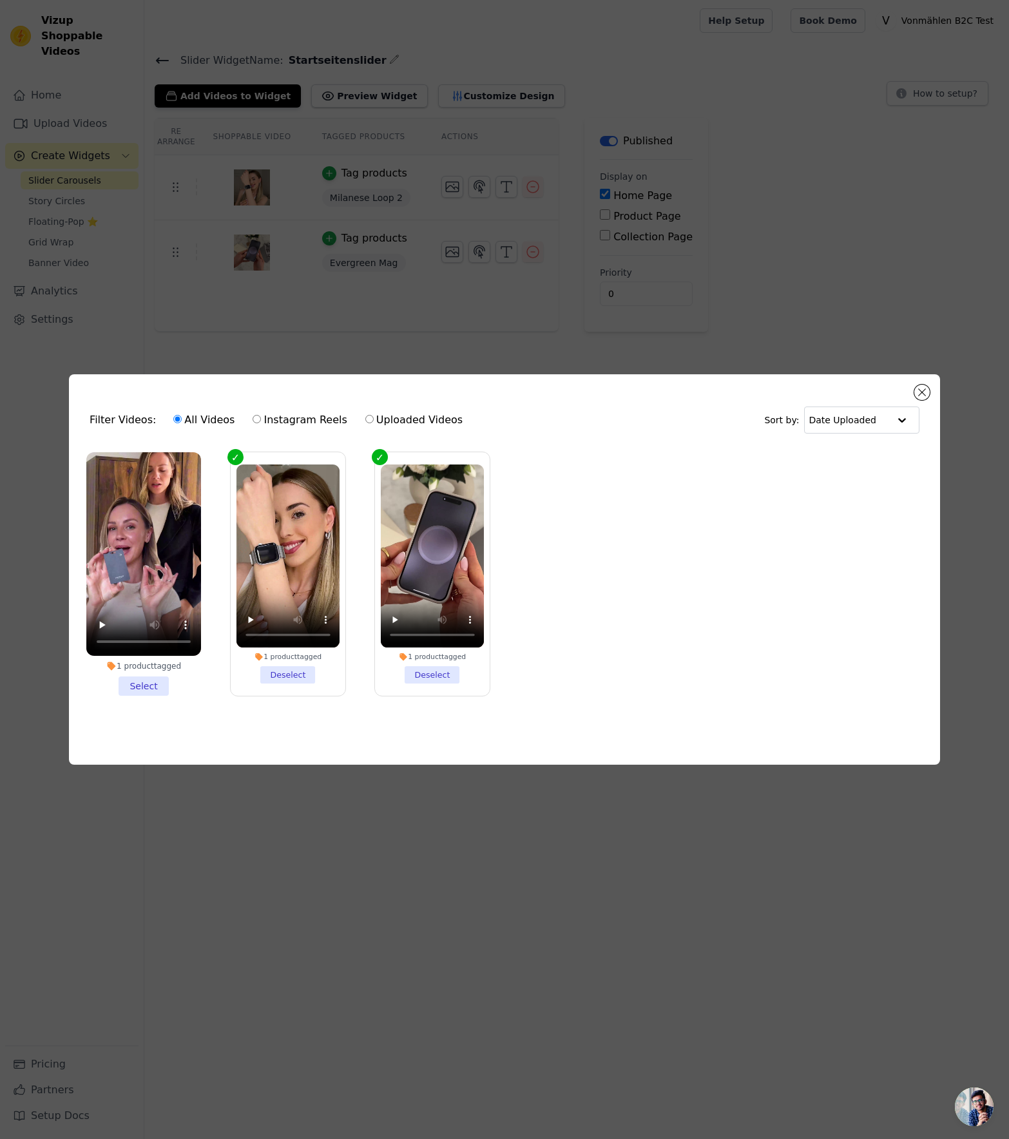
click at [144, 684] on li "1 product tagged Select" at bounding box center [143, 574] width 115 height 244
click at [0, 0] on input "1 product tagged Select" at bounding box center [0, 0] width 0 height 0
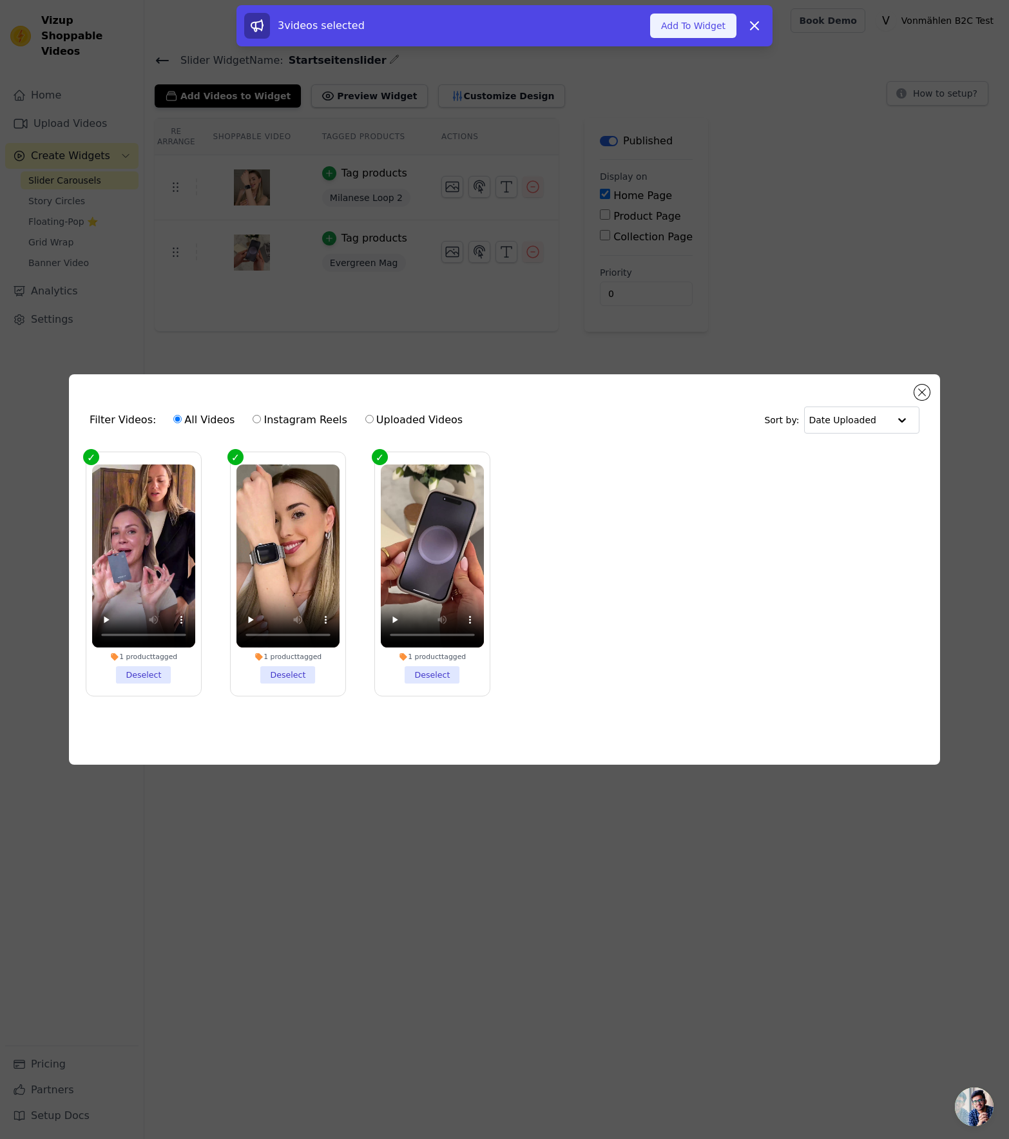
click at [686, 33] on button "Add To Widget" at bounding box center [693, 26] width 86 height 24
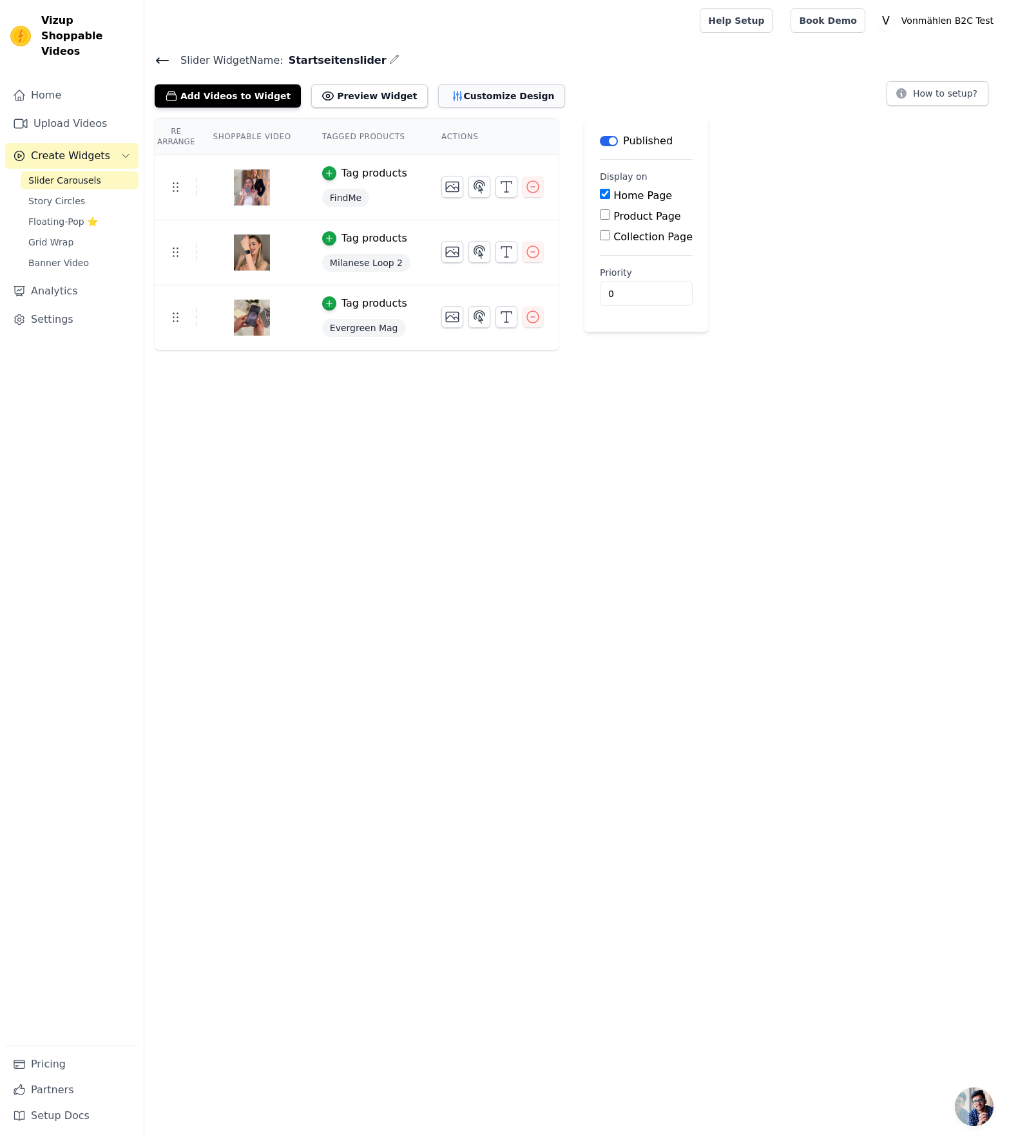
click at [459, 95] on button "Customize Design" at bounding box center [501, 95] width 127 height 23
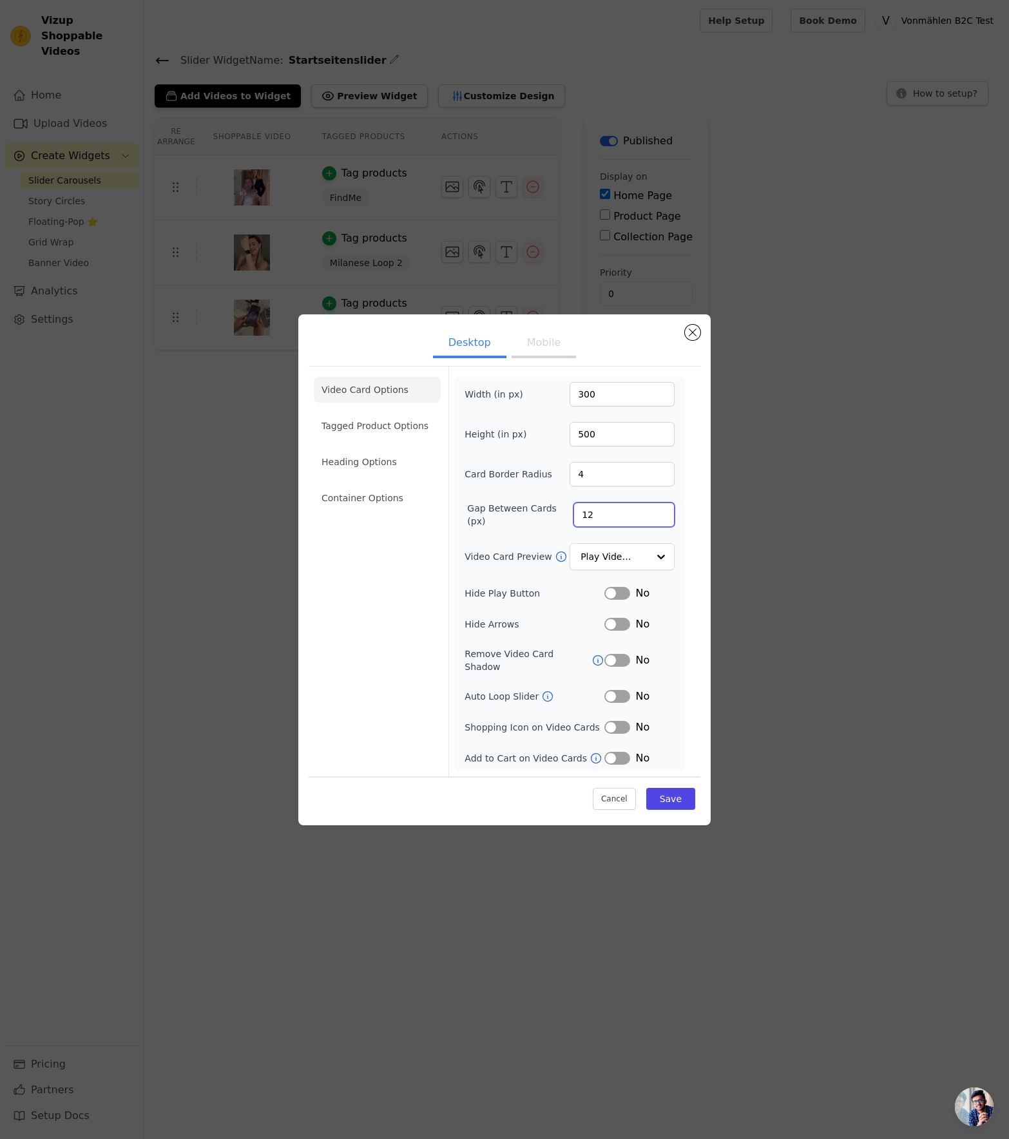
drag, startPoint x: 602, startPoint y: 519, endPoint x: 456, endPoint y: 517, distance: 146.3
click at [456, 517] on div "Width (in px) 300 Height (in px) 500 Card Border Radius 4 Gap Between Cards (px…" at bounding box center [569, 574] width 231 height 394
type input "20"
click at [622, 752] on button "Label" at bounding box center [618, 758] width 26 height 13
click at [664, 794] on button "Save" at bounding box center [670, 799] width 49 height 22
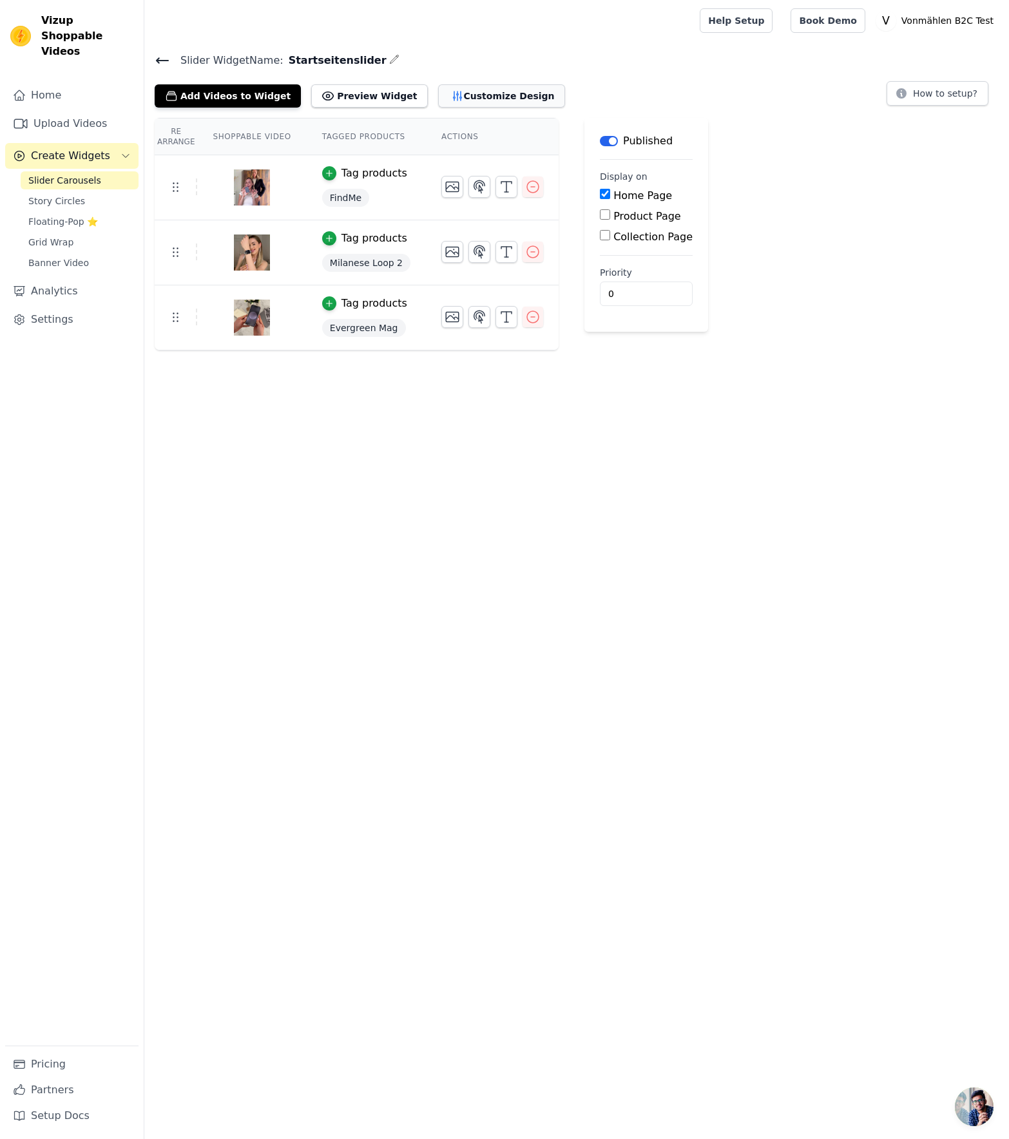
click at [496, 97] on button "Customize Design" at bounding box center [501, 95] width 127 height 23
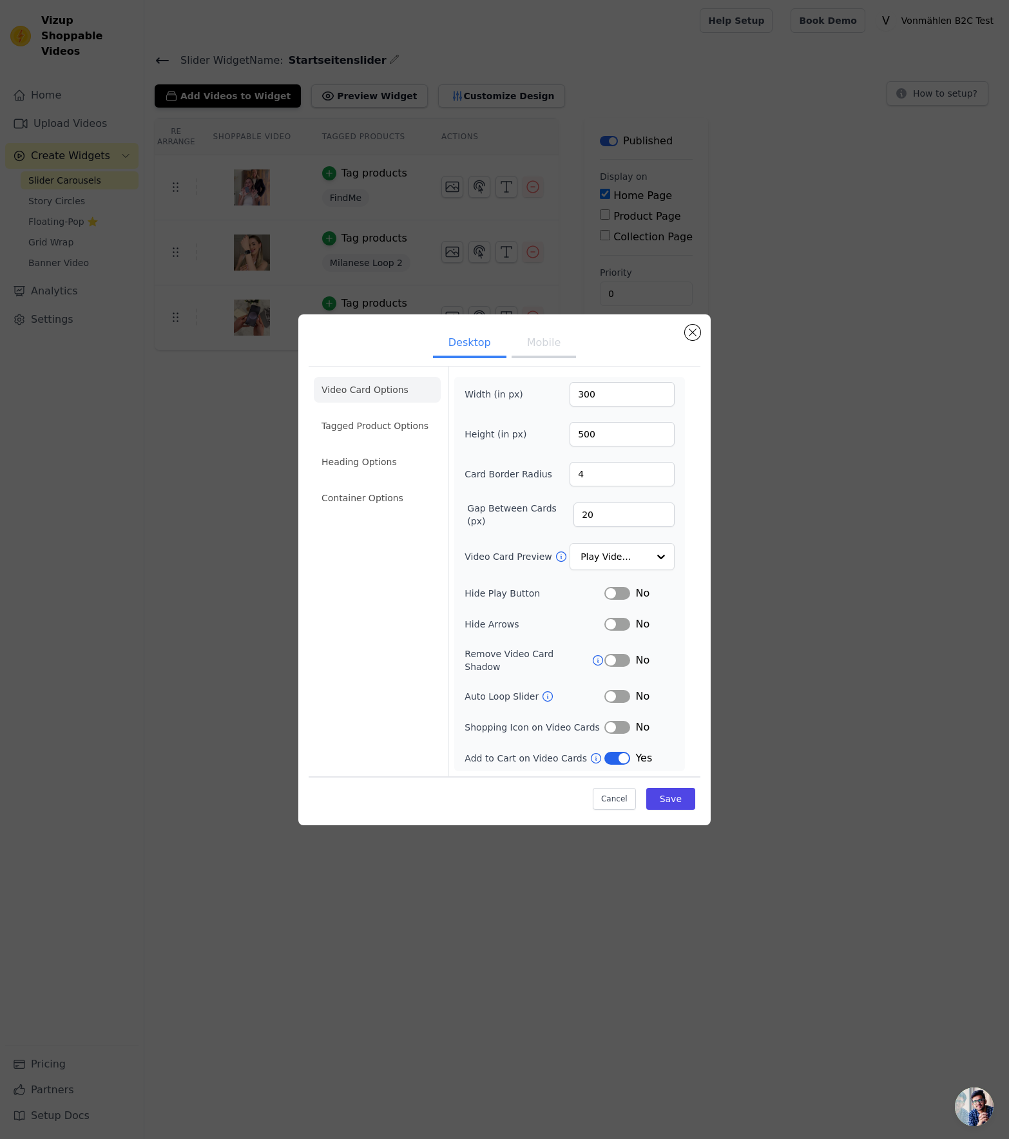
click at [619, 753] on button "Label" at bounding box center [618, 758] width 26 height 13
click at [670, 790] on button "Save" at bounding box center [670, 799] width 49 height 22
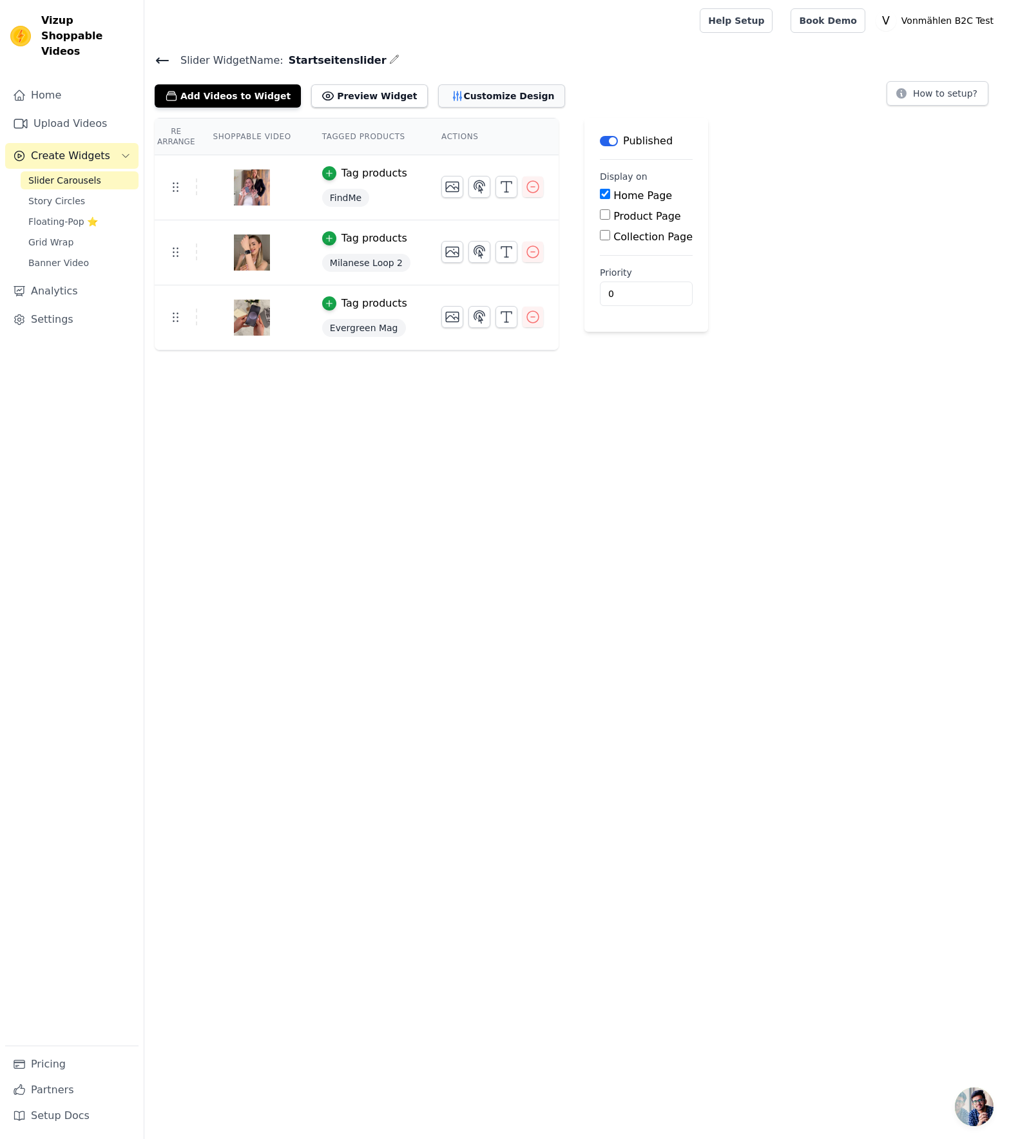
click at [472, 98] on button "Customize Design" at bounding box center [501, 95] width 127 height 23
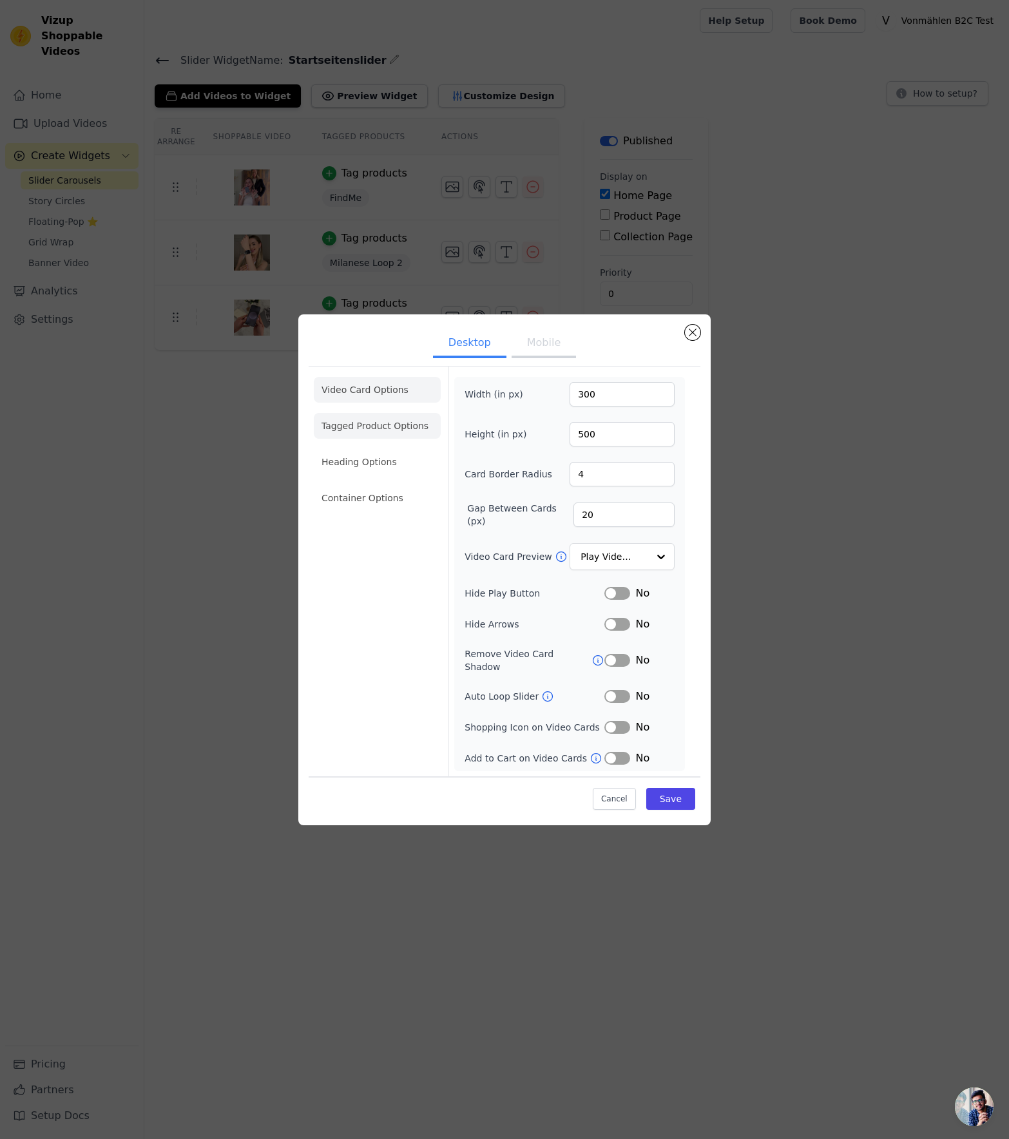
click at [366, 485] on li "Tagged Product Options" at bounding box center [377, 498] width 127 height 26
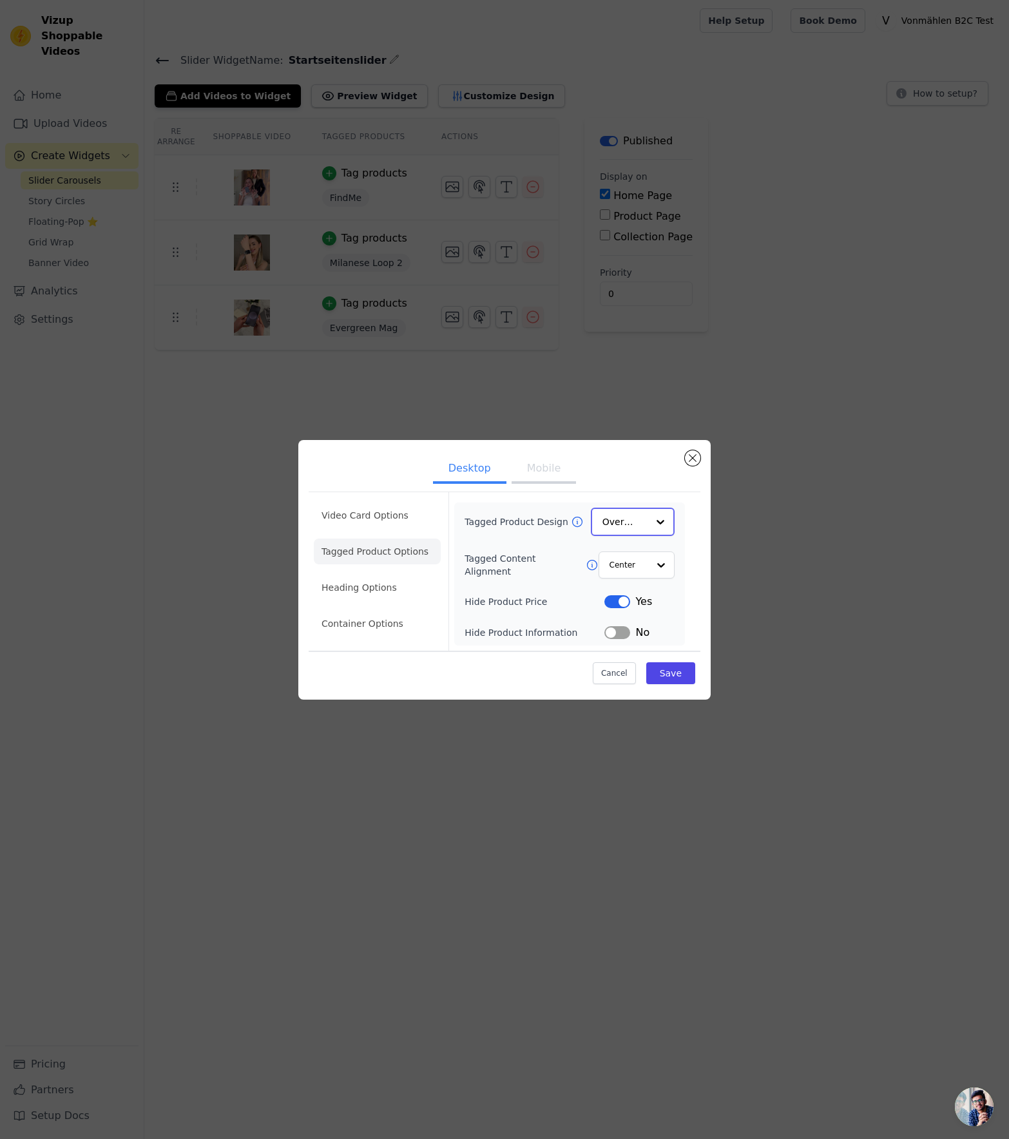
click at [634, 527] on input "Tagged Product Design" at bounding box center [625, 522] width 45 height 26
click at [640, 481] on ul "Desktop Mobile" at bounding box center [505, 470] width 392 height 39
click at [371, 581] on li "Heading Options" at bounding box center [377, 589] width 127 height 26
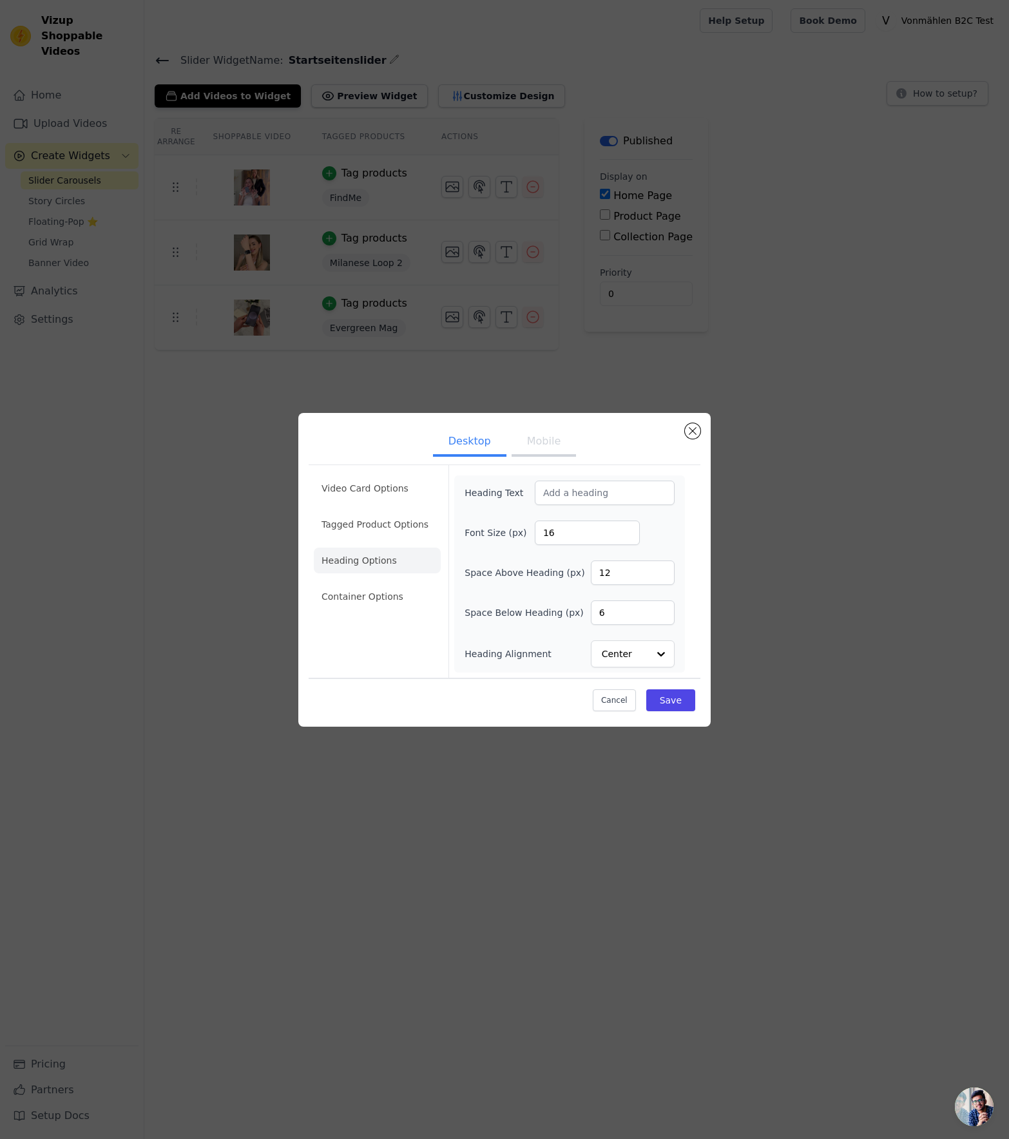
click at [529, 440] on button "Mobile" at bounding box center [544, 443] width 64 height 28
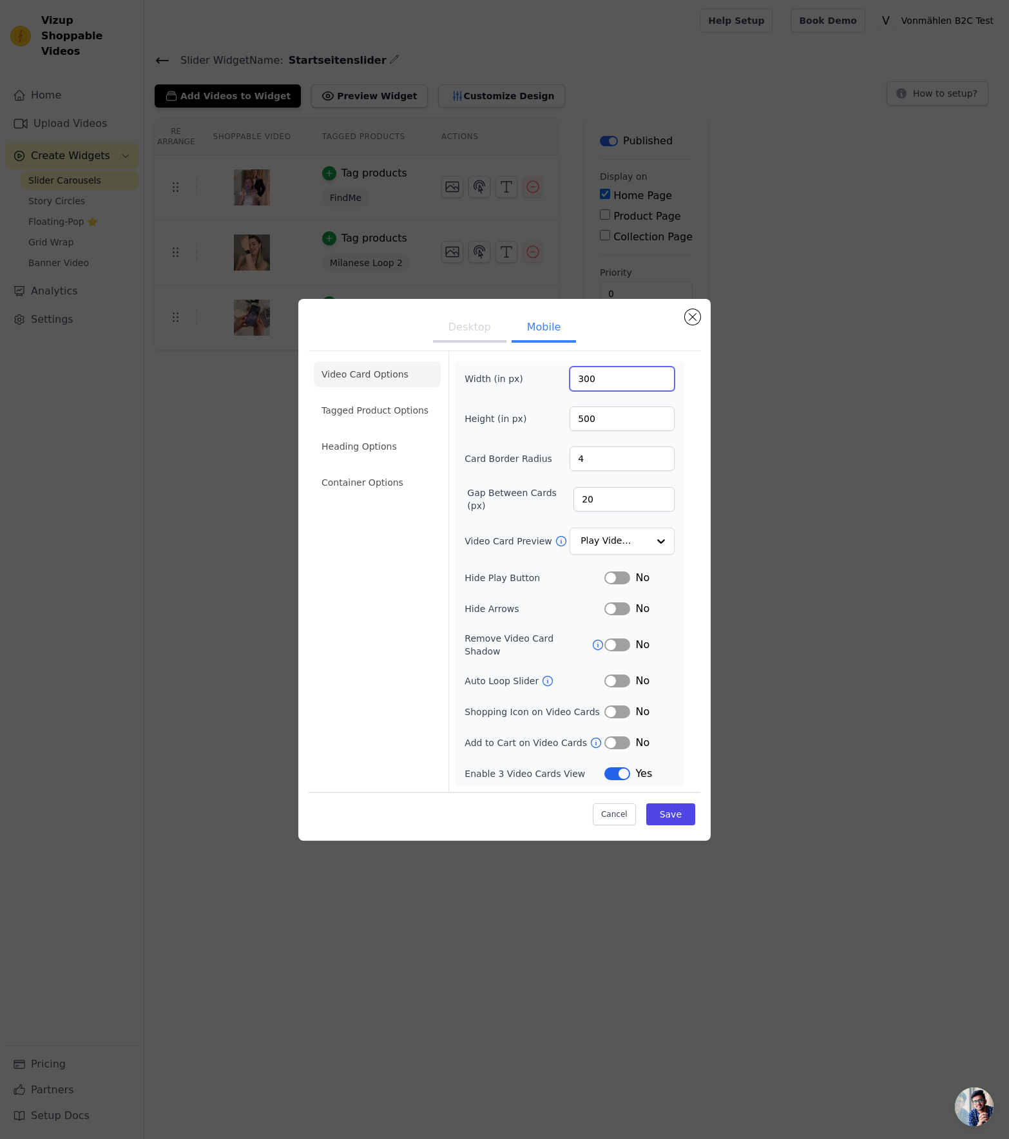
click at [597, 384] on input "300" at bounding box center [622, 379] width 105 height 24
click at [380, 493] on li "Container Options" at bounding box center [377, 483] width 127 height 26
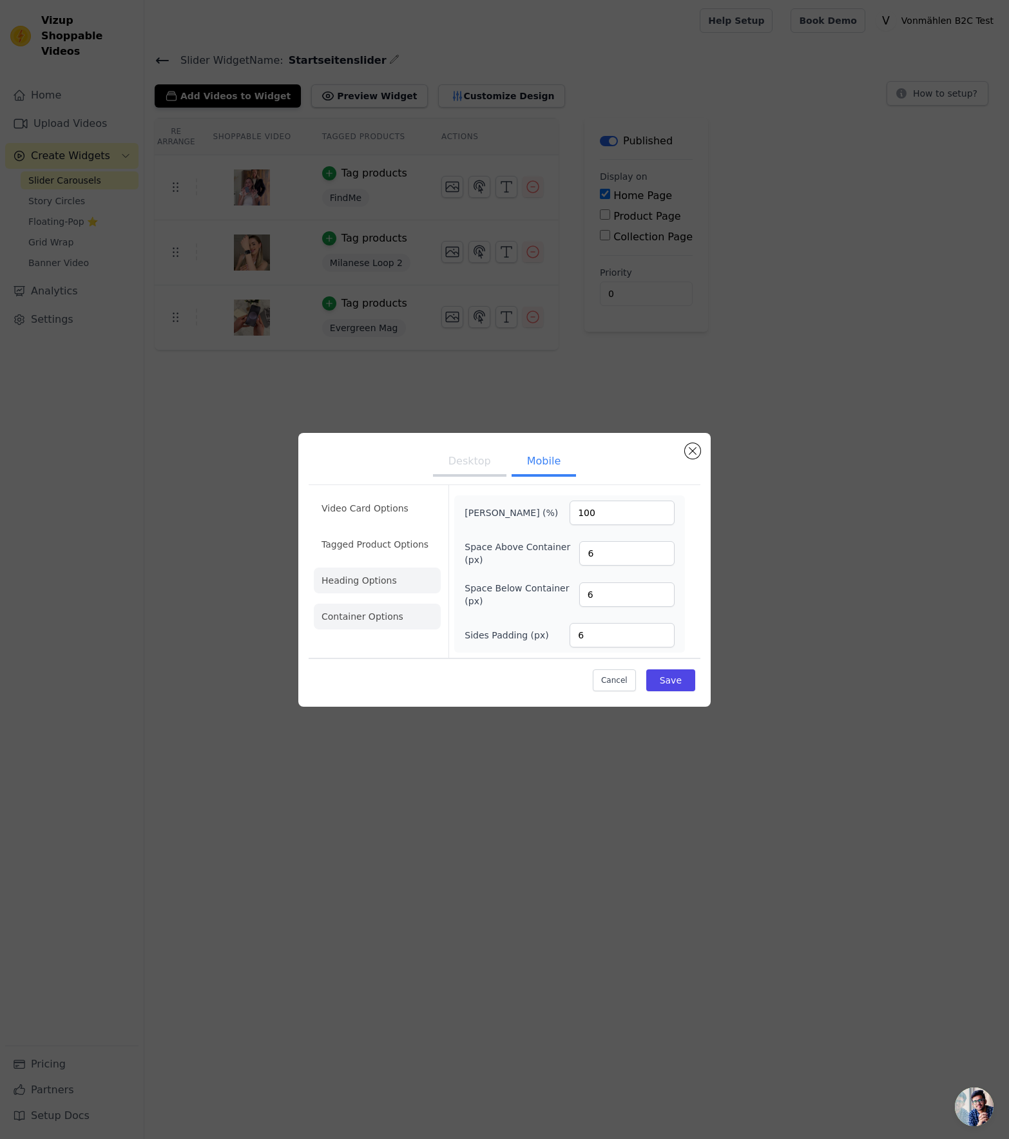
click at [382, 584] on li "Heading Options" at bounding box center [377, 581] width 127 height 26
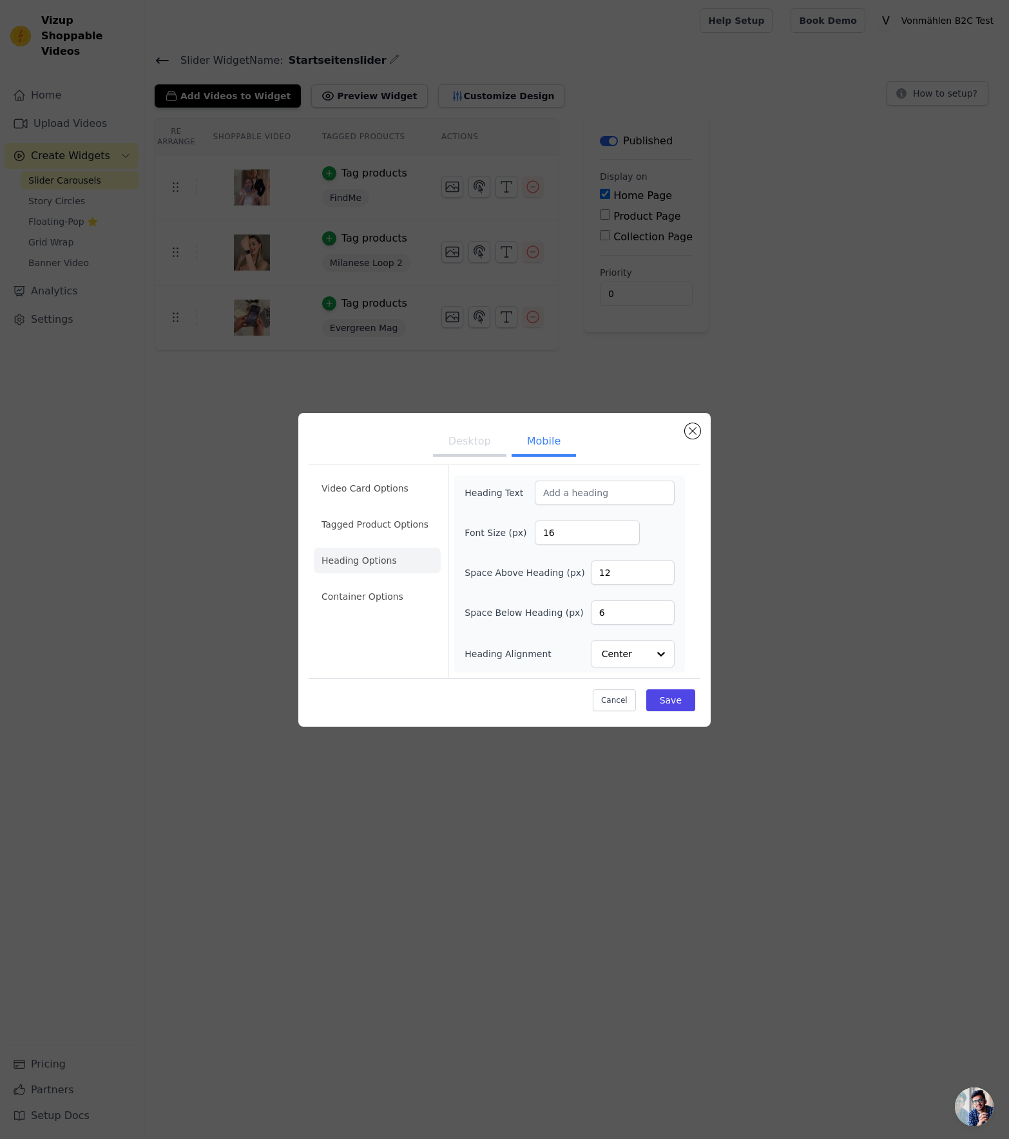
click at [476, 443] on button "Desktop" at bounding box center [469, 443] width 73 height 28
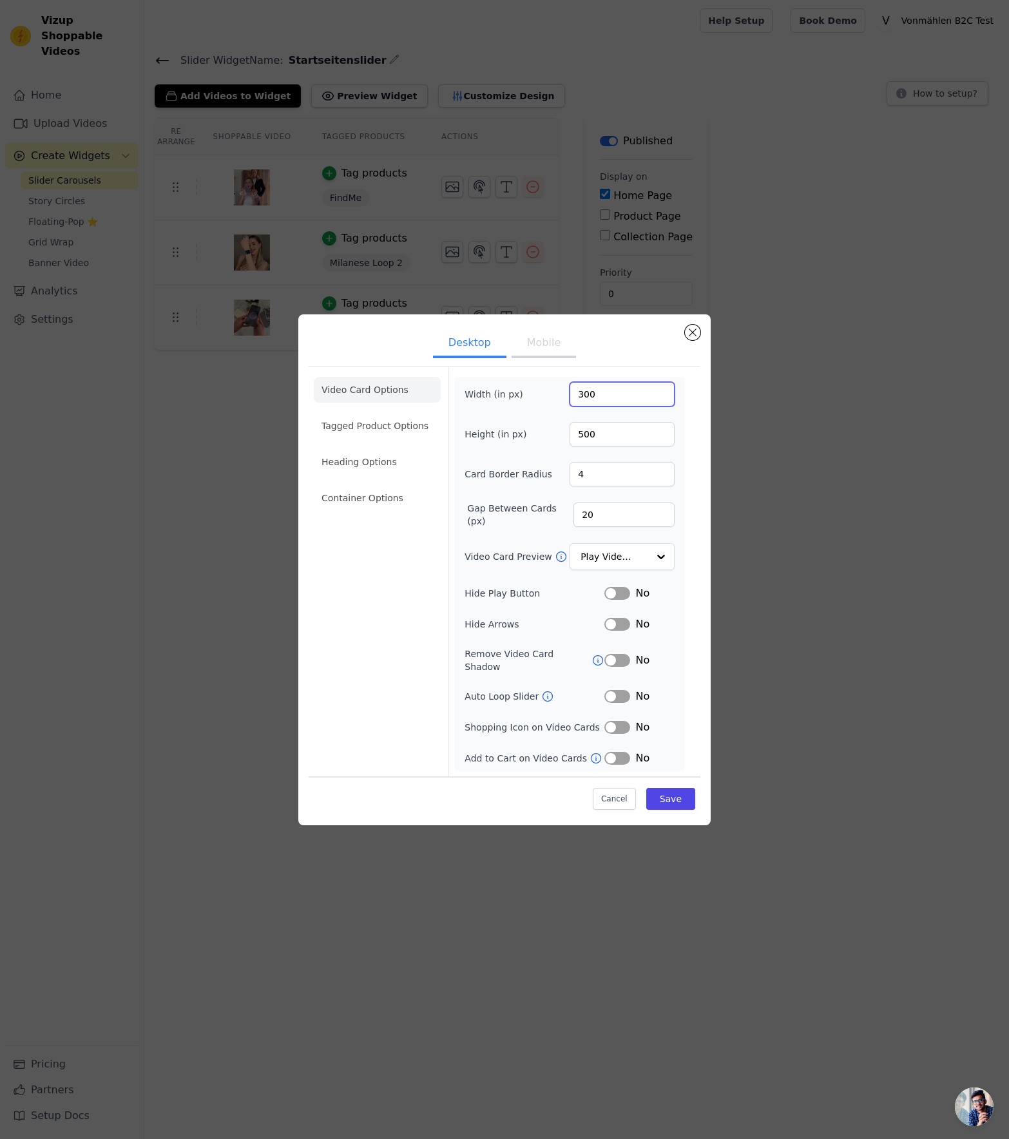
drag, startPoint x: 584, startPoint y: 400, endPoint x: 547, endPoint y: 400, distance: 37.4
click at [547, 400] on div "Width (in px) 300" at bounding box center [570, 394] width 210 height 24
type input "400"
drag, startPoint x: 583, startPoint y: 519, endPoint x: 550, endPoint y: 519, distance: 32.9
click at [551, 519] on div "Gap Between Cards (px) 20" at bounding box center [570, 515] width 210 height 26
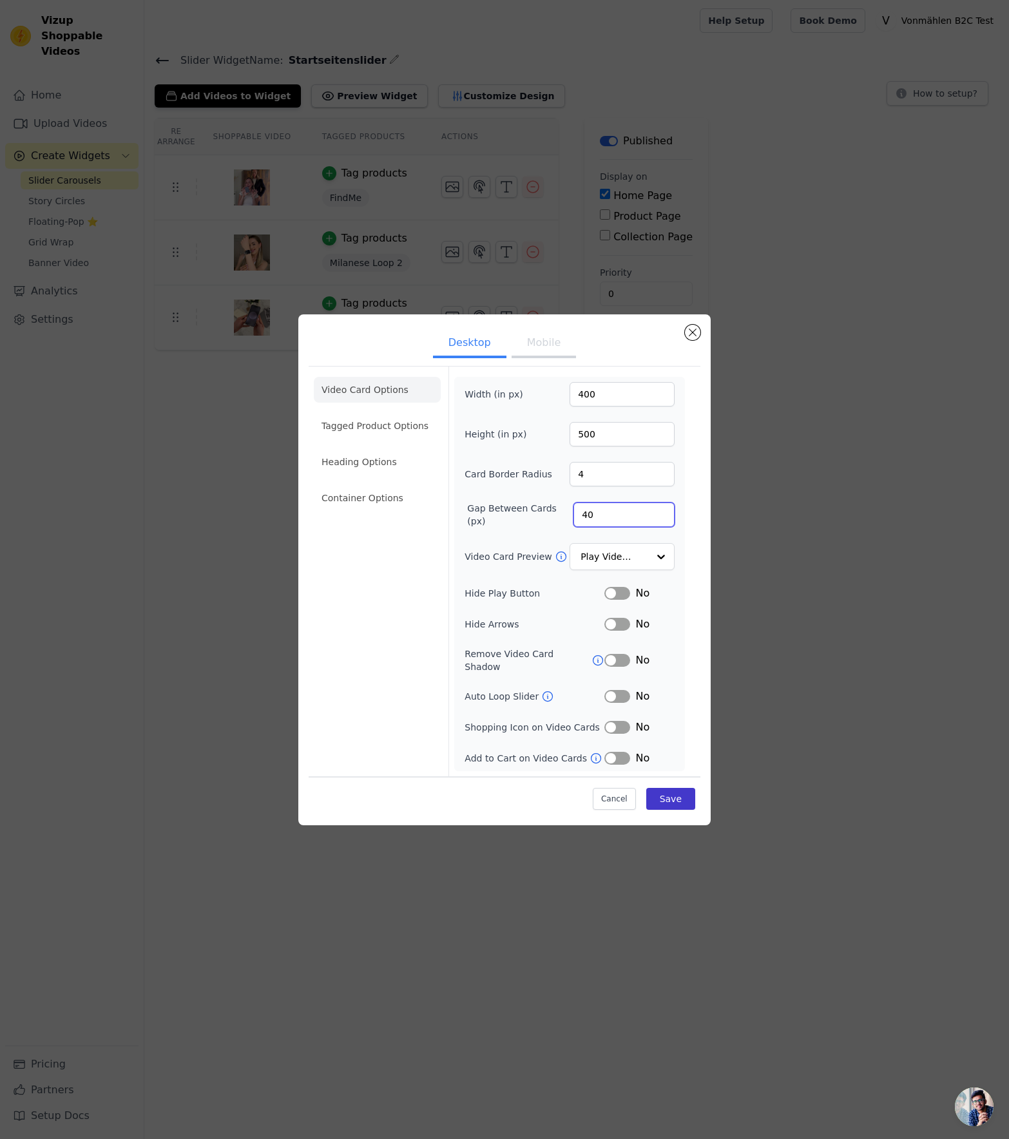
type input "40"
click at [667, 793] on button "Save" at bounding box center [670, 799] width 49 height 22
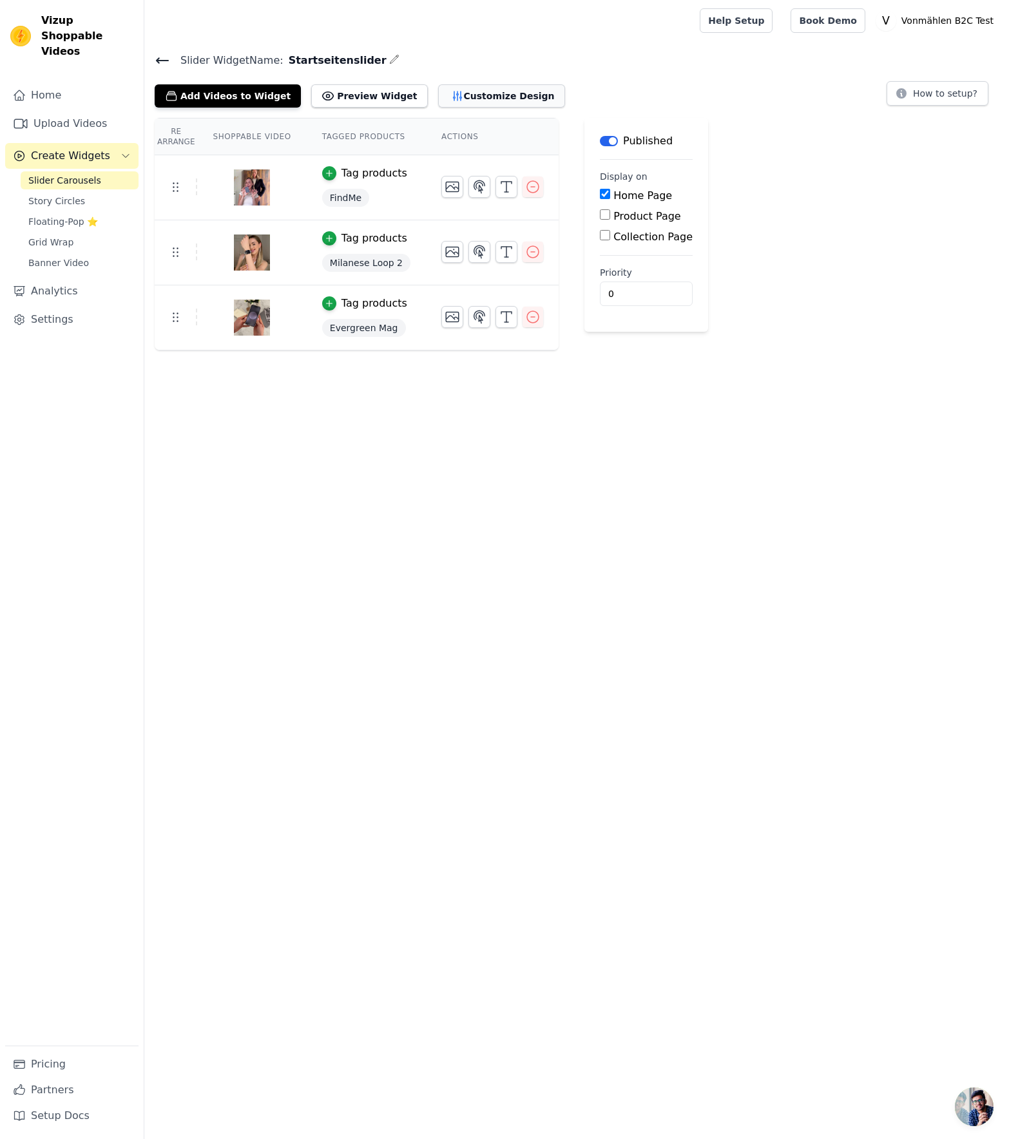
click at [498, 96] on button "Customize Design" at bounding box center [501, 95] width 127 height 23
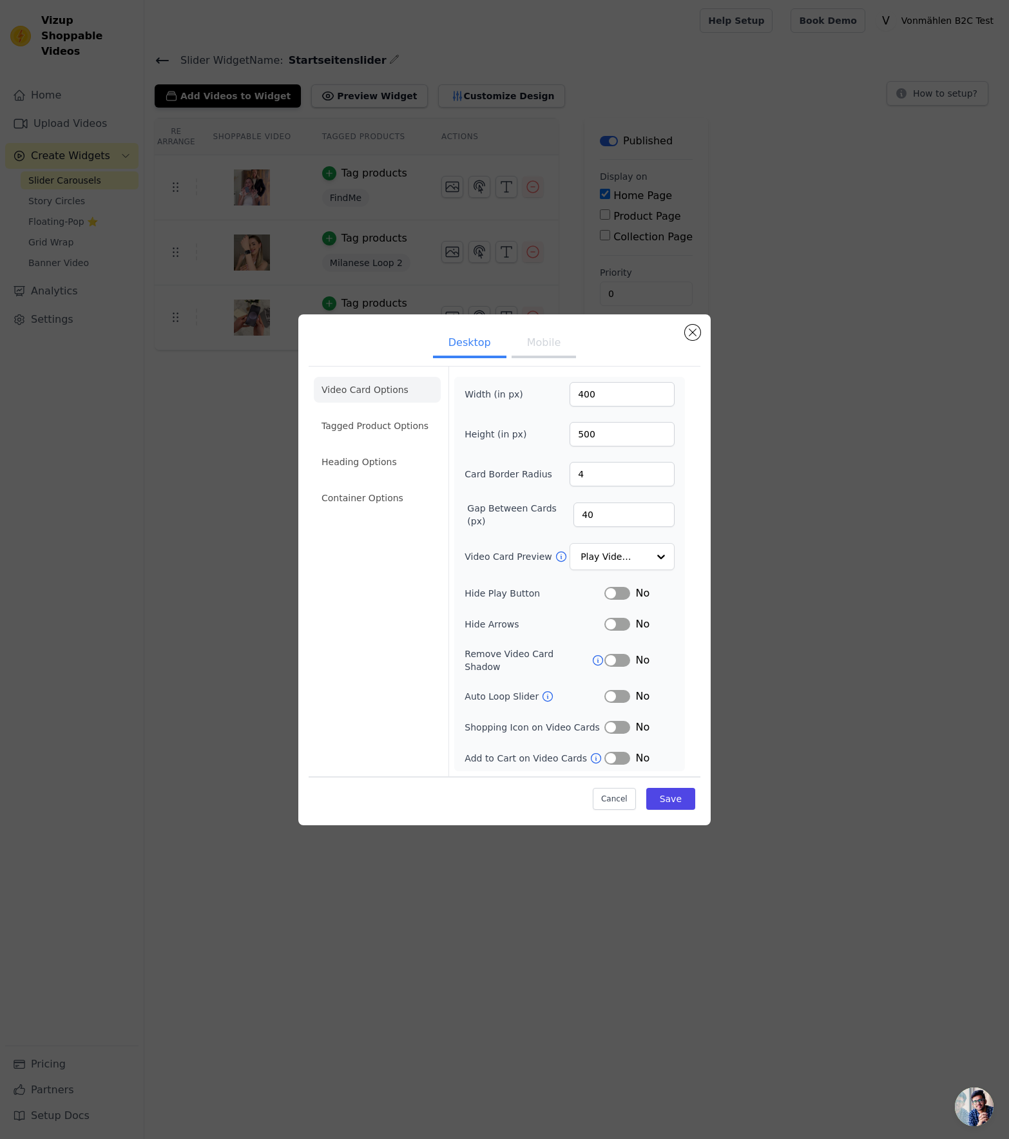
click at [518, 345] on button "Mobile" at bounding box center [544, 344] width 64 height 28
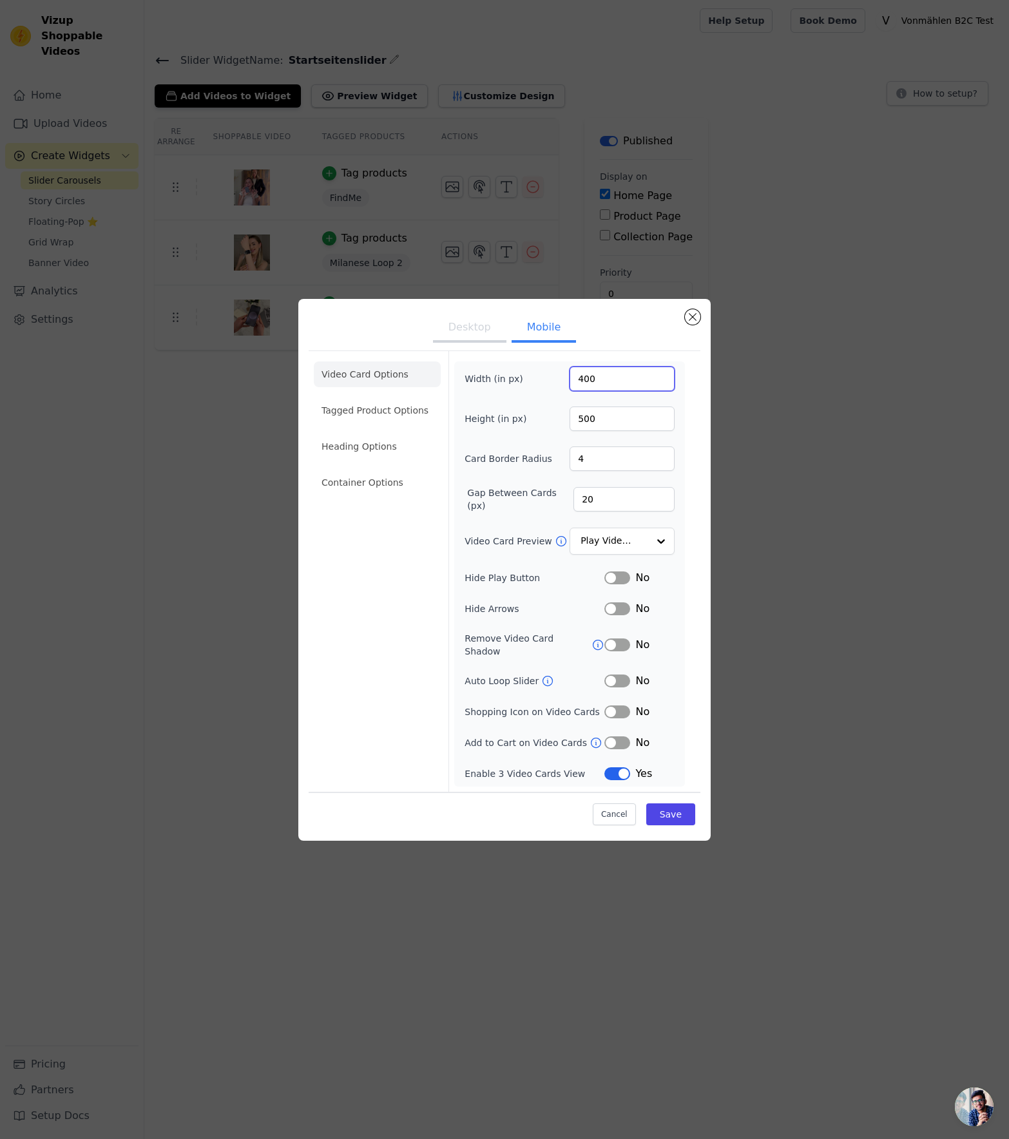
drag, startPoint x: 586, startPoint y: 387, endPoint x: 547, endPoint y: 387, distance: 38.7
click at [547, 387] on div "Width (in px) 400" at bounding box center [570, 379] width 210 height 24
type input "200"
drag, startPoint x: 584, startPoint y: 427, endPoint x: 549, endPoint y: 427, distance: 34.8
click at [549, 427] on div "Height (in px) 500" at bounding box center [570, 419] width 210 height 24
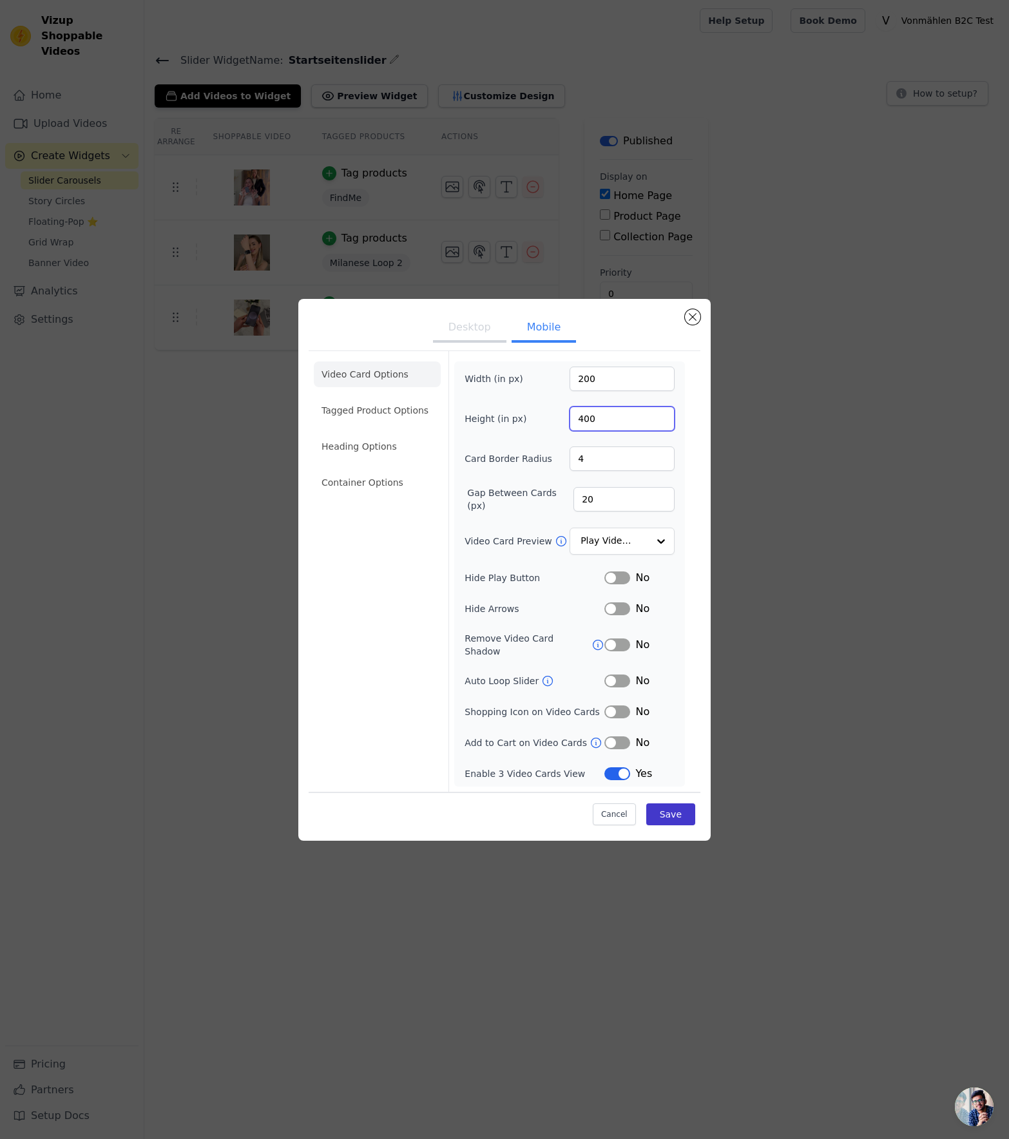
type input "400"
click at [675, 808] on button "Save" at bounding box center [670, 815] width 49 height 22
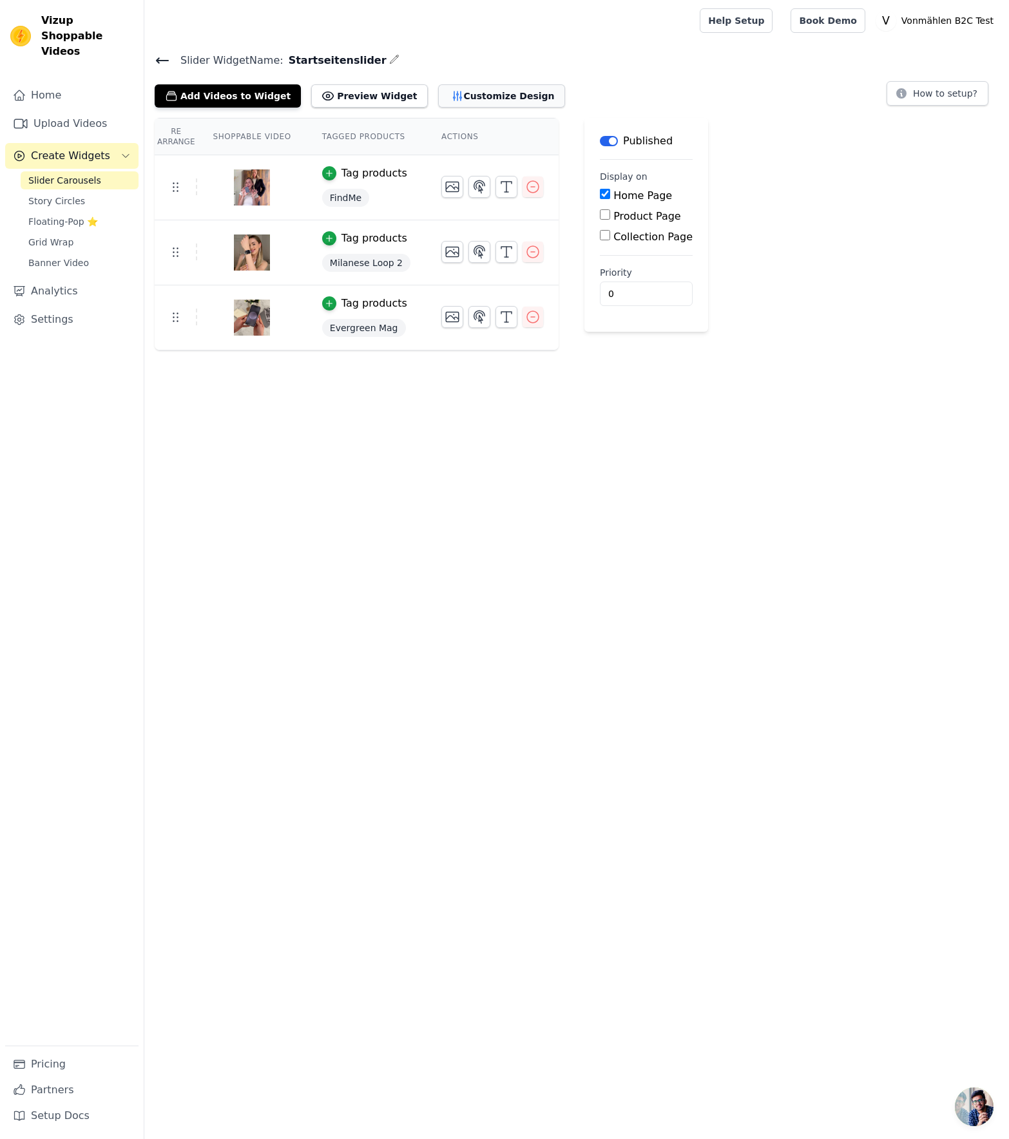
click at [506, 94] on button "Customize Design" at bounding box center [501, 95] width 127 height 23
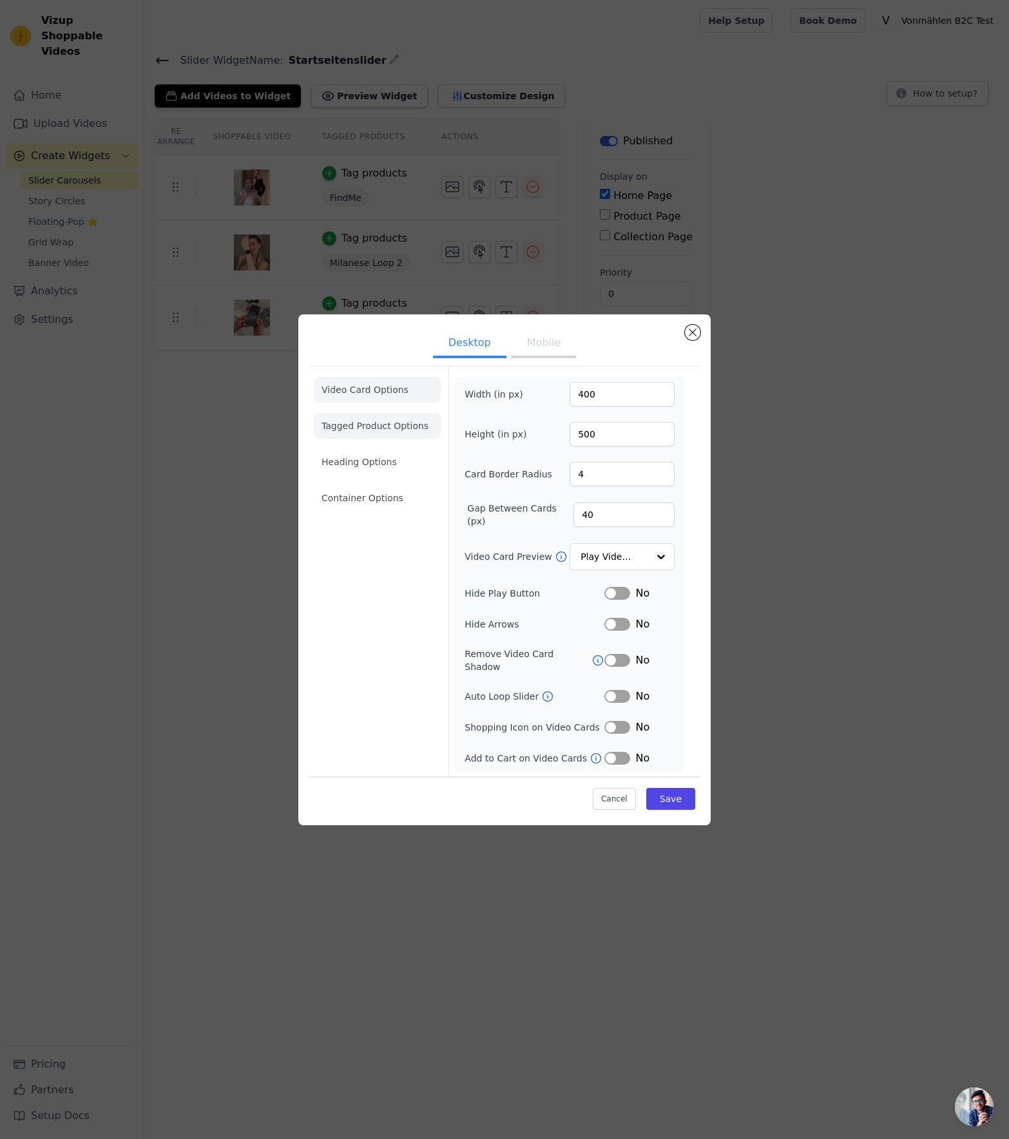
click at [399, 485] on li "Tagged Product Options" at bounding box center [377, 498] width 127 height 26
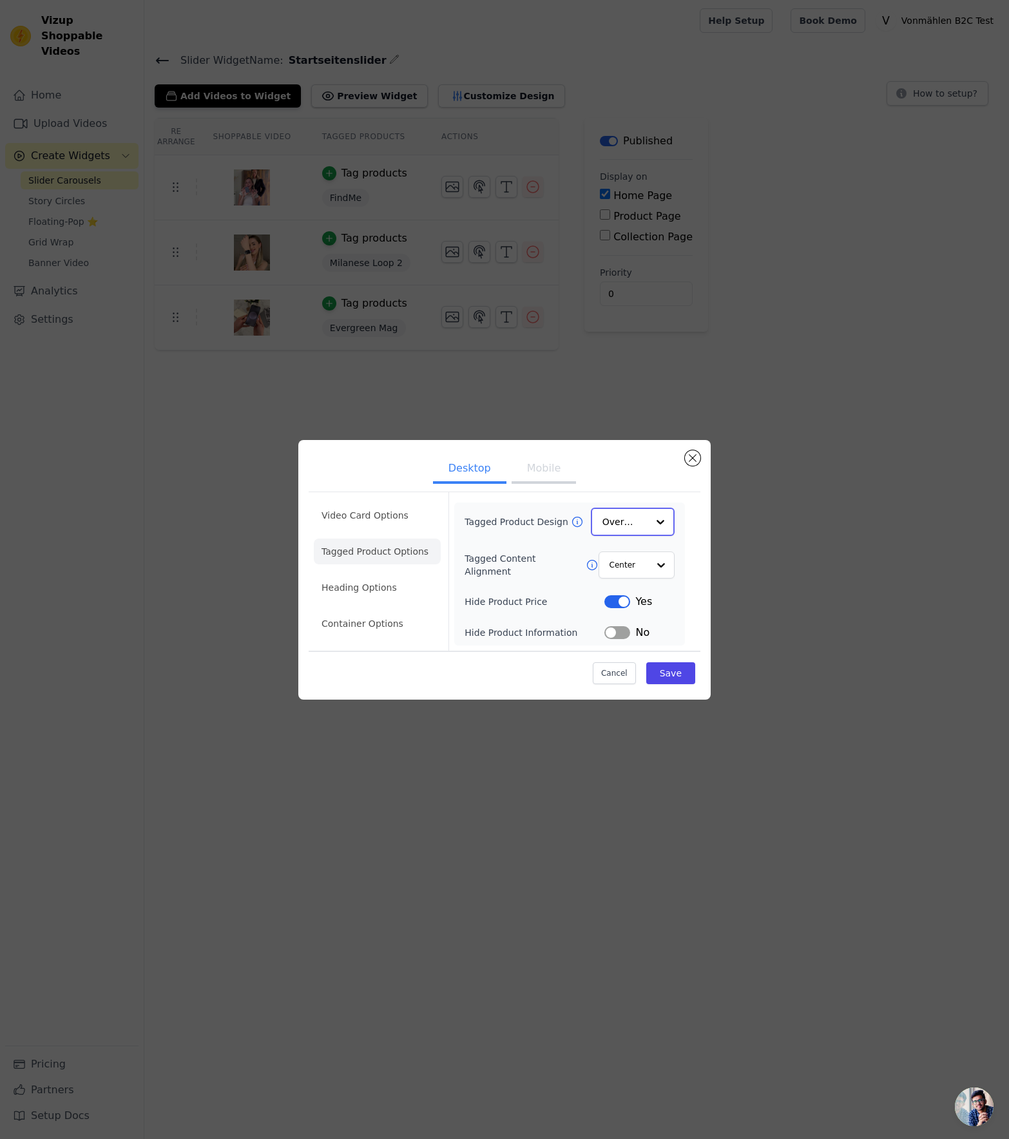
click at [636, 519] on input "Tagged Product Design" at bounding box center [625, 522] width 45 height 26
click at [626, 606] on div "Minimalist" at bounding box center [633, 607] width 84 height 27
click at [684, 677] on button "Save" at bounding box center [670, 673] width 49 height 22
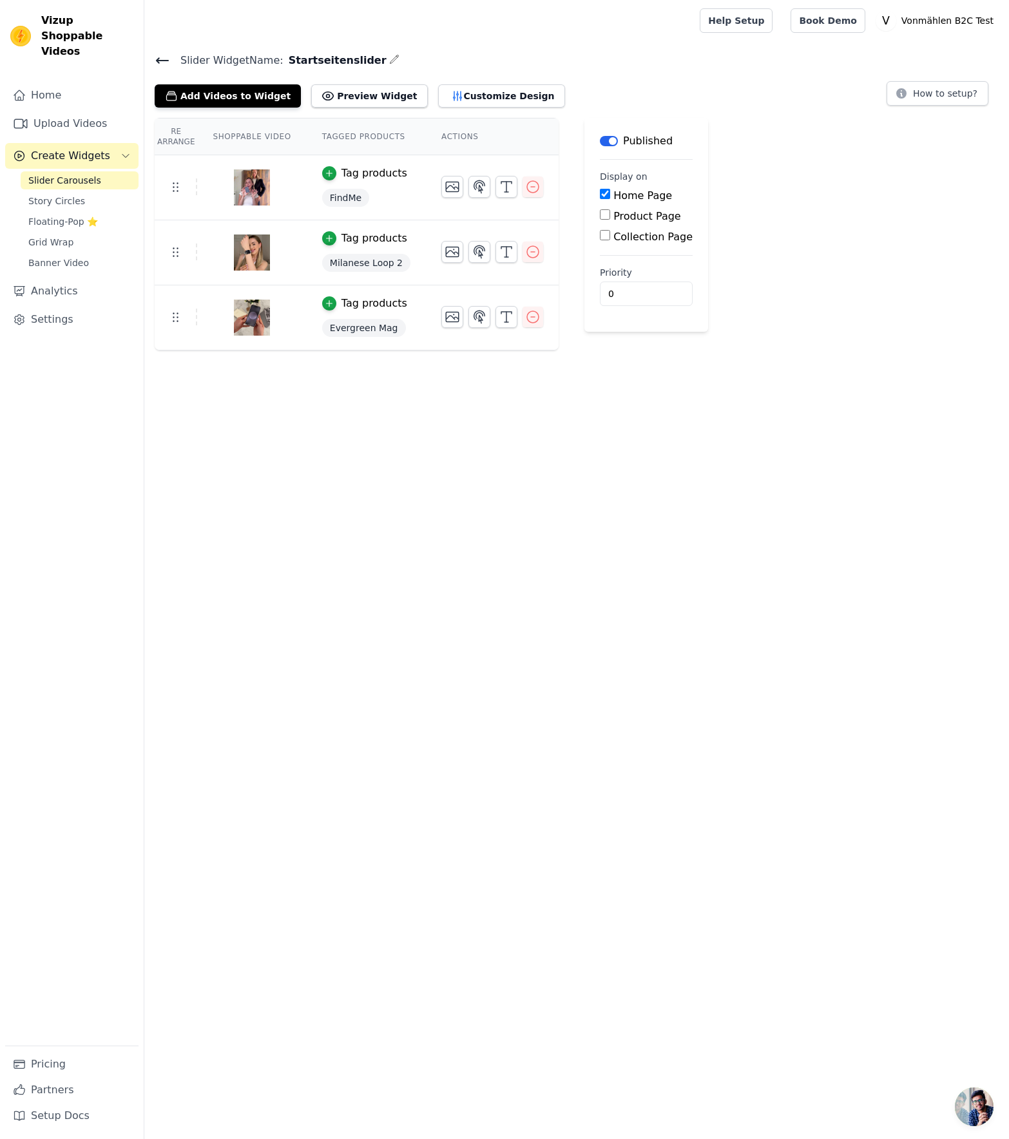
click at [868, 351] on html "Vizup Shoppable Videos Home Upload Videos Create Widgets Slider Carousels Story…" at bounding box center [504, 175] width 1009 height 351
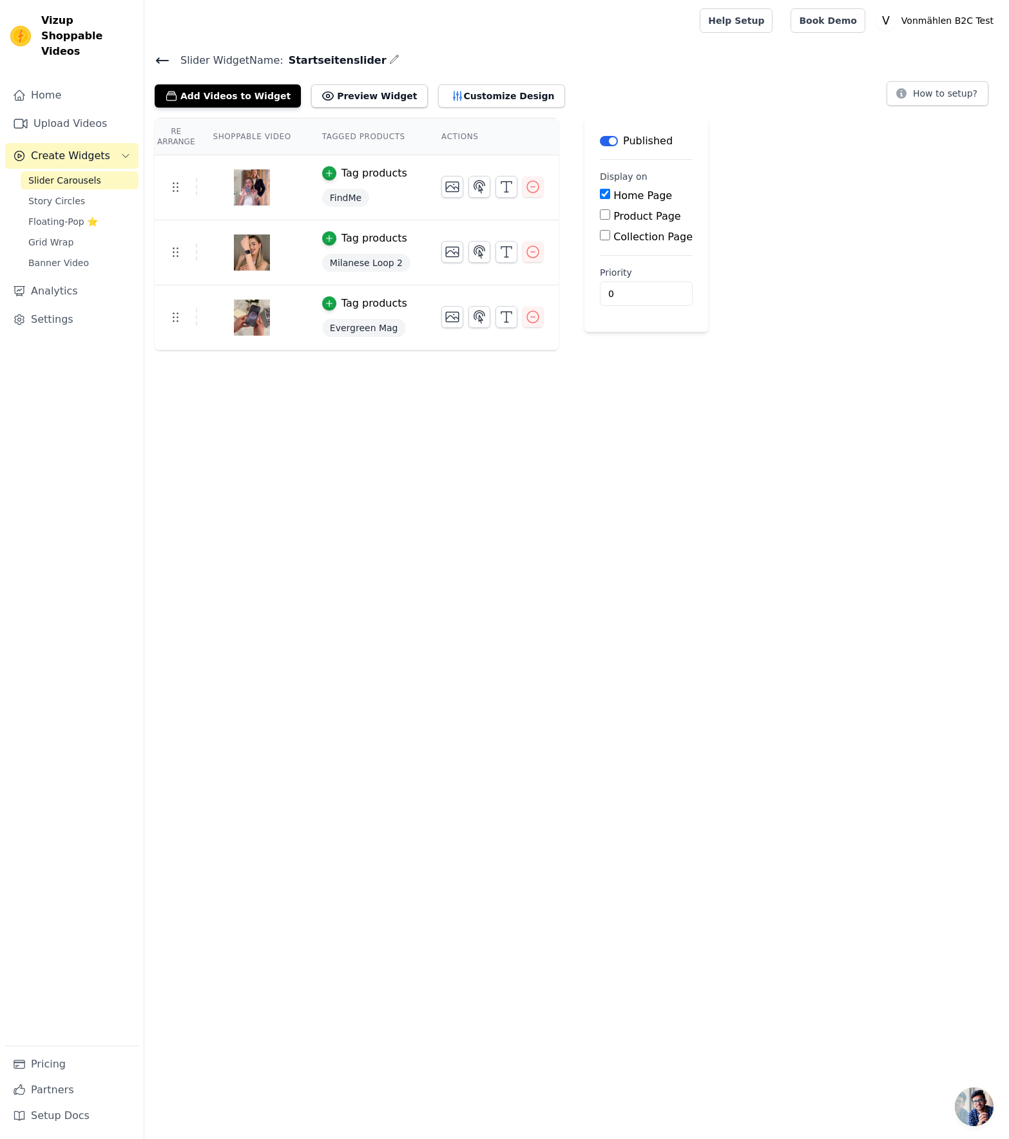
click at [868, 351] on html "Vizup Shoppable Videos Home Upload Videos Create Widgets Slider Carousels Story…" at bounding box center [504, 175] width 1009 height 351
